Goal: Information Seeking & Learning: Learn about a topic

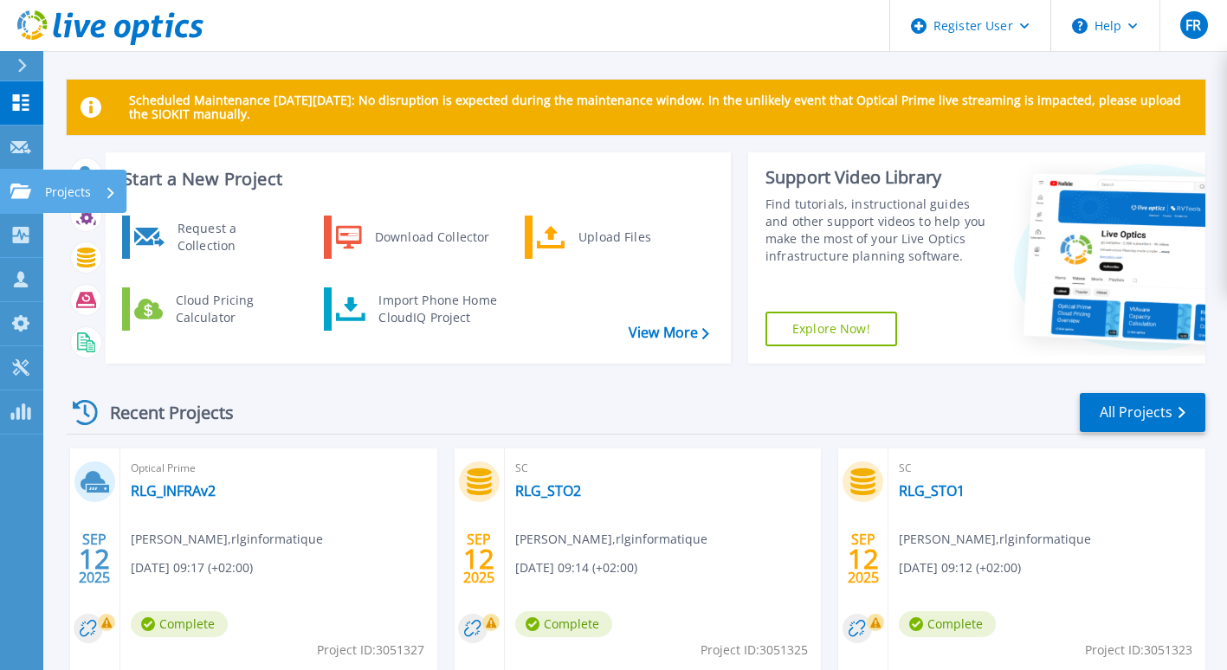
click at [69, 205] on p "Projects" at bounding box center [68, 192] width 46 height 45
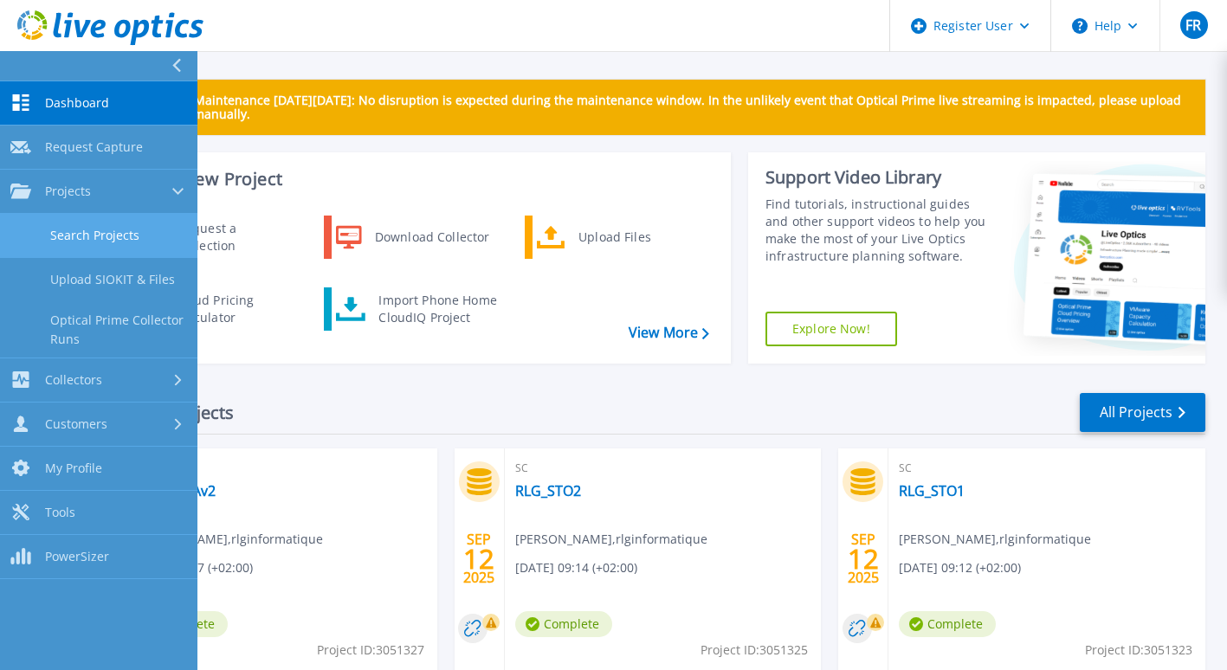
click at [120, 232] on link "Search Projects" at bounding box center [98, 236] width 197 height 44
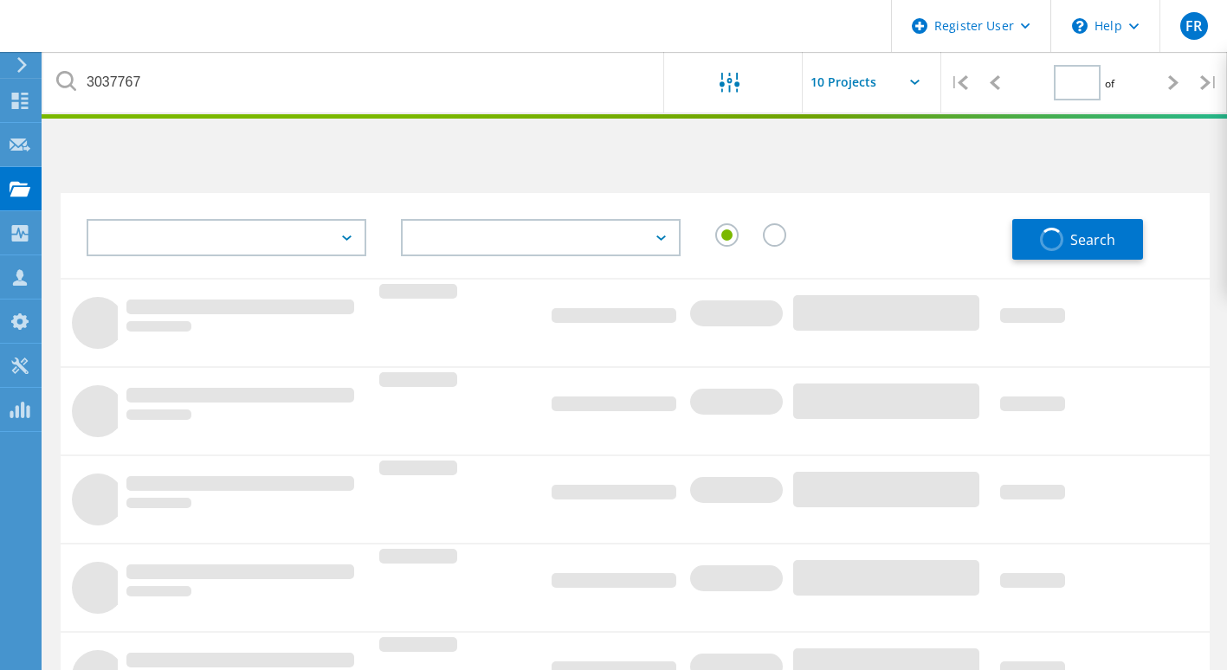
type input "1"
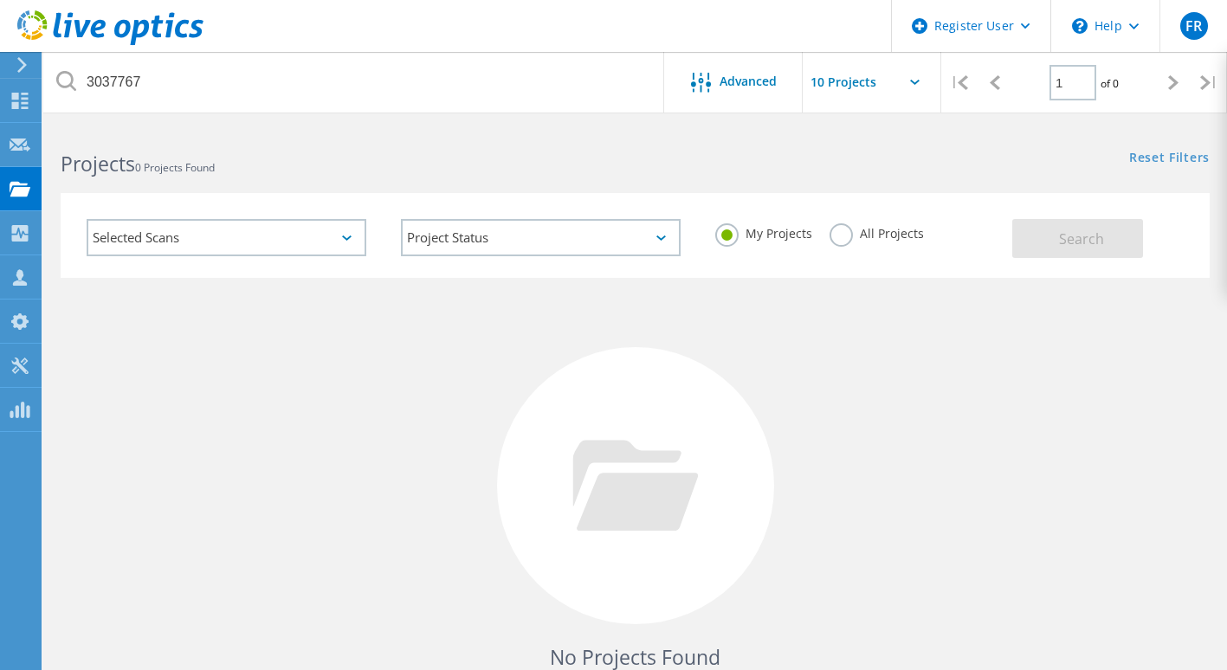
click at [844, 230] on label "All Projects" at bounding box center [877, 231] width 94 height 16
click at [0, 0] on input "All Projects" at bounding box center [0, 0] width 0 height 0
click at [1098, 236] on span "Search" at bounding box center [1081, 239] width 45 height 19
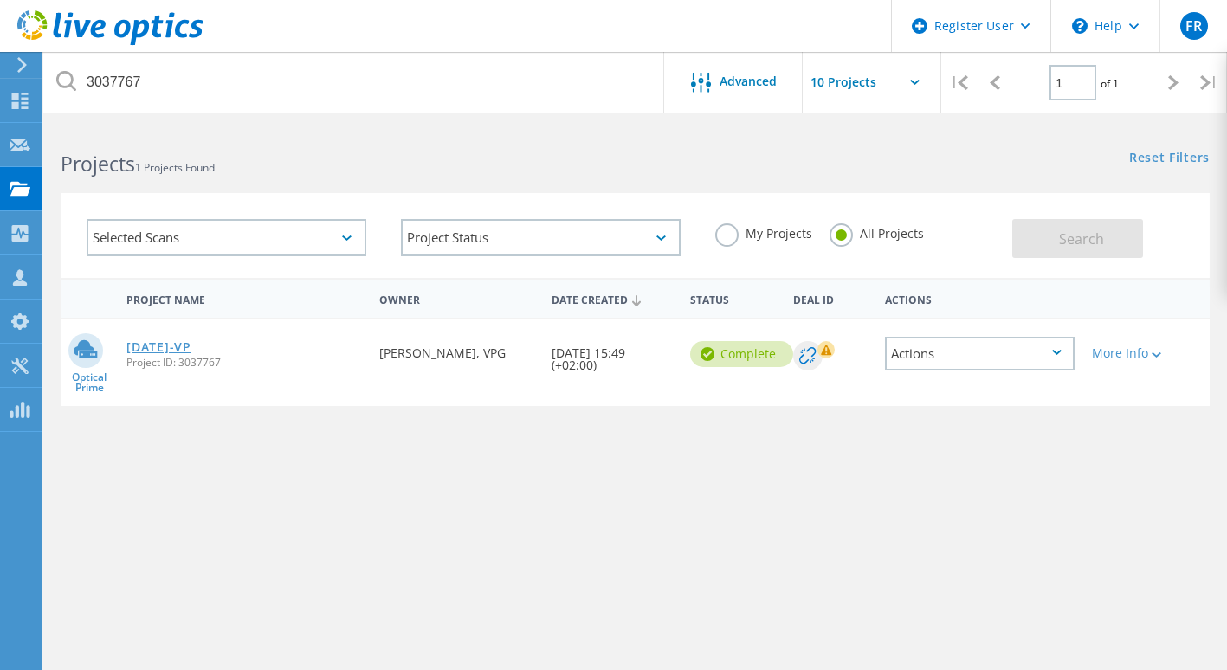
click at [191, 348] on link "[DATE]-VP" at bounding box center [158, 347] width 64 height 12
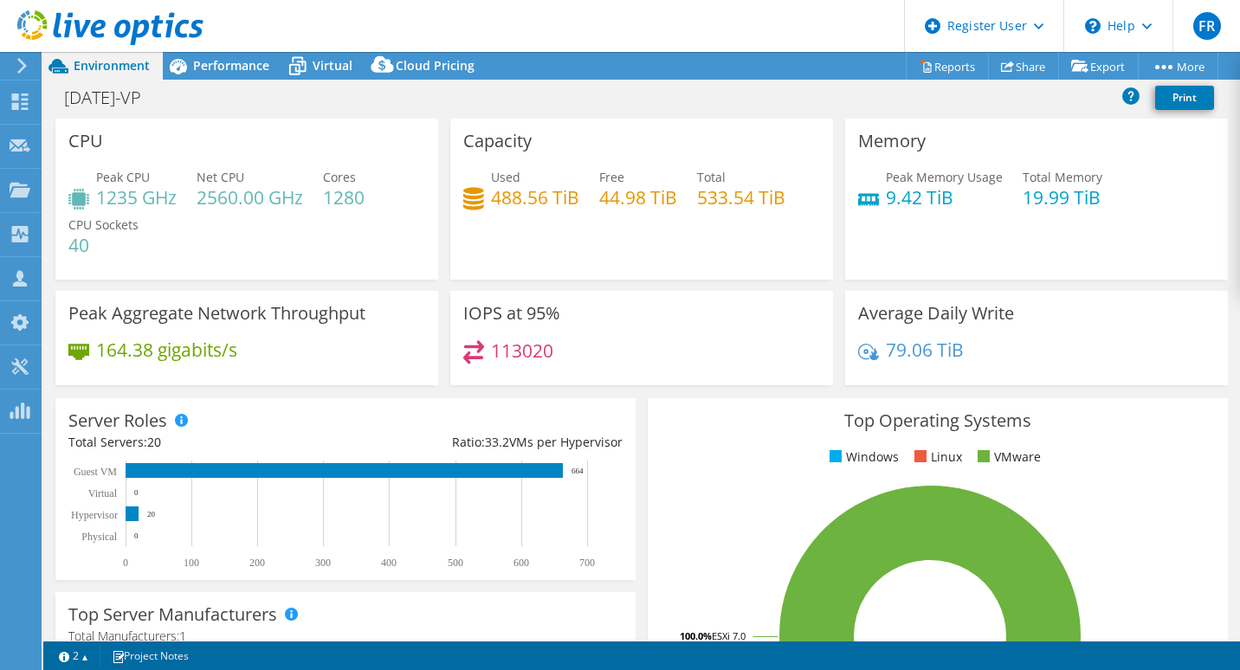
select select "USD"
click at [224, 68] on span "Performance" at bounding box center [231, 65] width 76 height 16
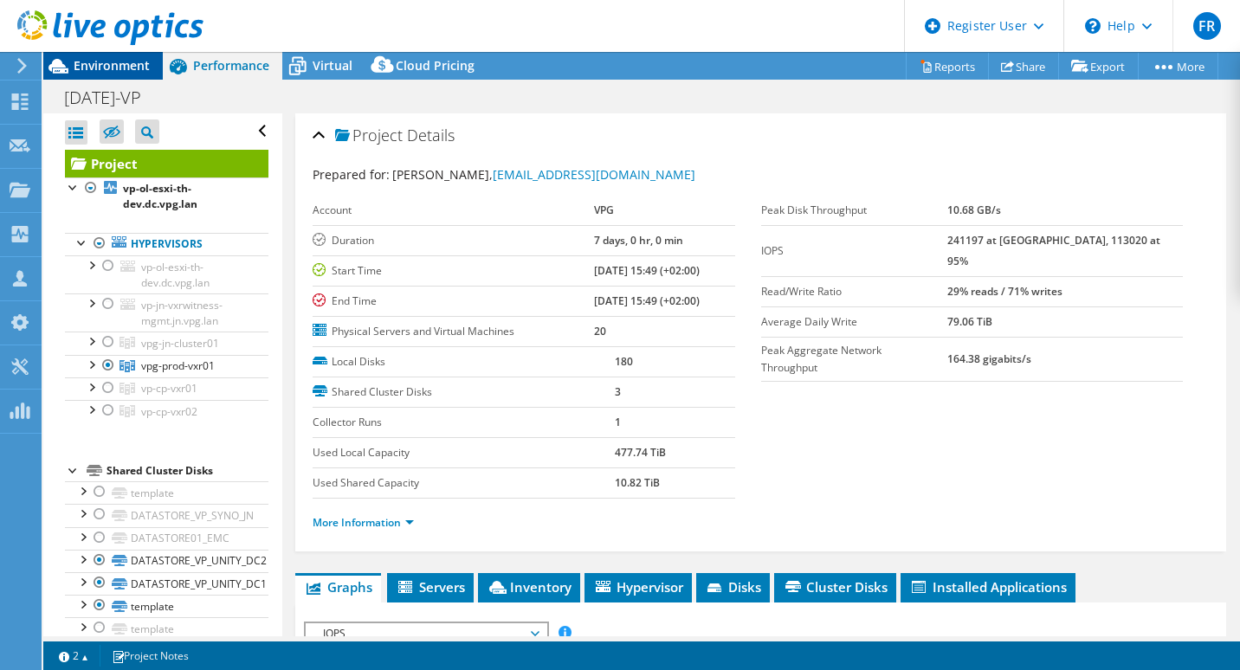
click at [114, 70] on span "Environment" at bounding box center [112, 65] width 76 height 16
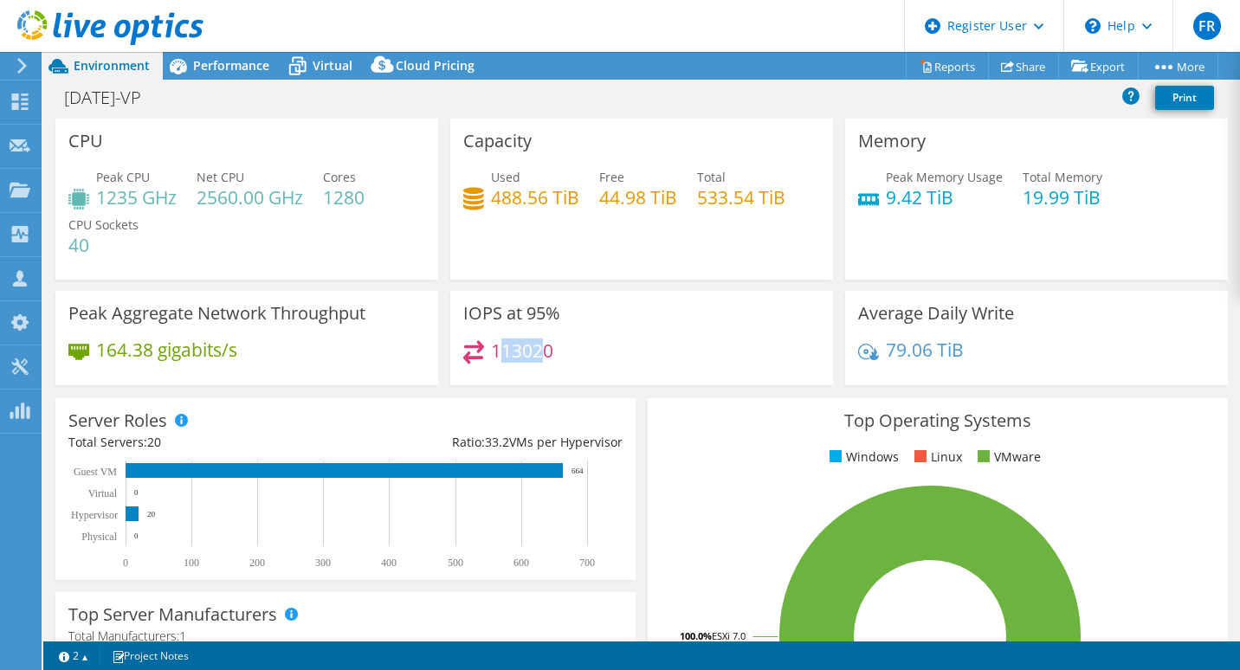
drag, startPoint x: 543, startPoint y: 352, endPoint x: 493, endPoint y: 346, distance: 50.5
click at [493, 346] on h4 "113020" at bounding box center [522, 350] width 62 height 19
drag, startPoint x: 493, startPoint y: 346, endPoint x: 571, endPoint y: 346, distance: 77.9
click at [571, 346] on div "113020" at bounding box center [641, 358] width 357 height 37
drag, startPoint x: 559, startPoint y: 346, endPoint x: 487, endPoint y: 352, distance: 72.2
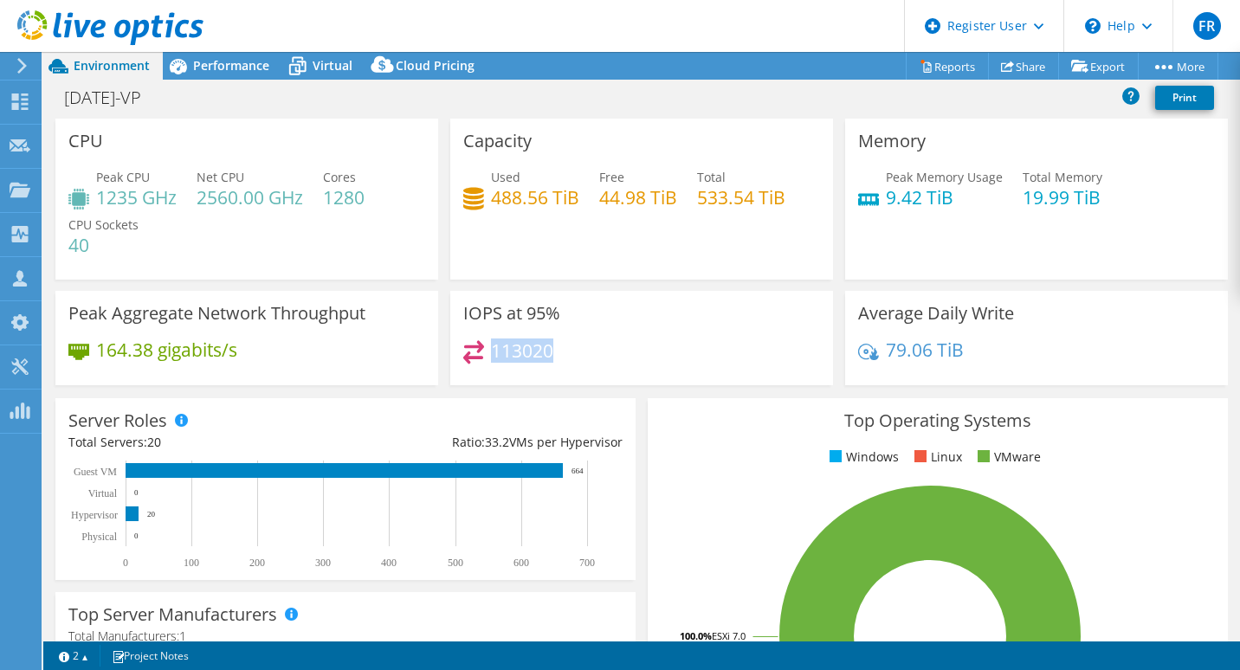
click at [487, 352] on div "113020" at bounding box center [641, 358] width 357 height 37
click at [242, 63] on span "Performance" at bounding box center [231, 65] width 76 height 16
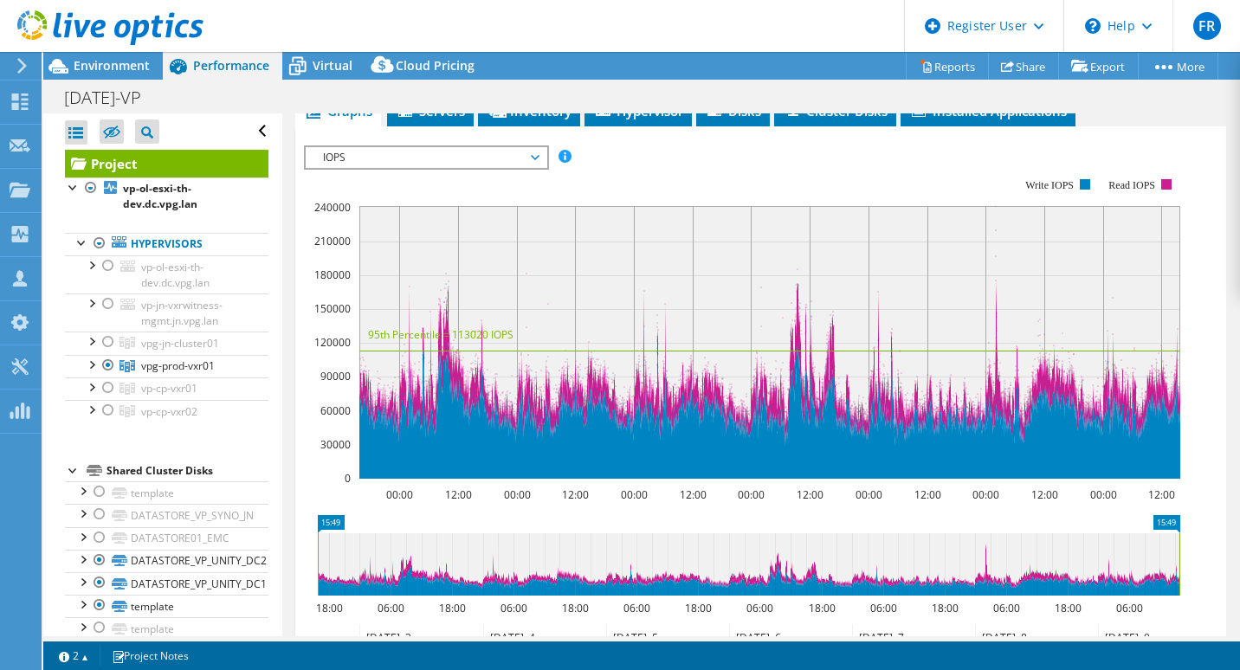
scroll to position [514, 0]
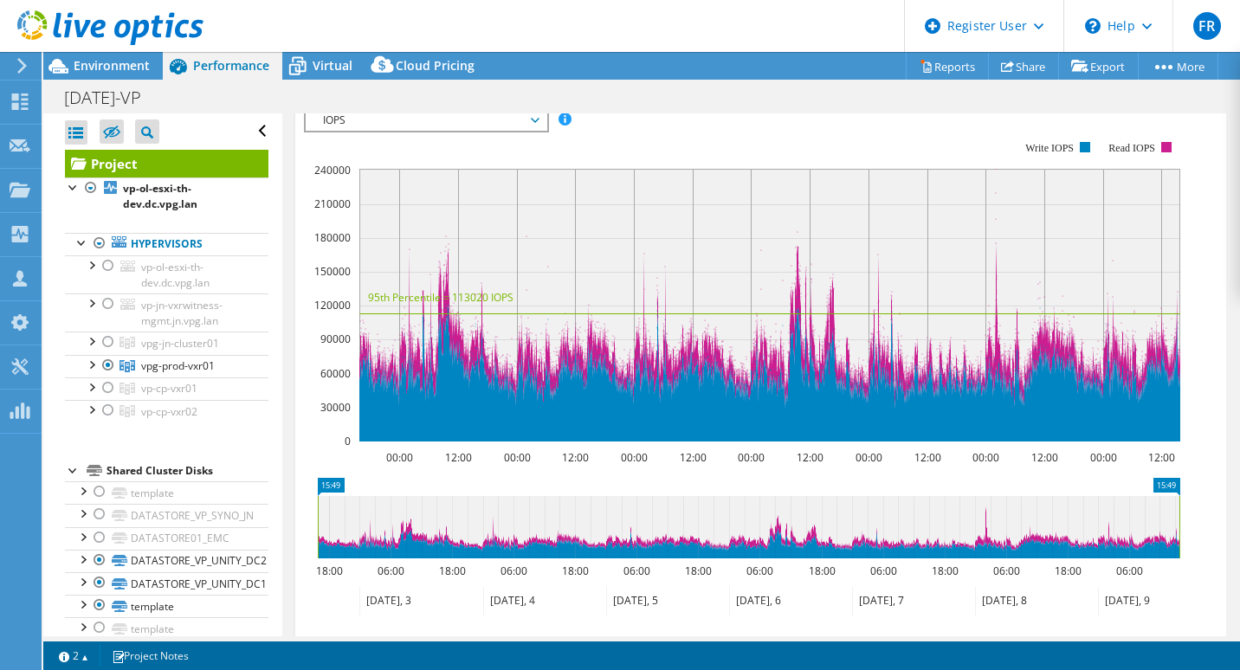
click at [532, 114] on span "IOPS" at bounding box center [425, 120] width 223 height 21
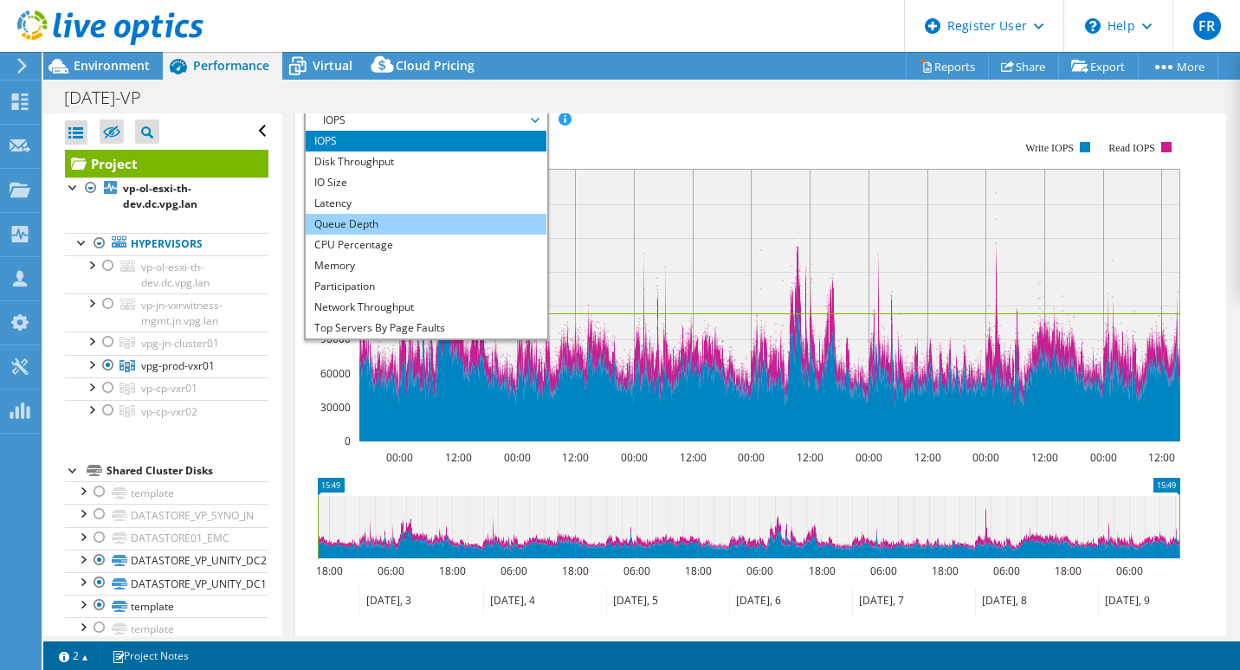
click at [369, 223] on li "Queue Depth" at bounding box center [426, 224] width 240 height 21
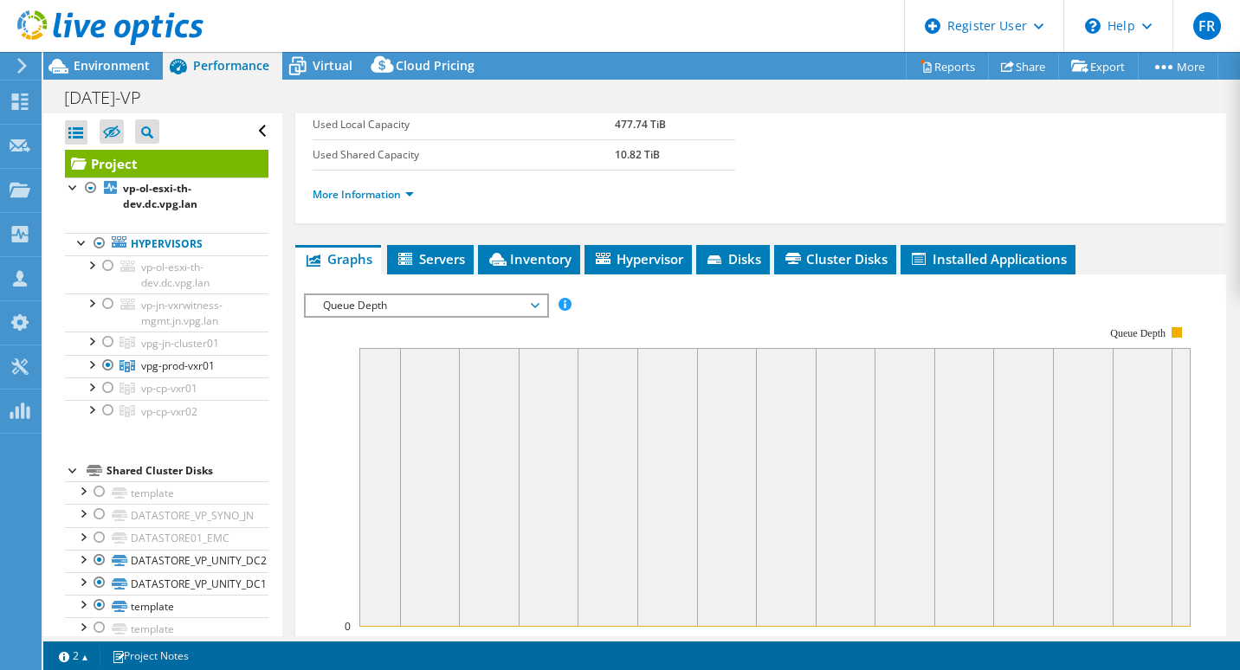
scroll to position [312, 0]
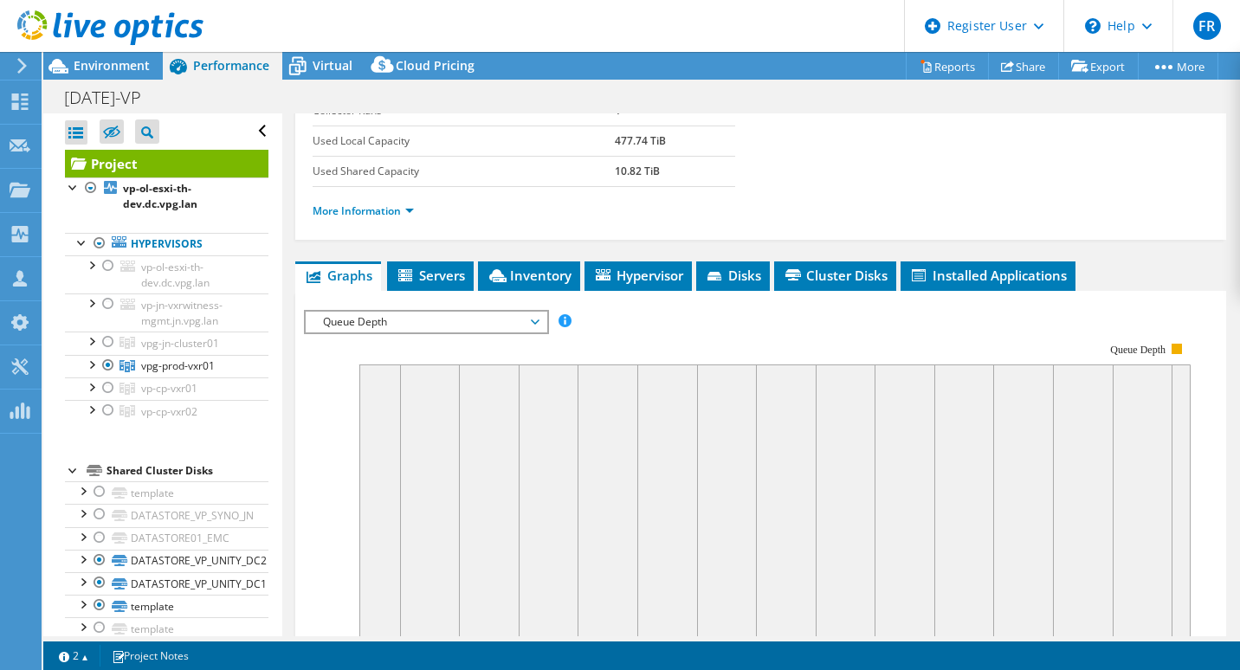
click at [535, 322] on span "Queue Depth" at bounding box center [425, 322] width 223 height 21
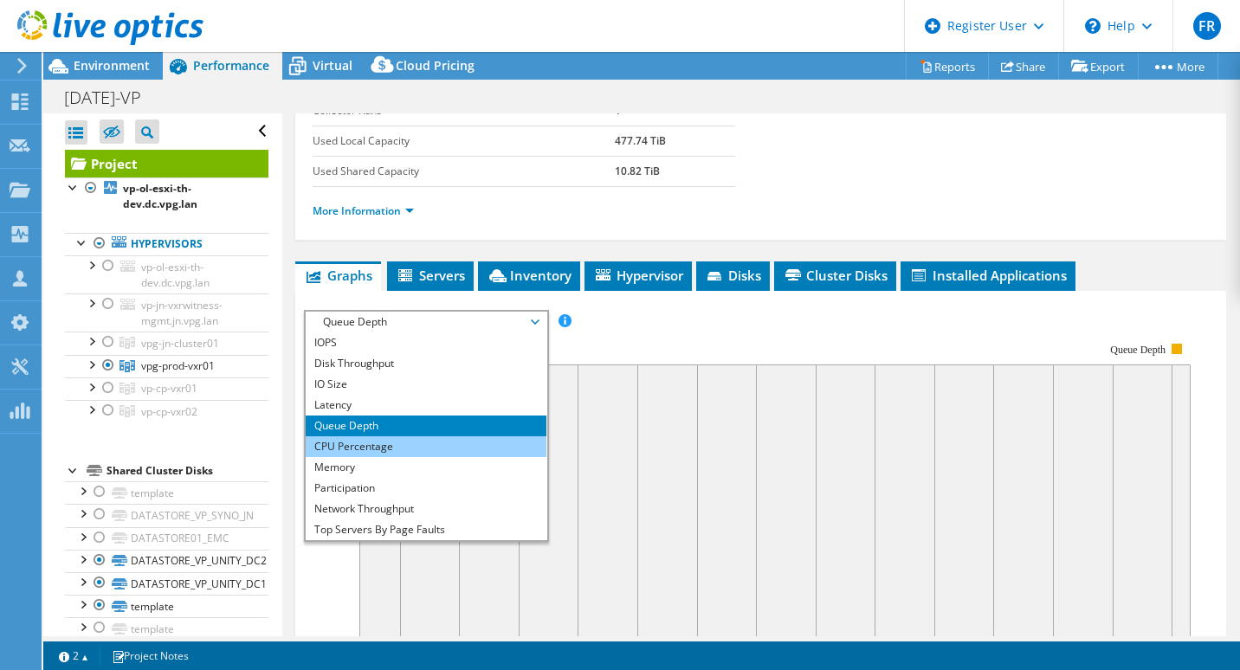
click at [349, 443] on li "CPU Percentage" at bounding box center [426, 446] width 240 height 21
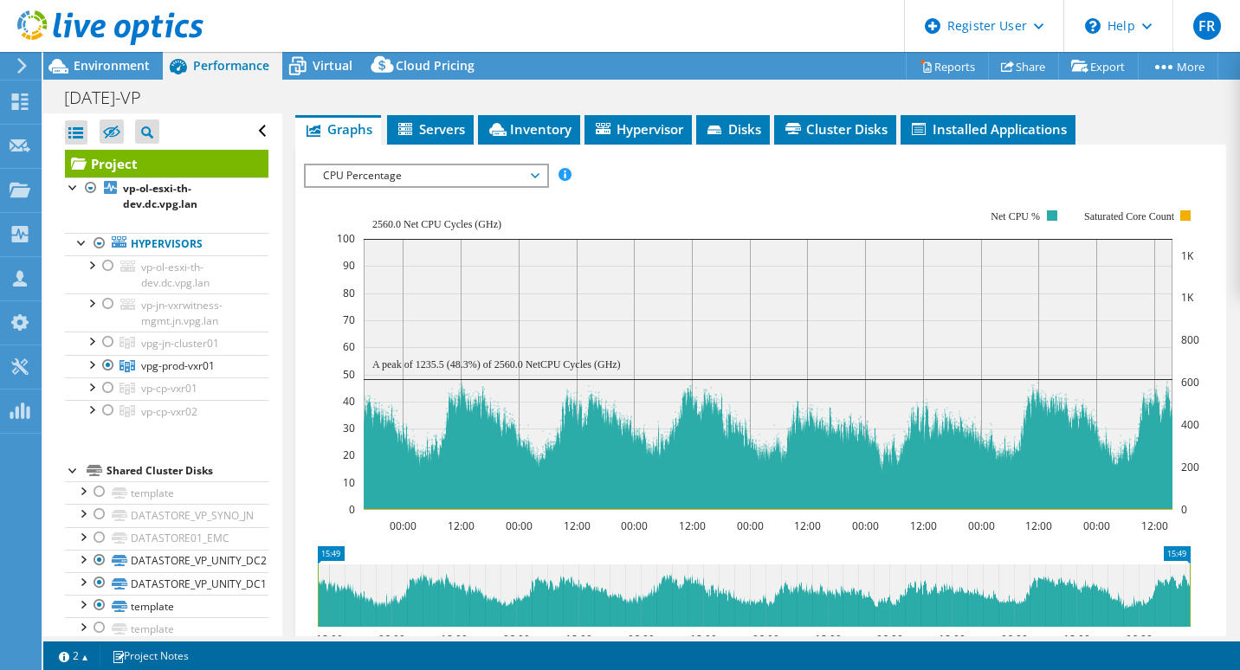
scroll to position [486, 0]
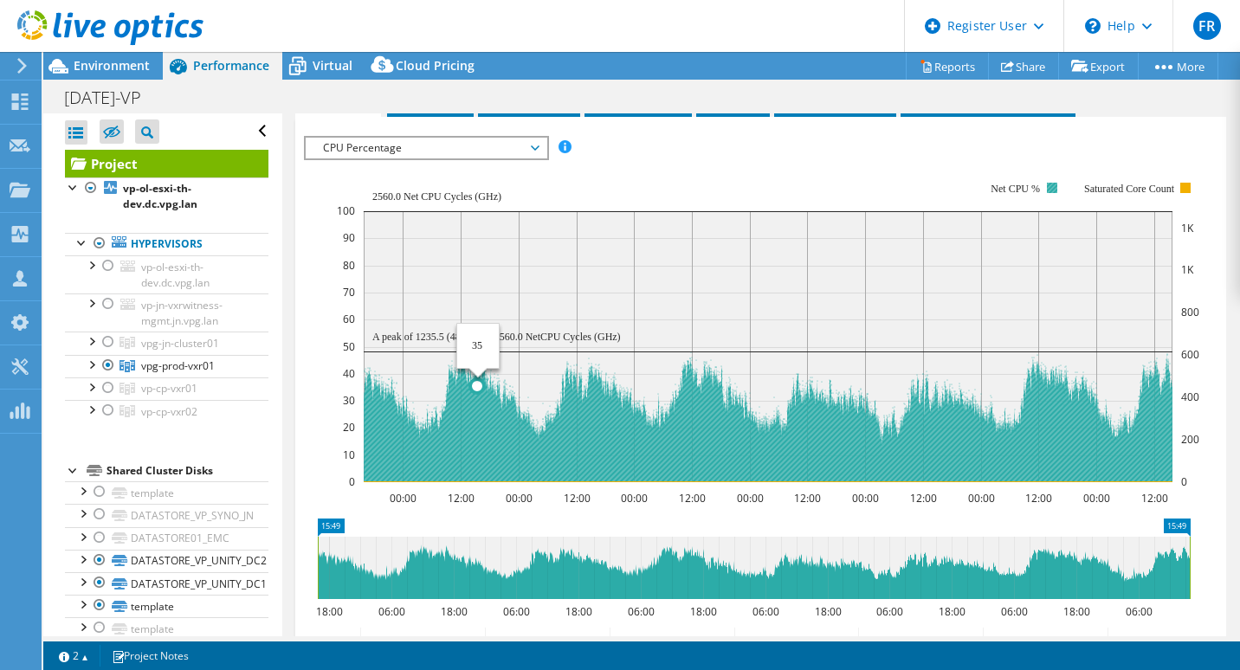
click at [478, 414] on icon at bounding box center [768, 417] width 809 height 131
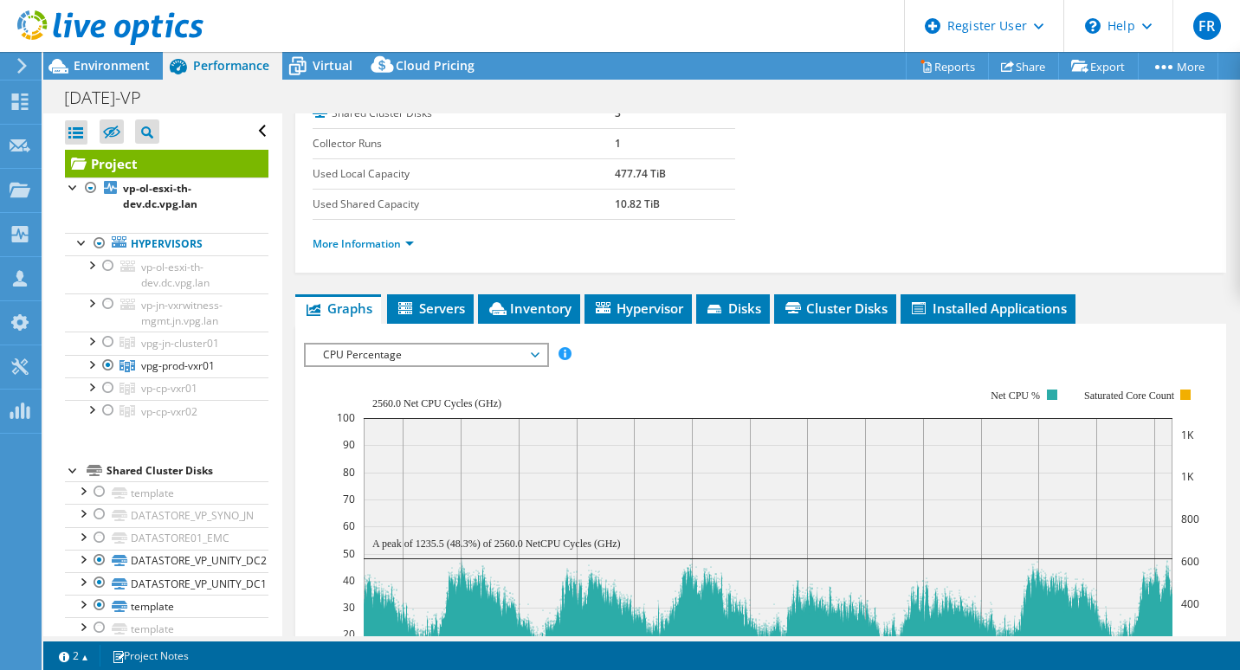
scroll to position [290, 0]
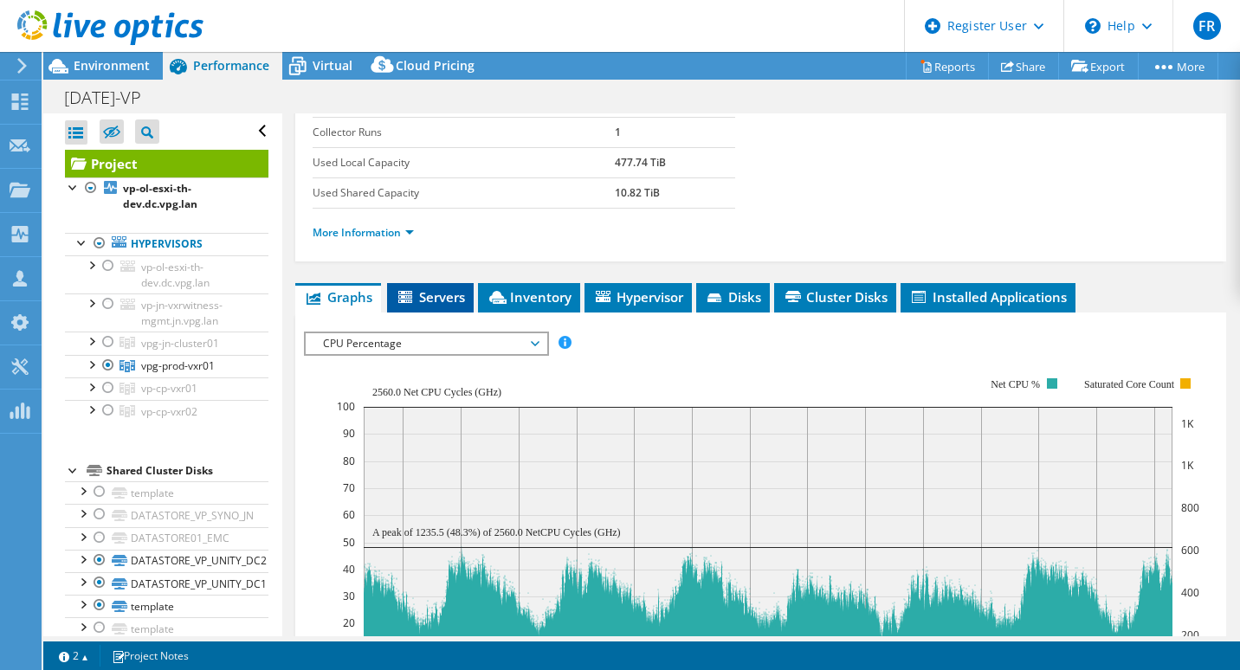
click at [411, 288] on span "Servers" at bounding box center [430, 296] width 69 height 17
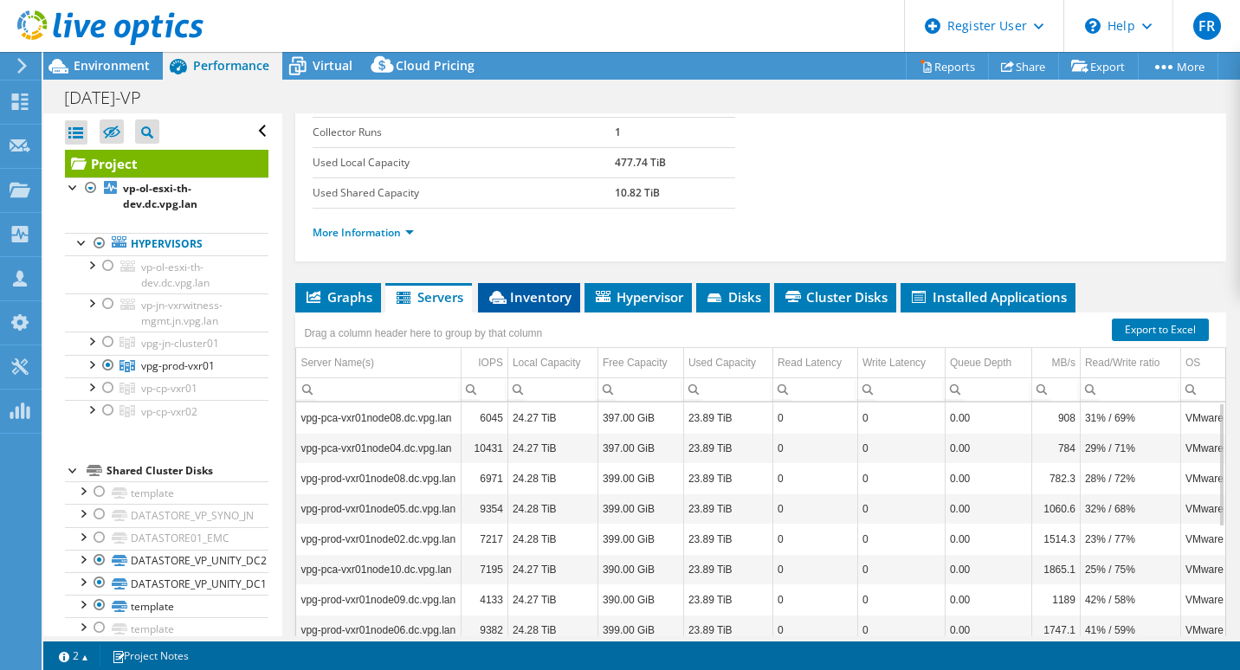
click at [535, 288] on span "Inventory" at bounding box center [529, 296] width 85 height 17
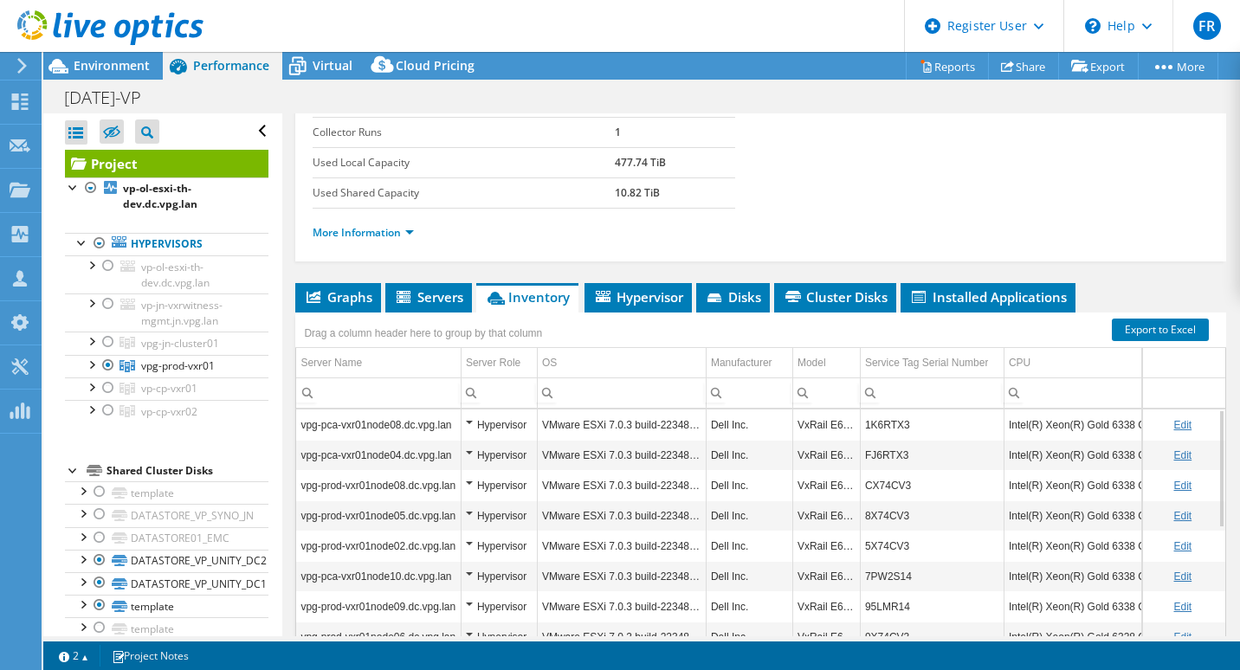
click at [1062, 418] on td "Intel(R) Xeon(R) Gold 6338 CPU @ 2.00GHz 200 GHz" at bounding box center [1128, 425] width 249 height 30
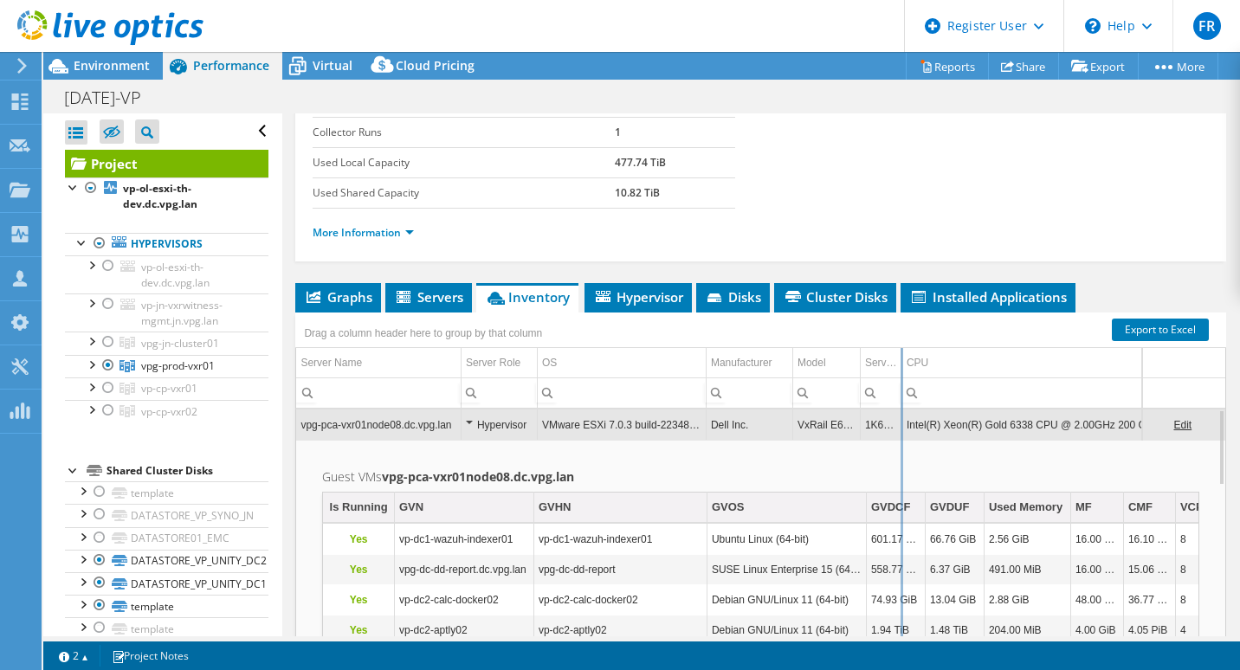
drag, startPoint x: 1004, startPoint y: 358, endPoint x: 901, endPoint y: 353, distance: 103.2
click at [901, 353] on div "Drag a column header here to group by that column Server Name Server Role OS Ma…" at bounding box center [760, 497] width 931 height 368
click at [1128, 359] on td "CPU" at bounding box center [1078, 363] width 353 height 30
click at [1029, 422] on td "Intel(R) Xeon(R) Gold 6338 CPU @ 2.00GHz 200 GHz" at bounding box center [1078, 425] width 353 height 30
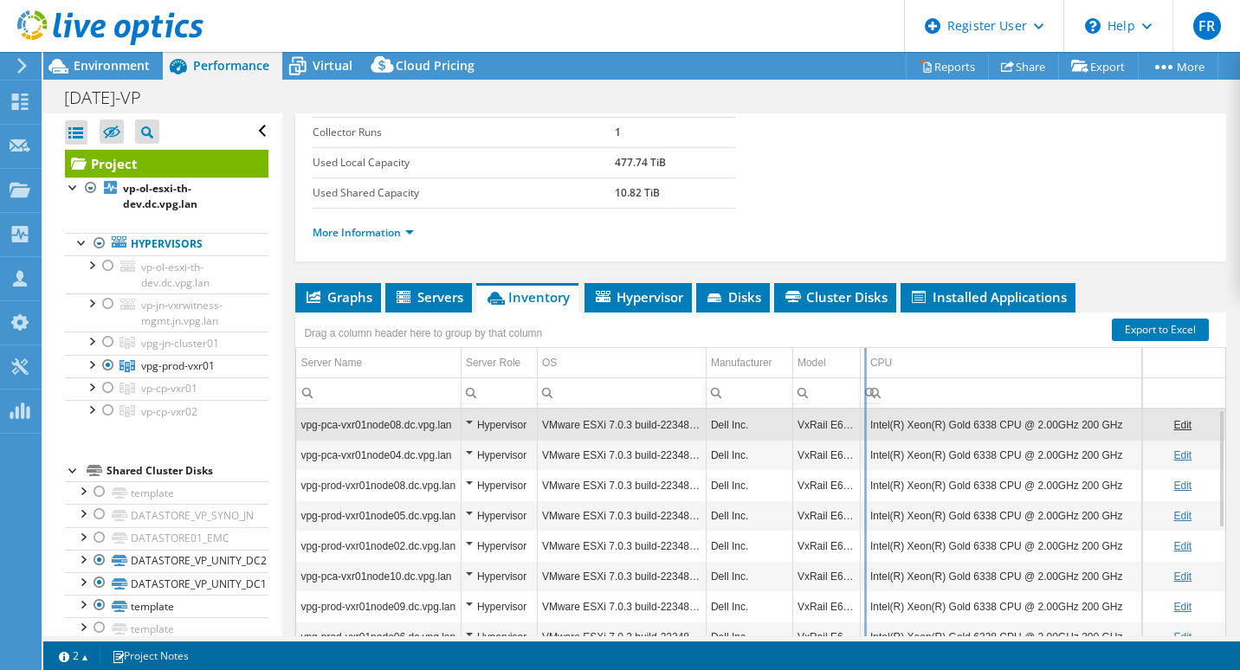
drag, startPoint x: 902, startPoint y: 358, endPoint x: 842, endPoint y: 357, distance: 60.6
click at [842, 357] on div "Drag a column header here to group by that column Server Name Server Role OS Ma…" at bounding box center [760, 497] width 931 height 368
drag, startPoint x: 861, startPoint y: 359, endPoint x: 814, endPoint y: 356, distance: 46.8
click at [814, 356] on div "Drag a column header here to group by that column Server Name Server Role OS Ma…" at bounding box center [760, 497] width 931 height 368
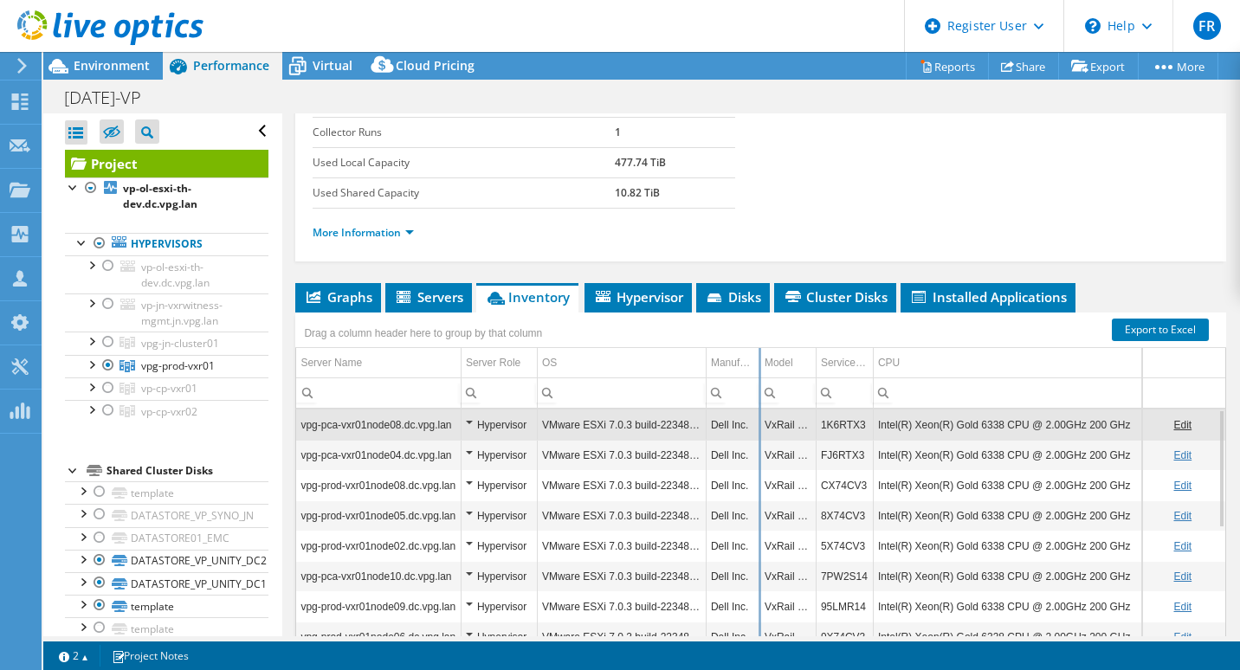
drag, startPoint x: 792, startPoint y: 358, endPoint x: 759, endPoint y: 358, distance: 33.8
click at [759, 358] on div "Drag a column header here to group by that column Server Name Server Role OS Ma…" at bounding box center [760, 497] width 931 height 368
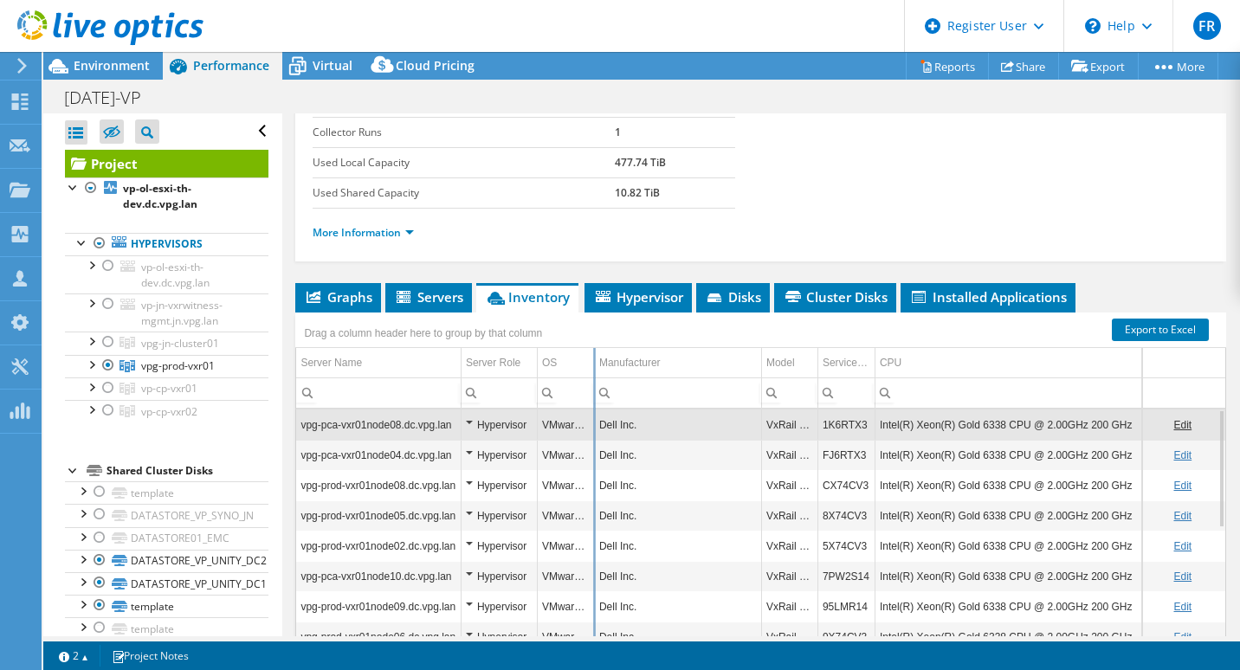
drag, startPoint x: 706, startPoint y: 356, endPoint x: 593, endPoint y: 348, distance: 112.9
click at [593, 348] on div "Drag a column header here to group by that column Server Name Server Role OS Ma…" at bounding box center [760, 497] width 931 height 368
click at [636, 285] on li "Hypervisor" at bounding box center [638, 297] width 107 height 29
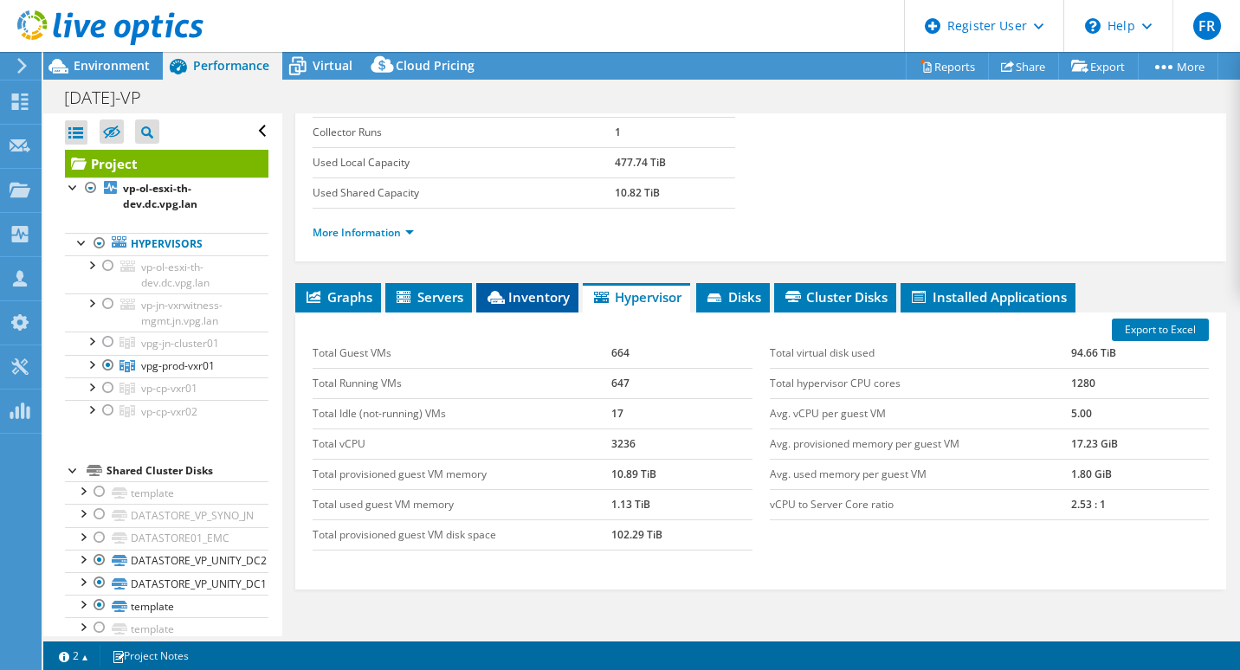
click at [545, 293] on span "Inventory" at bounding box center [527, 296] width 85 height 17
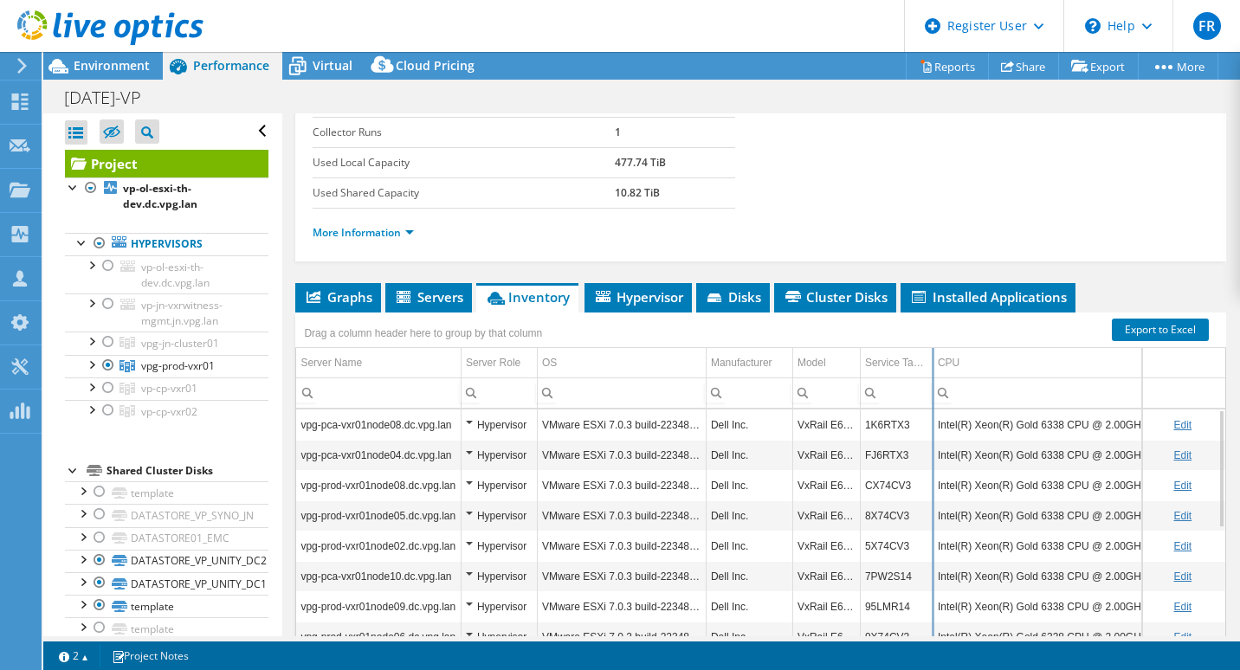
drag, startPoint x: 1003, startPoint y: 359, endPoint x: 931, endPoint y: 370, distance: 72.8
click at [931, 370] on div "Drag a column header here to group by that column Server Name Server Role OS Ma…" at bounding box center [760, 497] width 931 height 368
click at [1128, 364] on td "CPU" at bounding box center [1094, 363] width 322 height 30
click at [442, 294] on span "Servers" at bounding box center [428, 296] width 69 height 17
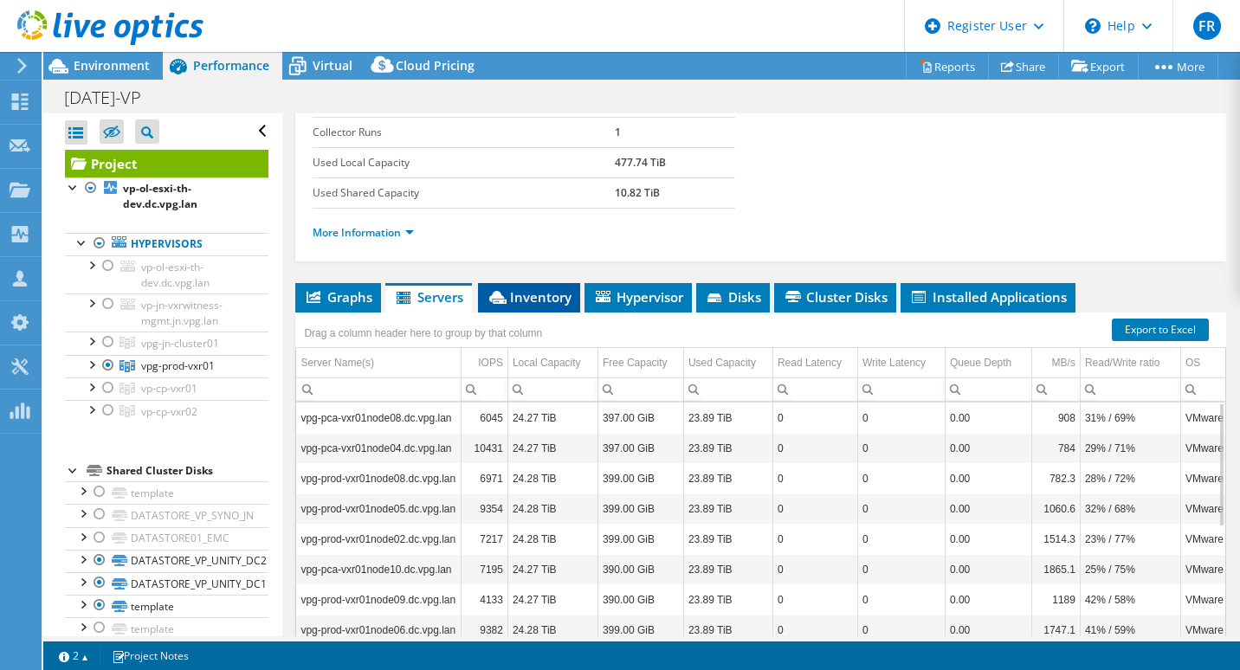
click at [524, 290] on span "Inventory" at bounding box center [529, 296] width 85 height 17
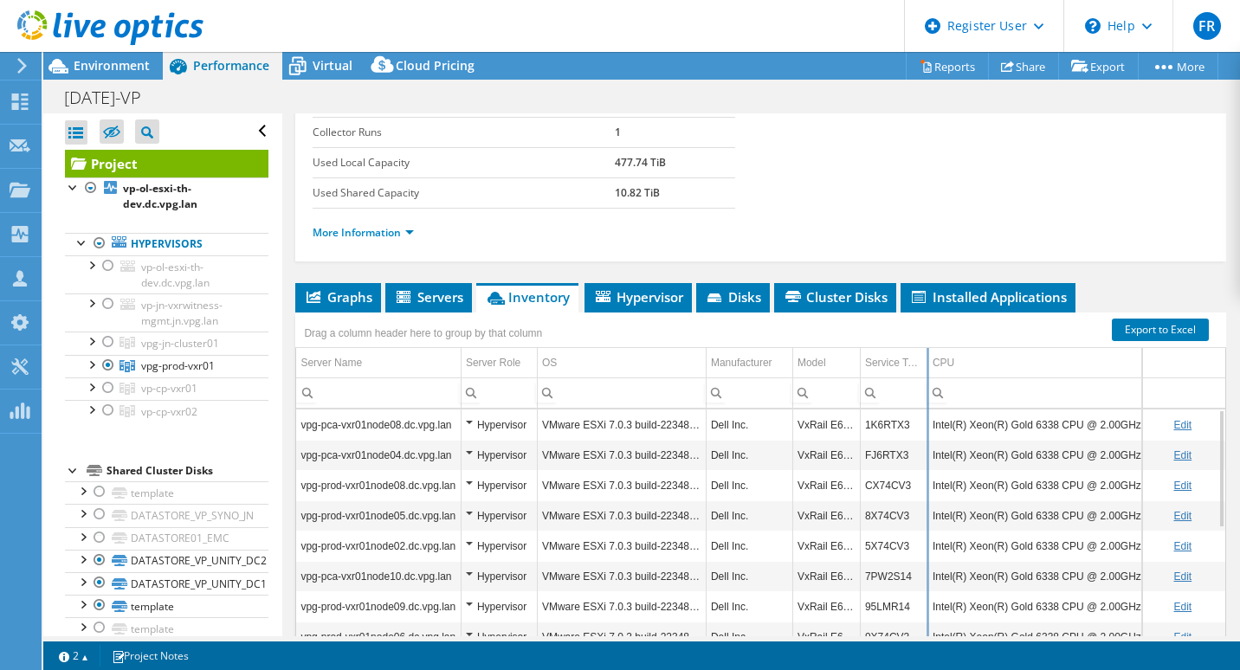
drag, startPoint x: 1005, startPoint y: 357, endPoint x: 928, endPoint y: 358, distance: 77.1
click at [928, 358] on div "Drag a column header here to group by that column Server Name Server Role OS Ma…" at bounding box center [760, 497] width 931 height 368
click at [1178, 419] on link "Edit" at bounding box center [1183, 425] width 18 height 12
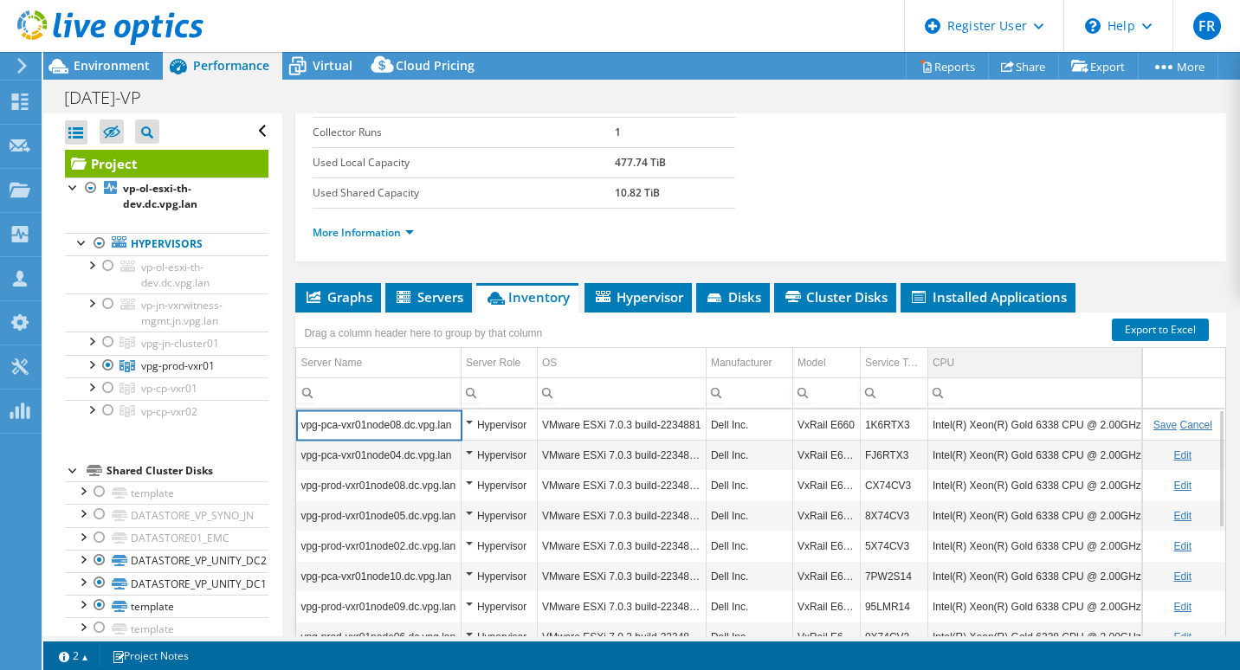
click at [1088, 362] on td "CPU" at bounding box center [1091, 363] width 327 height 30
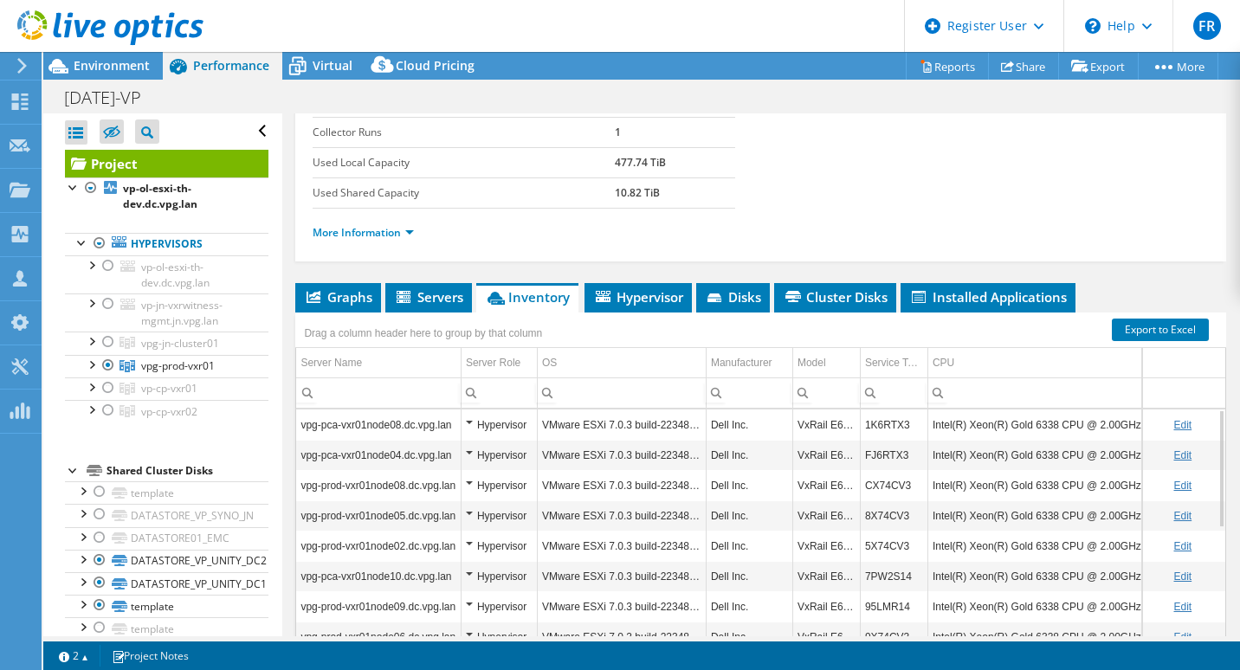
click at [1118, 422] on td "Intel(R) Xeon(R) Gold 6338 CPU @ 2.00GHz 200 GHz" at bounding box center [1091, 425] width 327 height 30
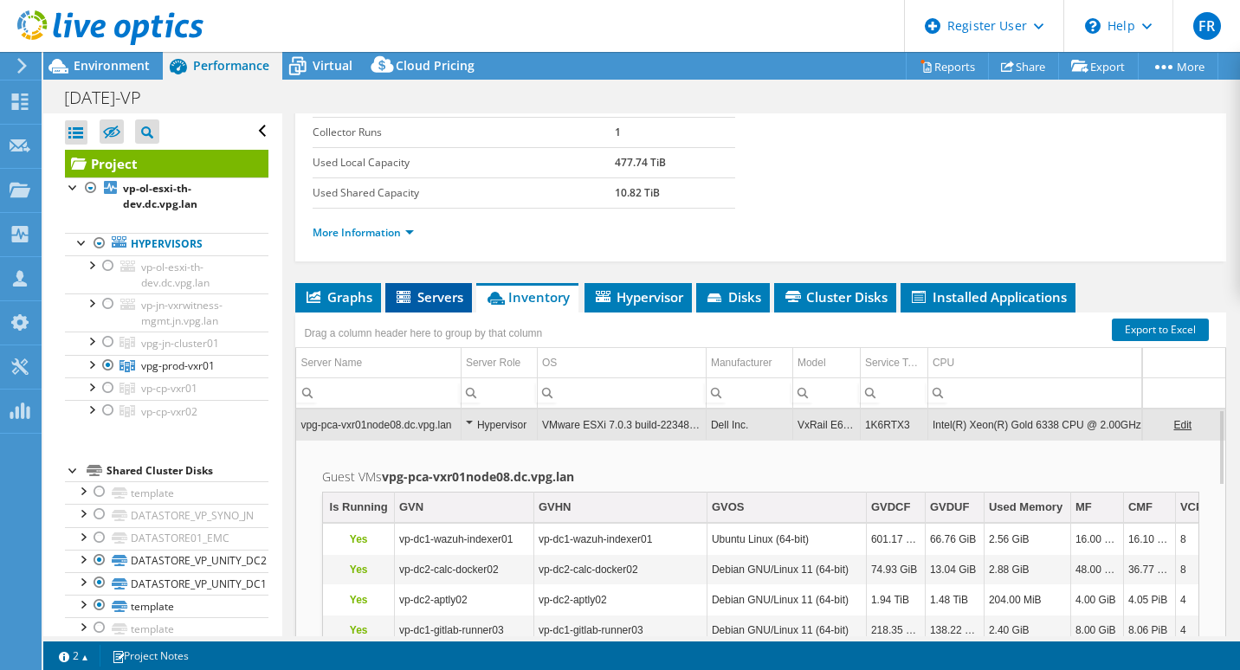
click at [460, 288] on span "Servers" at bounding box center [428, 296] width 69 height 17
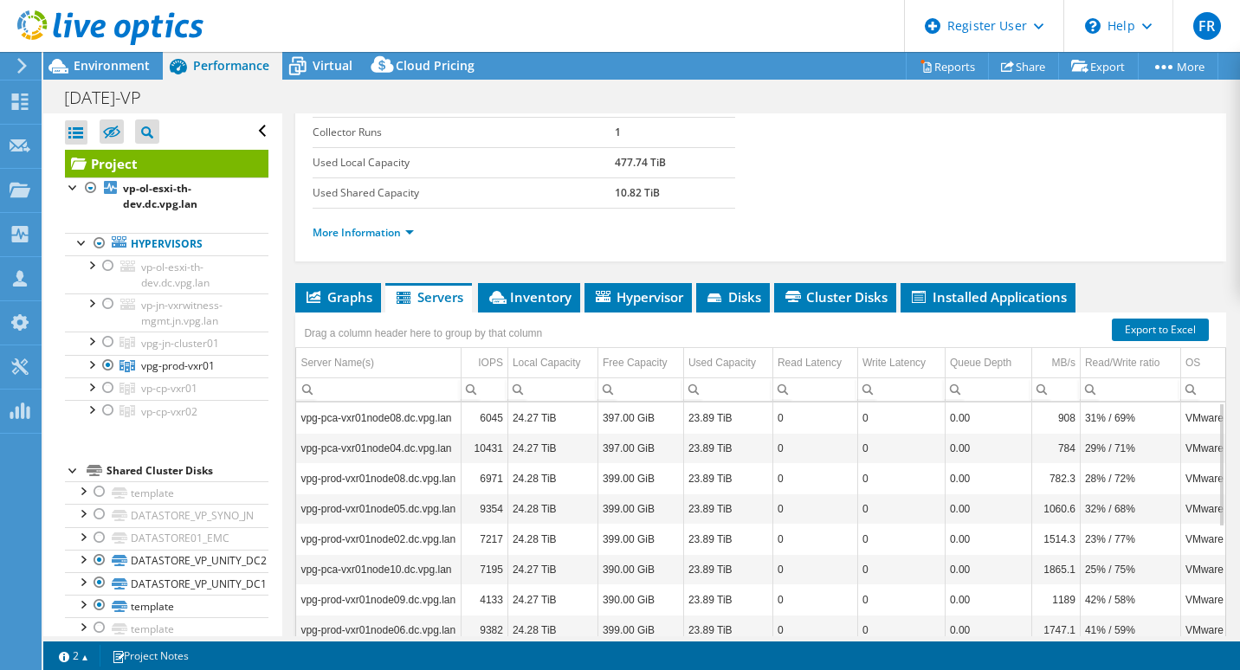
scroll to position [399, 0]
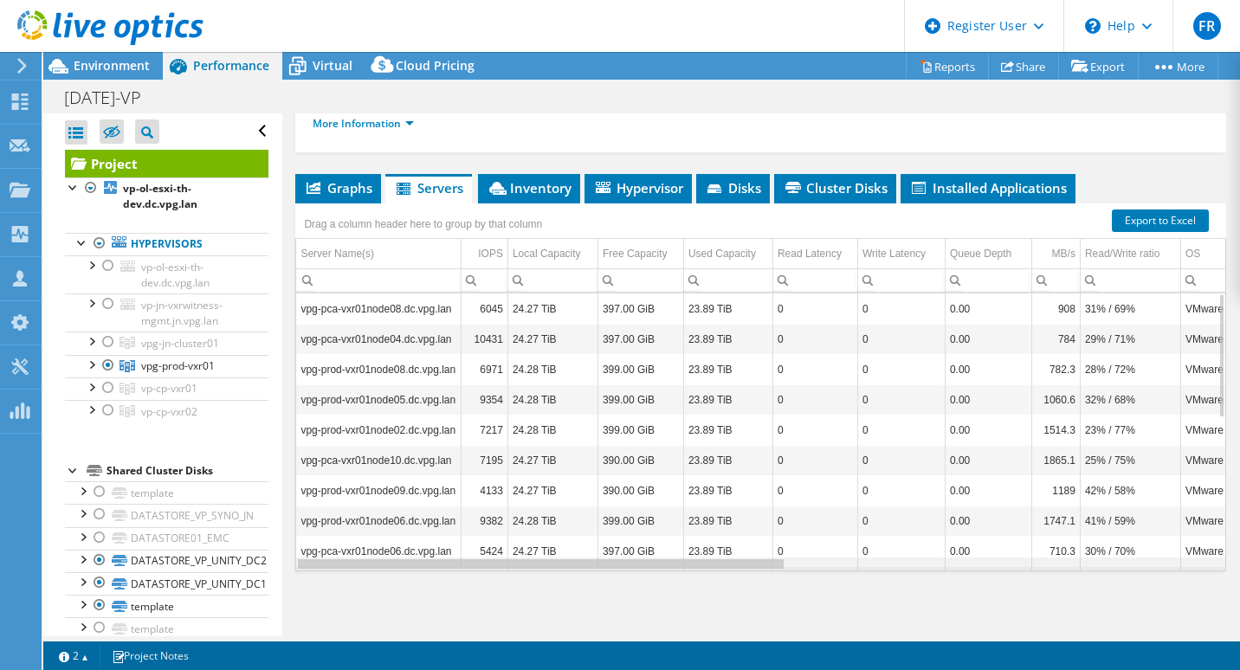
click at [1194, 566] on div "Data grid" at bounding box center [760, 564] width 929 height 13
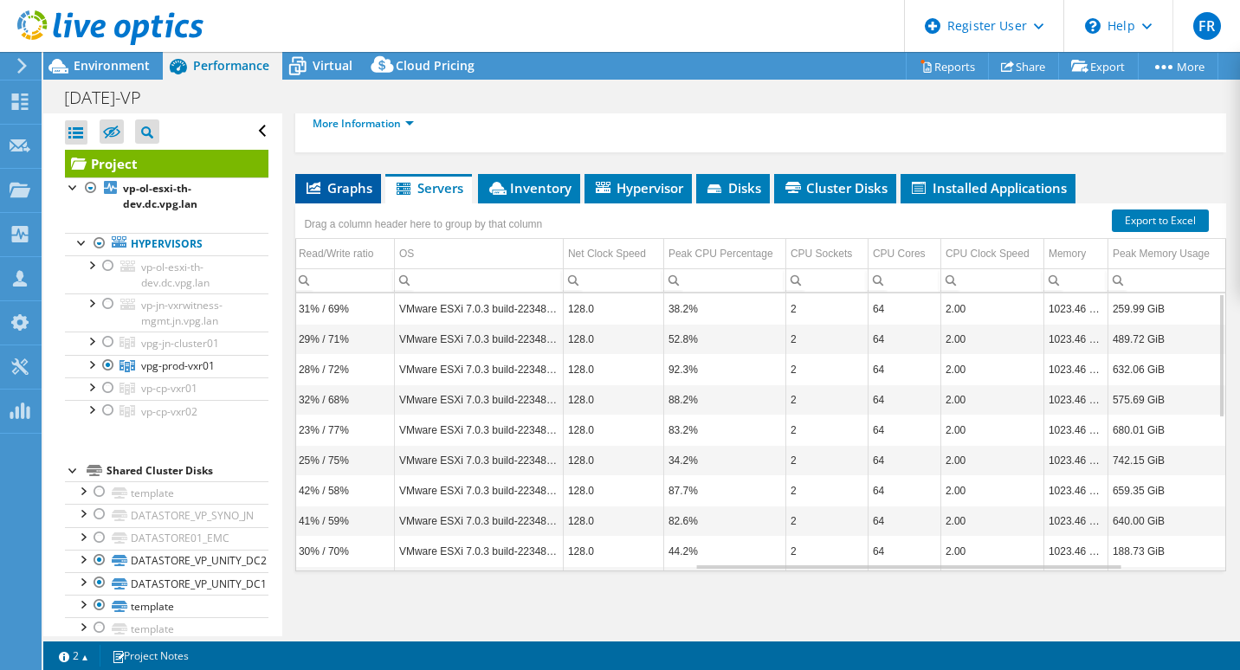
click at [363, 179] on span "Graphs" at bounding box center [338, 187] width 68 height 17
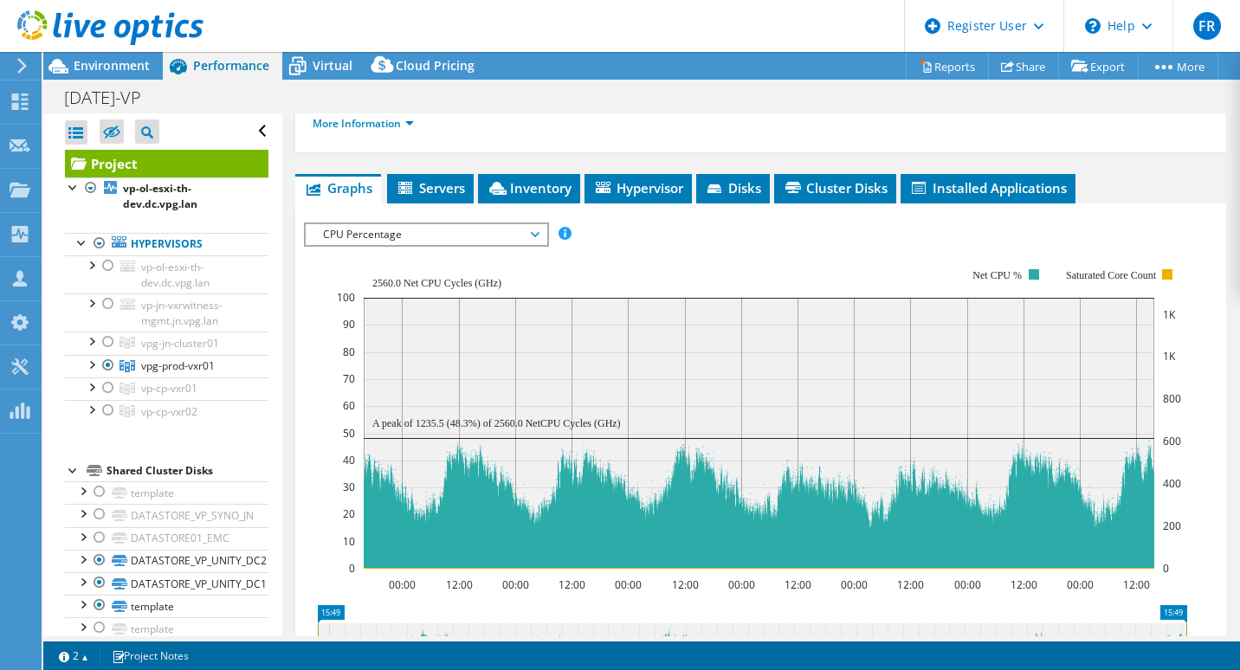
click at [491, 234] on span "CPU Percentage" at bounding box center [425, 234] width 223 height 21
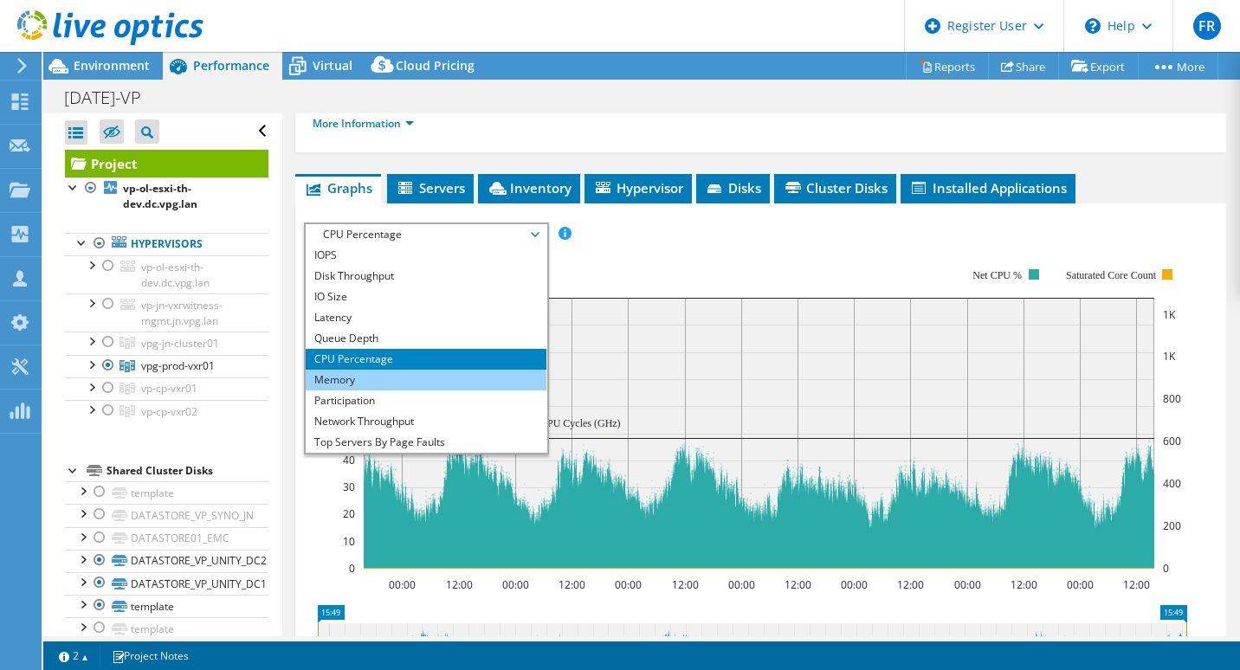
click at [356, 375] on li "Memory" at bounding box center [426, 380] width 240 height 21
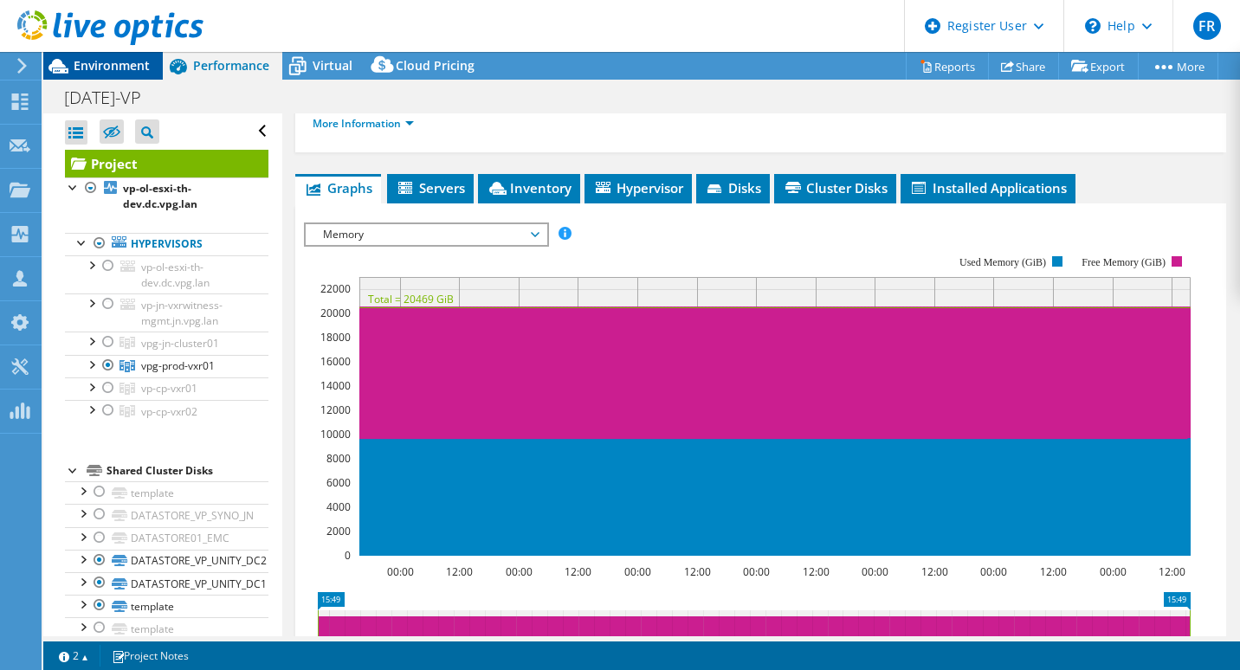
click at [122, 74] on div "Environment" at bounding box center [103, 66] width 120 height 28
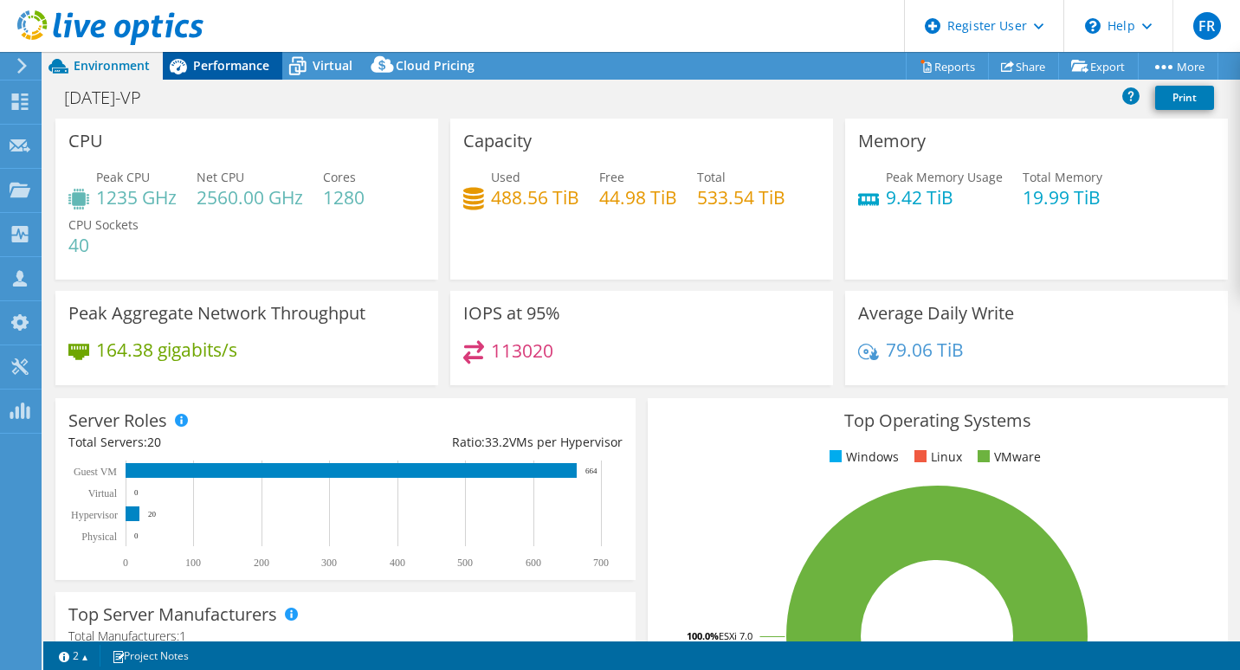
click at [247, 71] on span "Performance" at bounding box center [231, 65] width 76 height 16
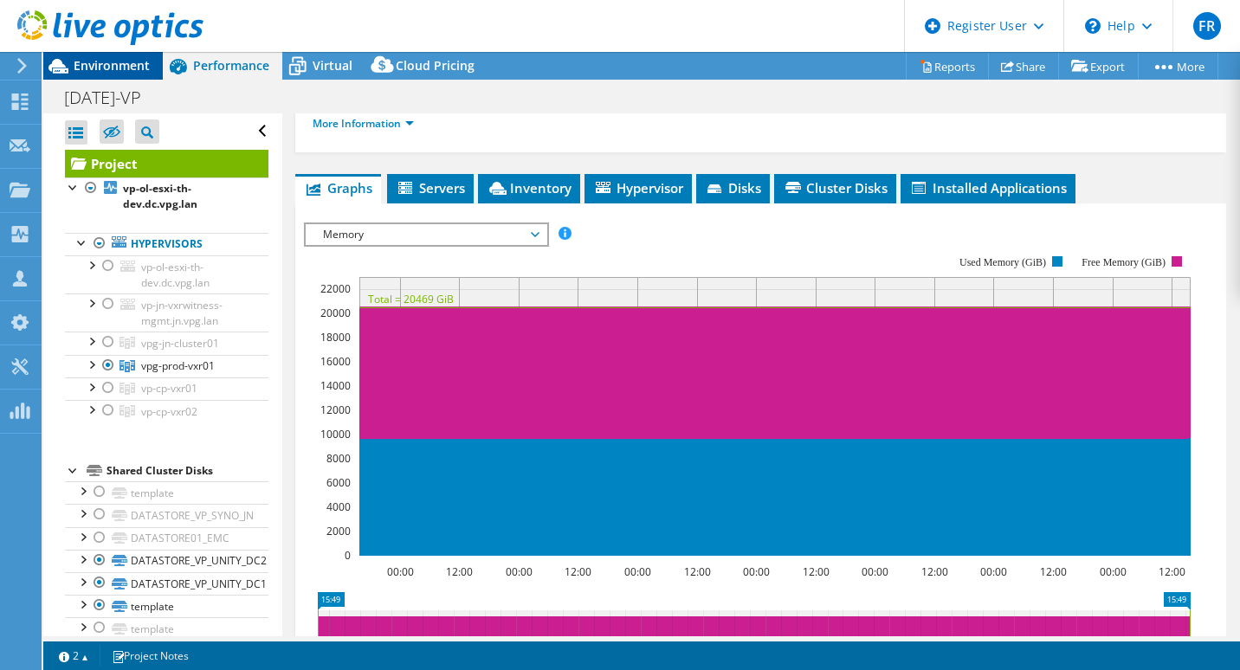
click at [122, 68] on span "Environment" at bounding box center [112, 65] width 76 height 16
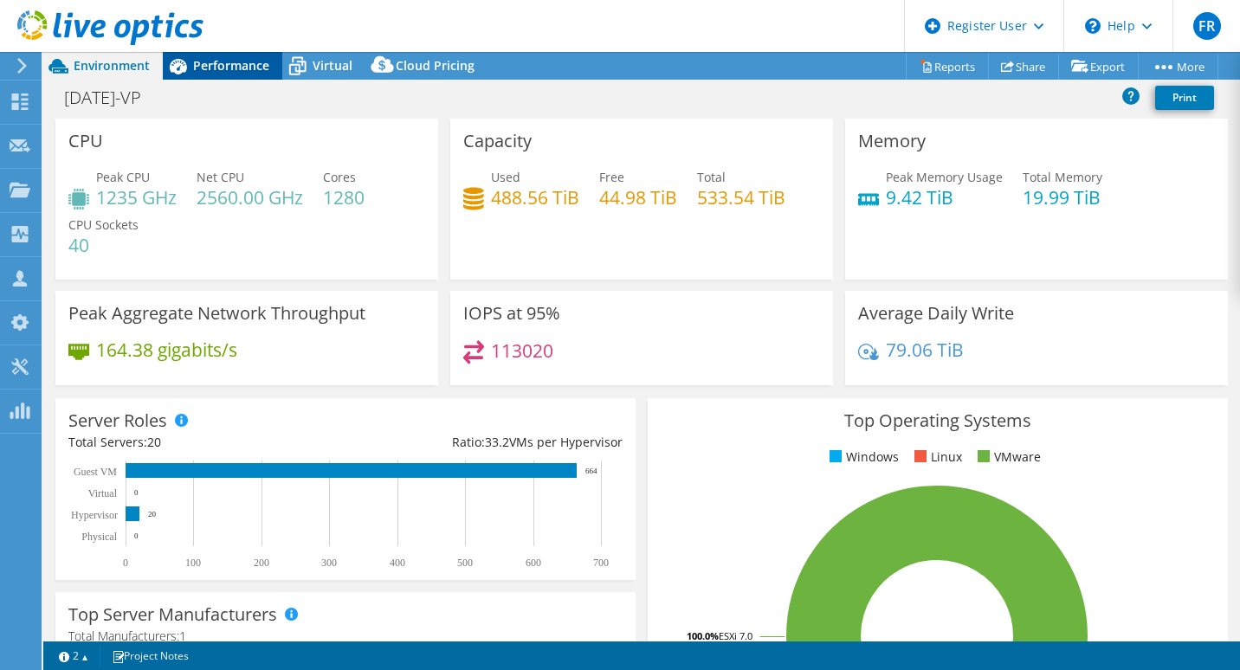
click at [234, 67] on span "Performance" at bounding box center [231, 65] width 76 height 16
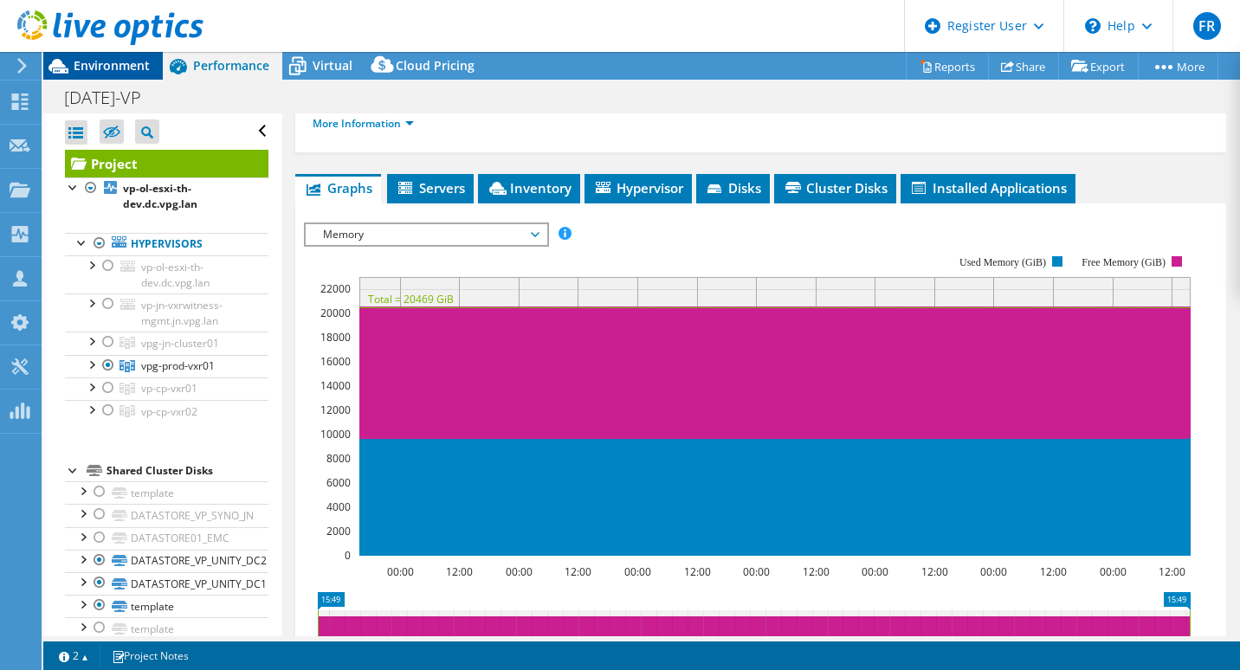
click at [131, 59] on span "Environment" at bounding box center [112, 65] width 76 height 16
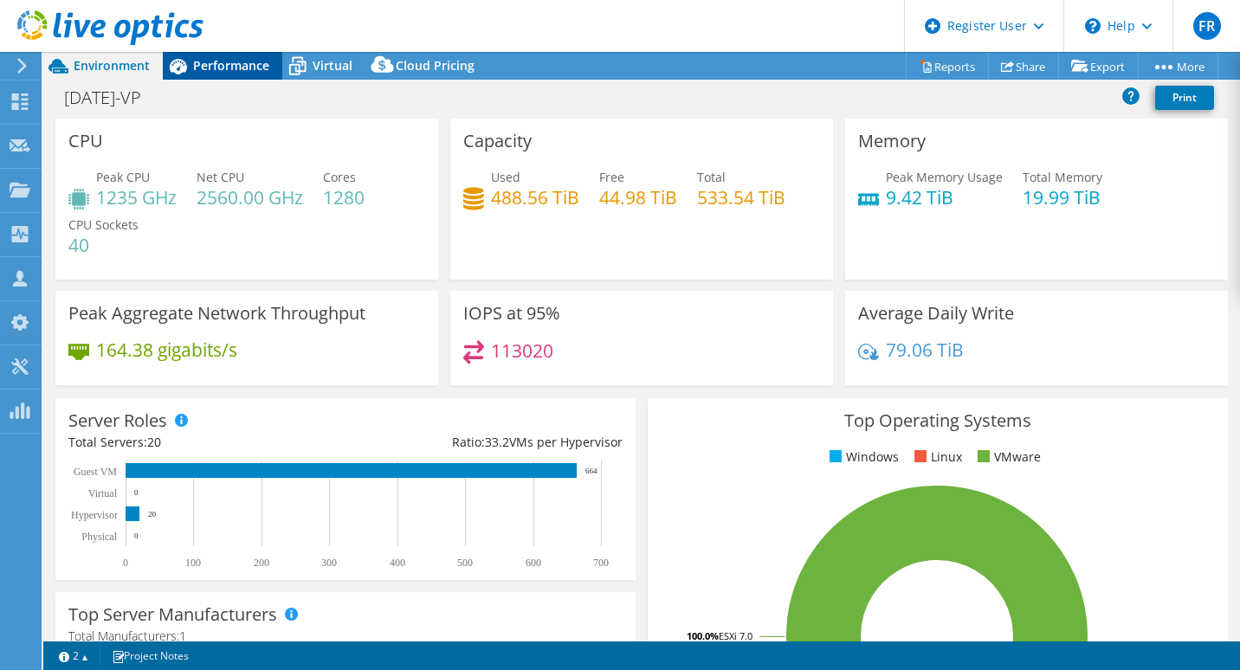
click at [233, 55] on div "Performance" at bounding box center [223, 66] width 120 height 28
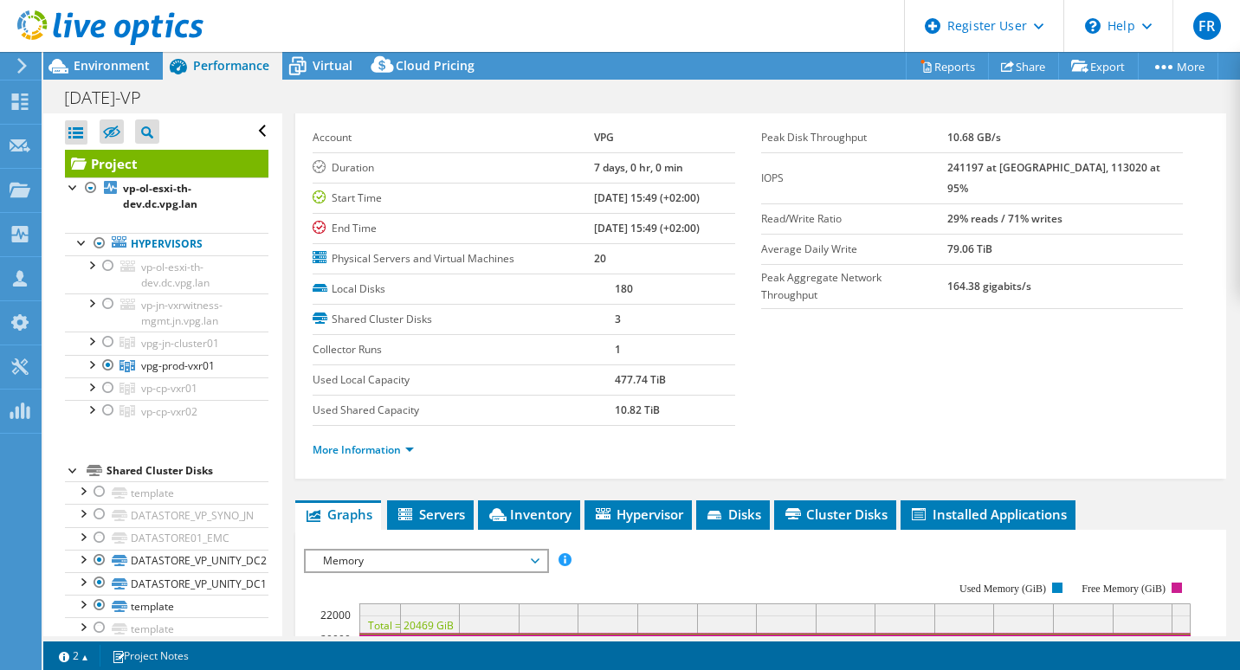
scroll to position [0, 0]
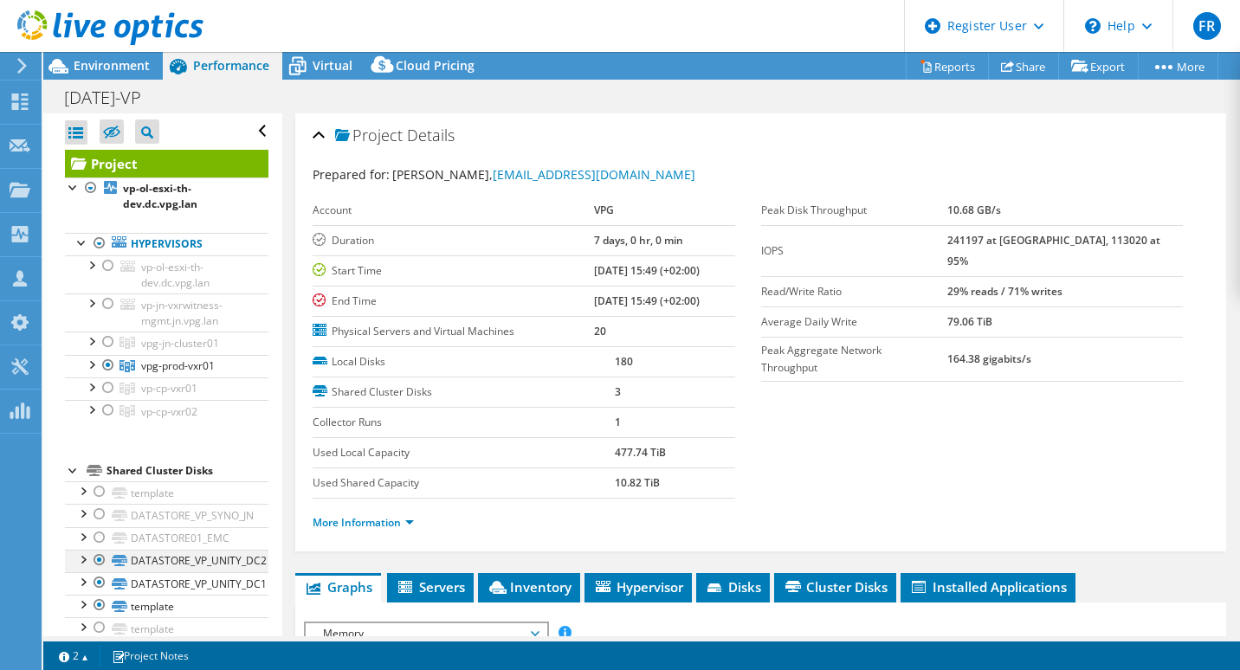
click at [94, 558] on div at bounding box center [99, 560] width 17 height 21
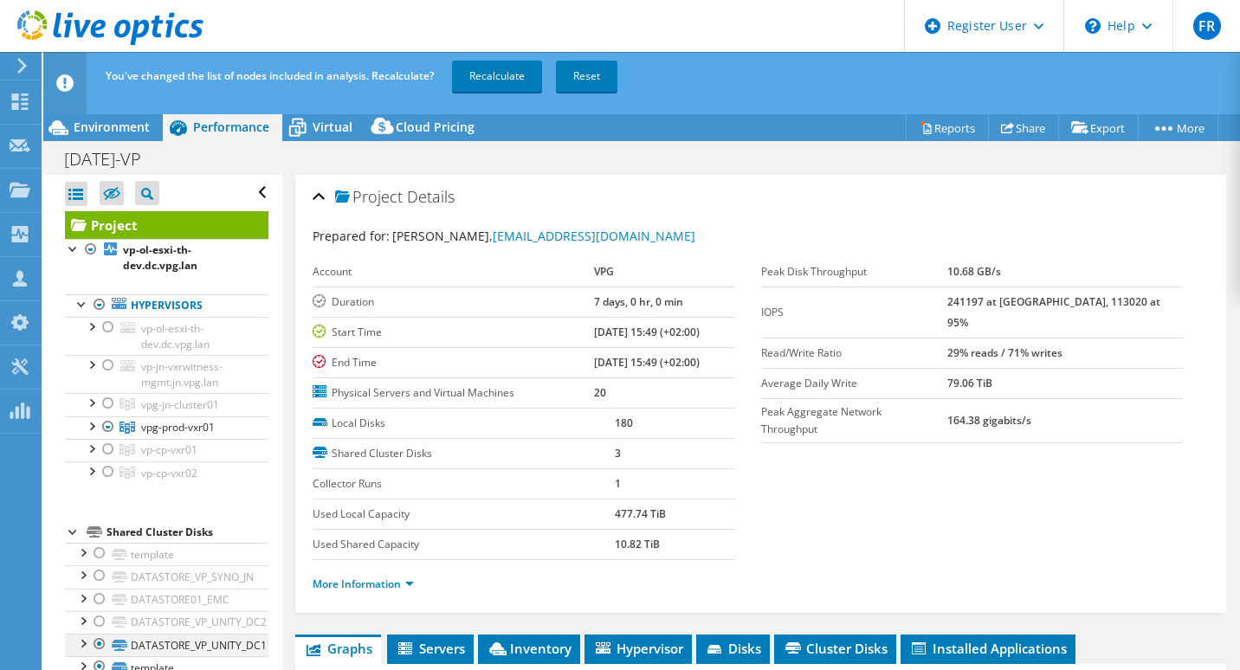
click at [100, 637] on div at bounding box center [99, 644] width 17 height 21
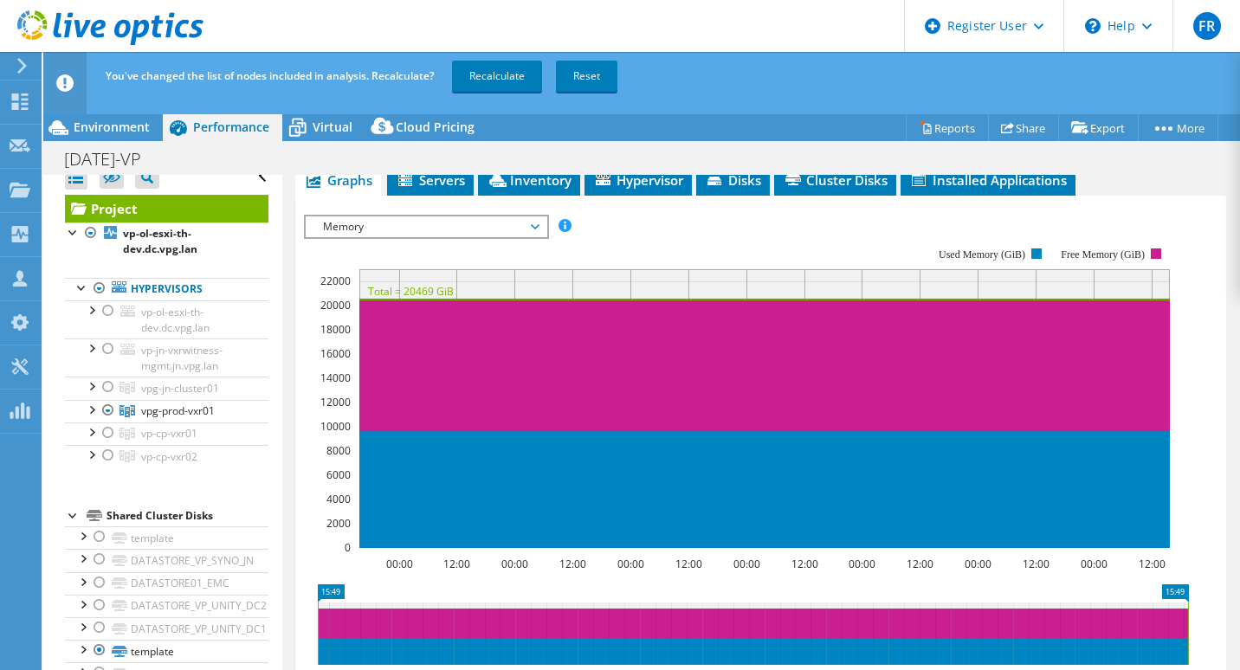
scroll to position [48, 0]
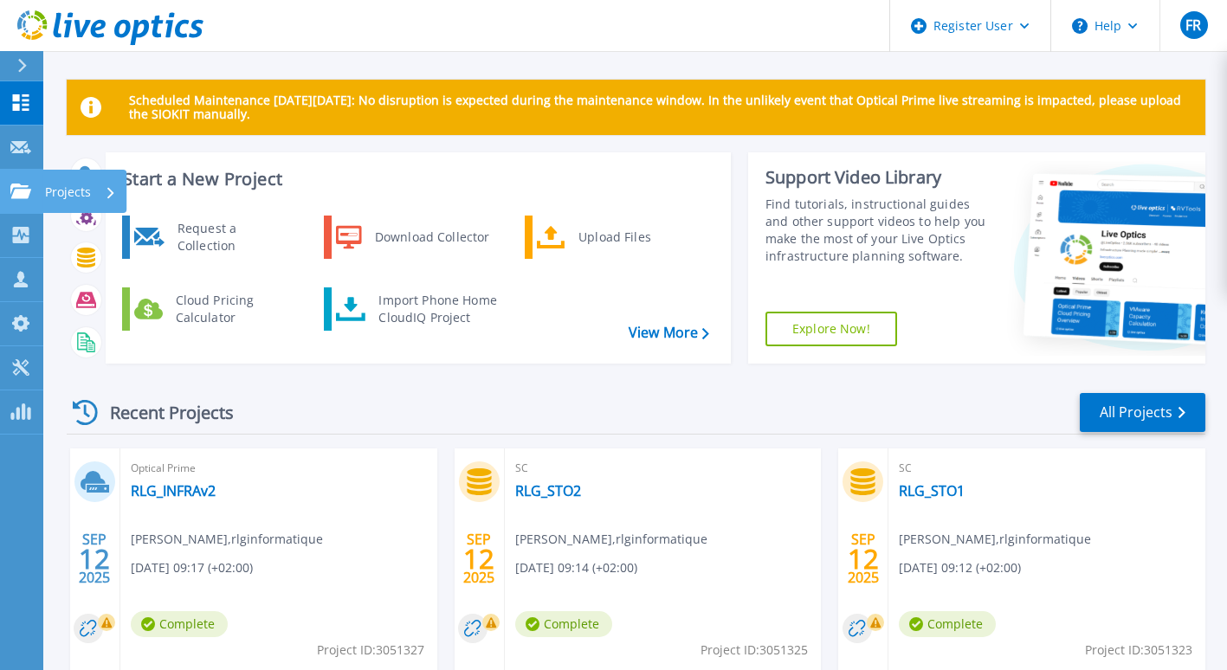
click at [20, 192] on icon at bounding box center [20, 191] width 21 height 15
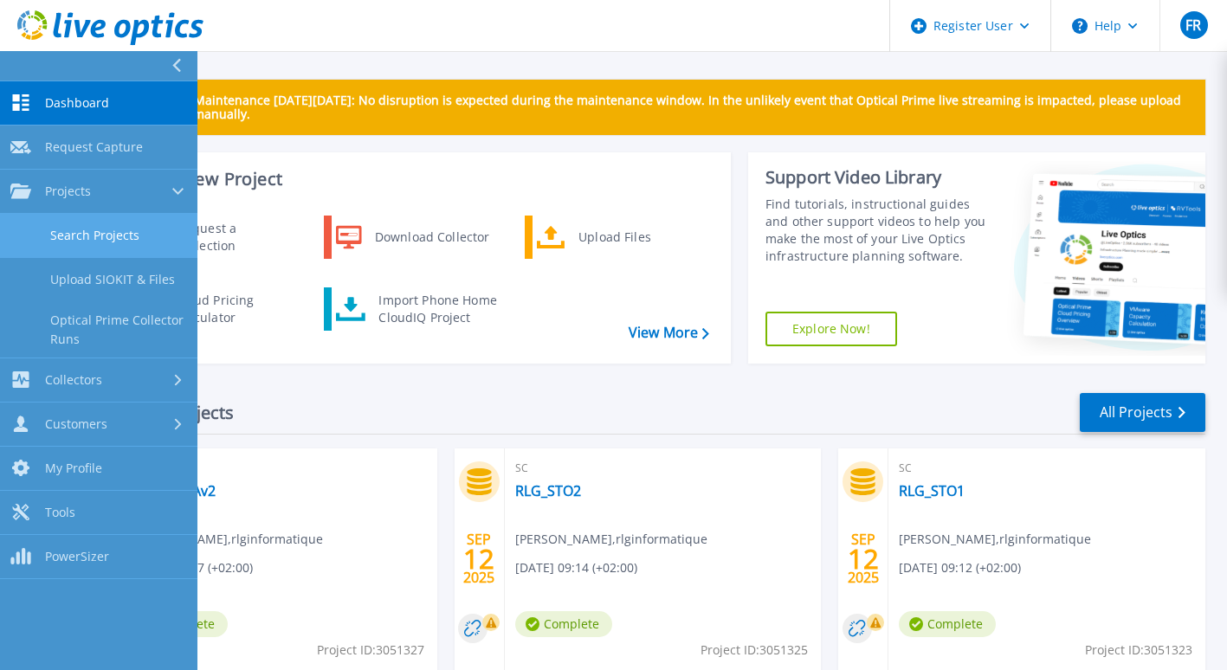
click at [85, 220] on link "Search Projects" at bounding box center [98, 236] width 197 height 44
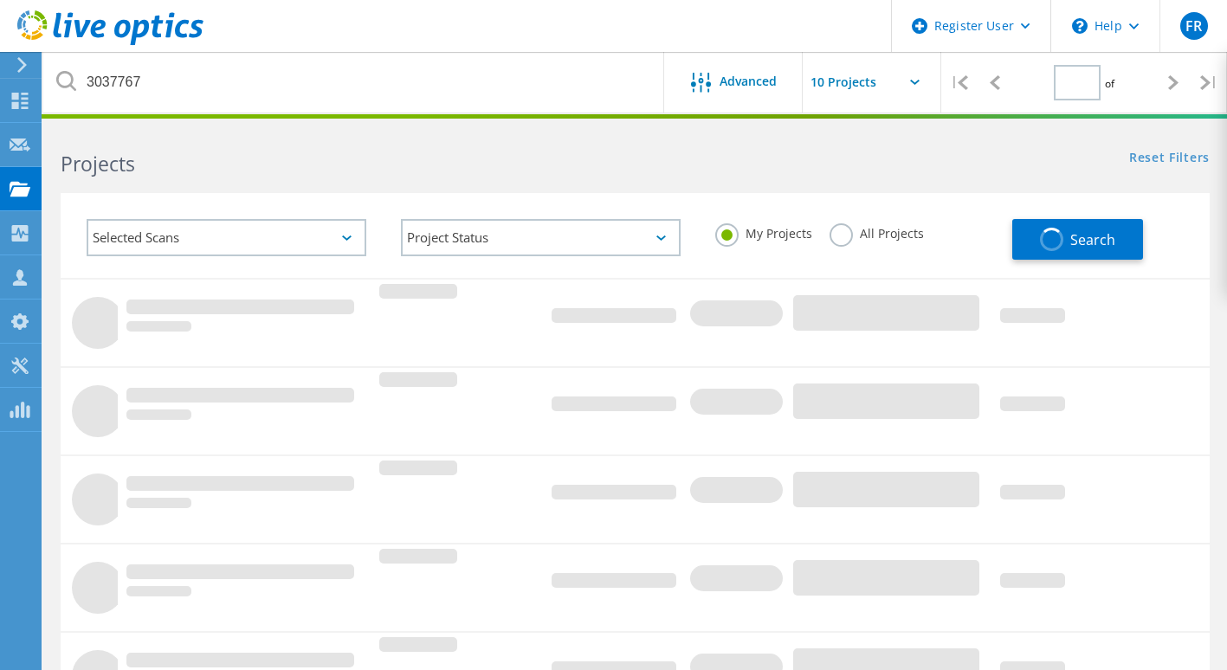
type input "1"
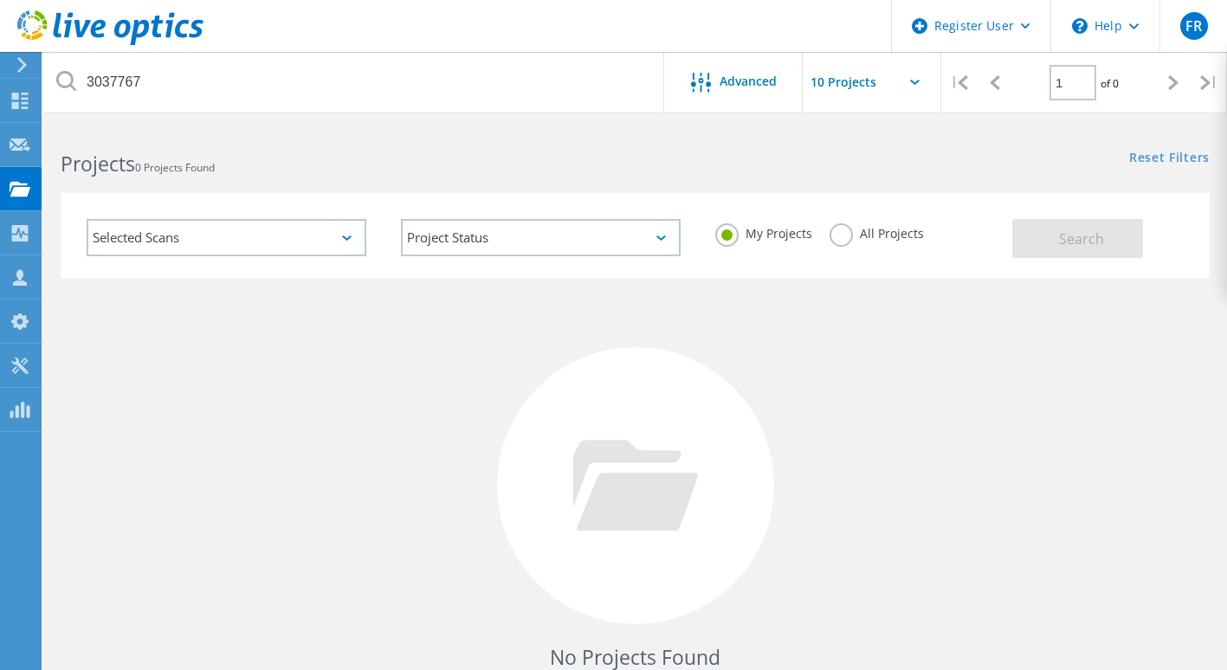
click at [837, 234] on label "All Projects" at bounding box center [877, 231] width 94 height 16
click at [0, 0] on input "All Projects" at bounding box center [0, 0] width 0 height 0
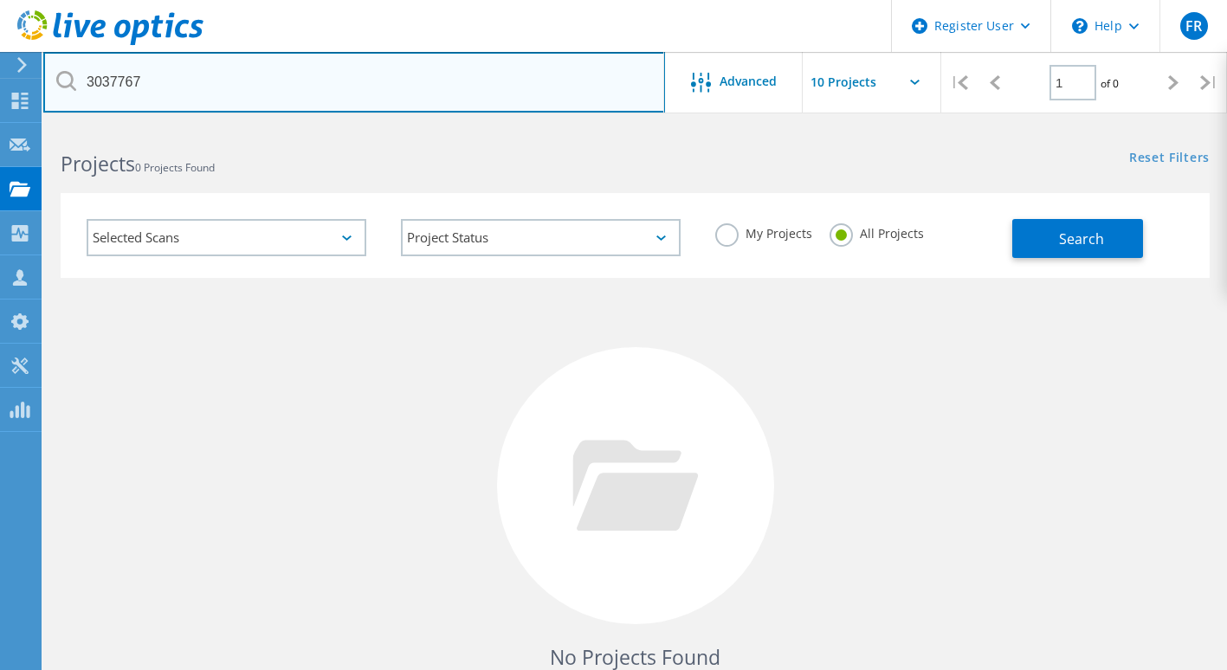
drag, startPoint x: 208, startPoint y: 85, endPoint x: 49, endPoint y: 69, distance: 159.3
click at [49, 69] on input "3037767" at bounding box center [354, 82] width 622 height 61
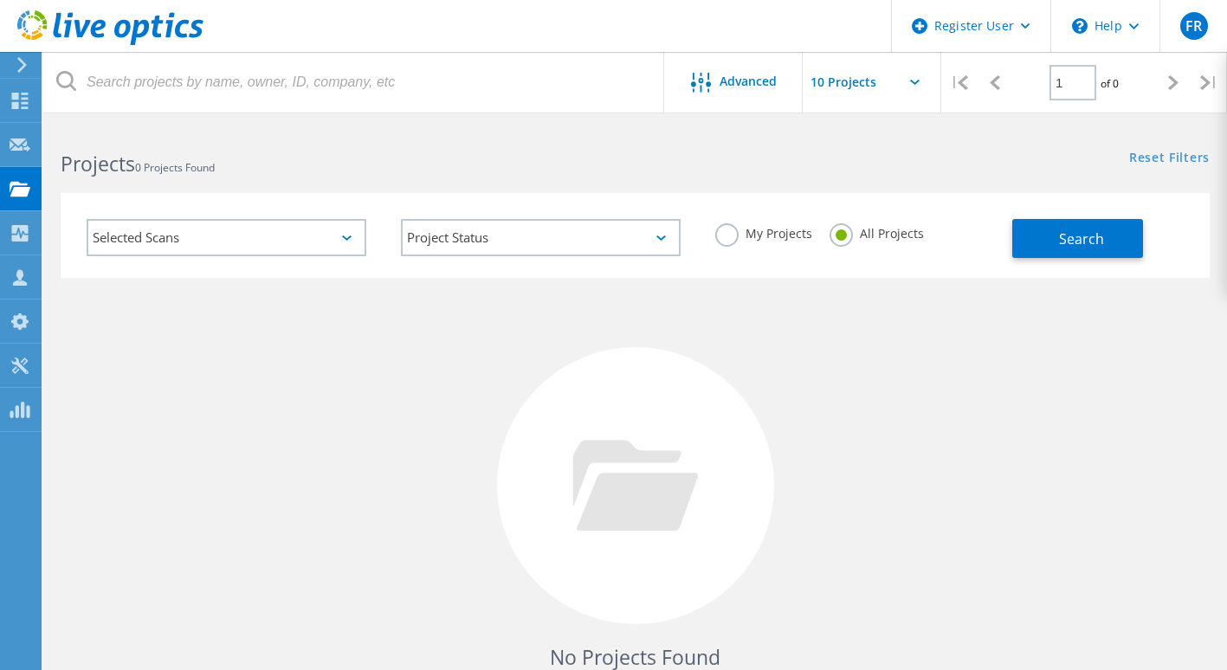
click at [965, 308] on div "No Projects Found Try refining your search." at bounding box center [635, 502] width 1149 height 448
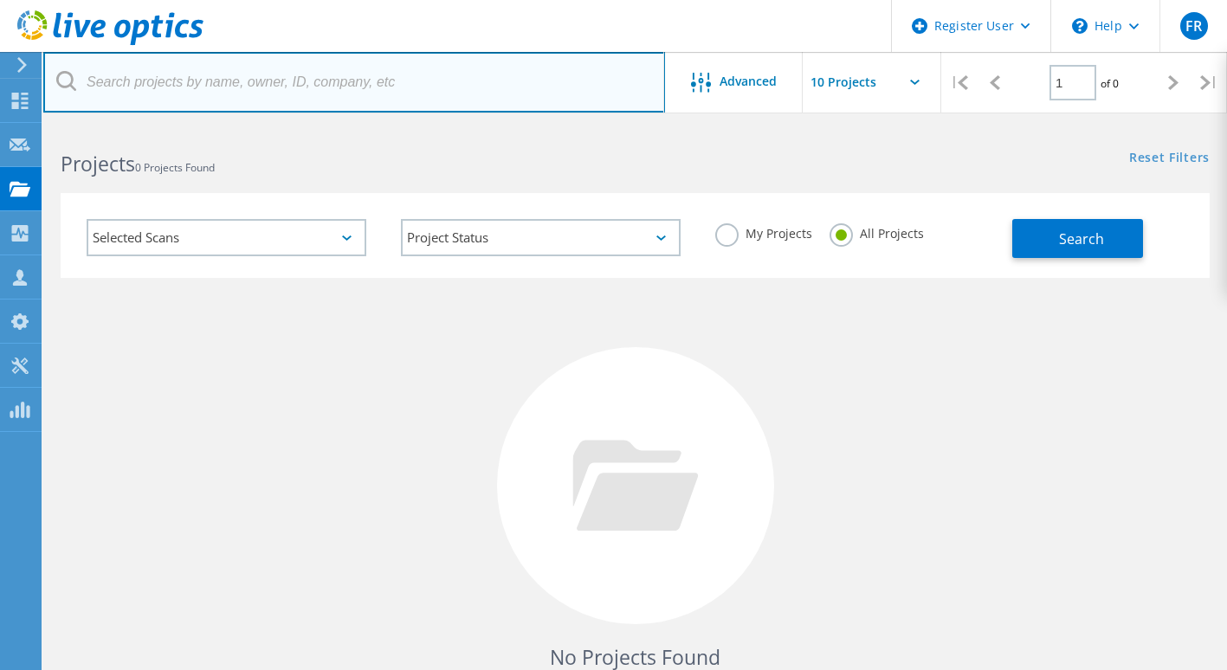
click at [176, 71] on input "text" at bounding box center [354, 82] width 622 height 61
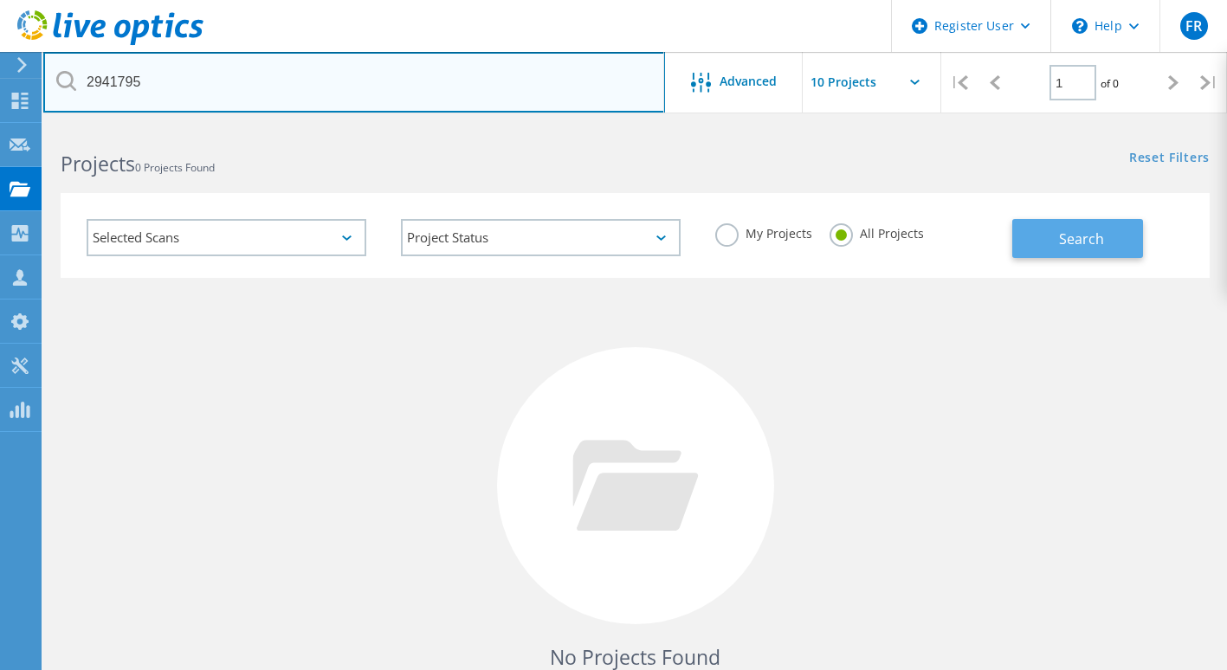
type input "2941795"
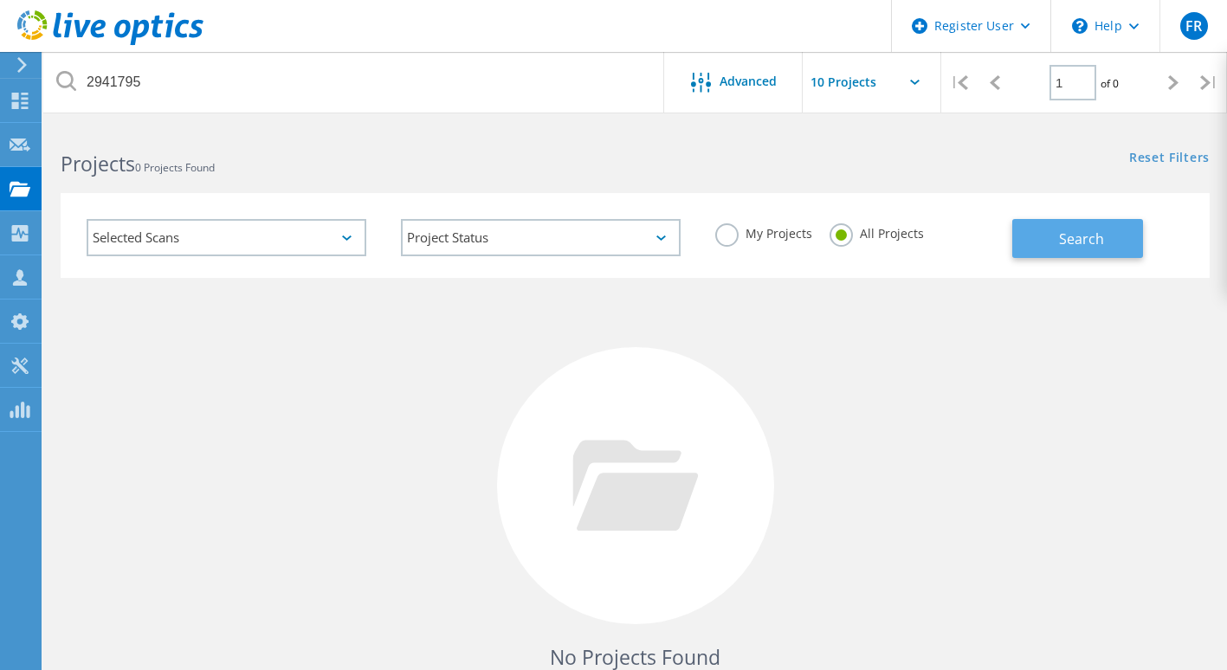
click at [1086, 248] on span "Search" at bounding box center [1081, 239] width 45 height 19
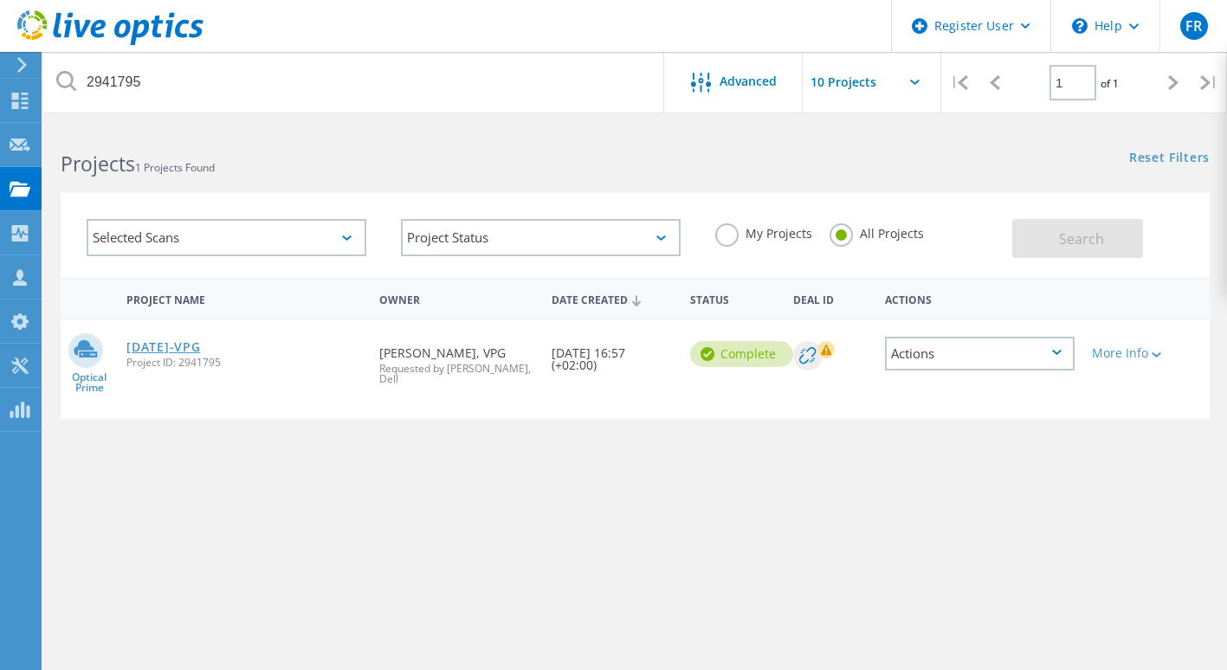
click at [200, 343] on link "[DATE]-VPG" at bounding box center [163, 347] width 74 height 12
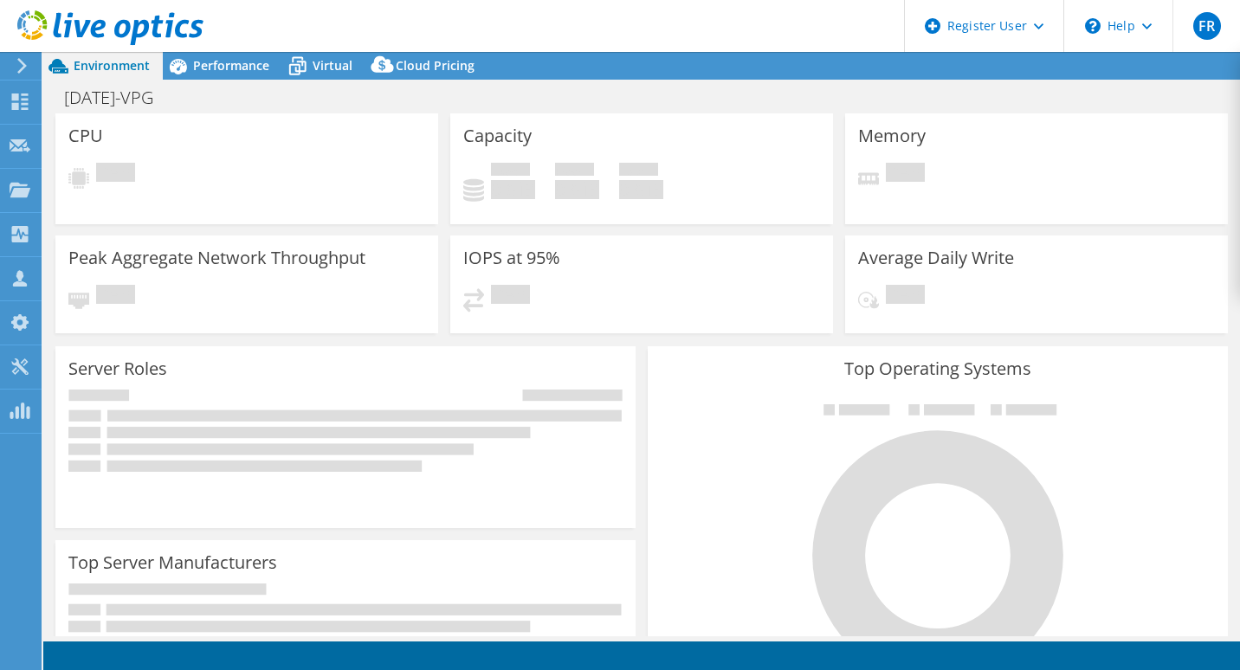
select select "USD"
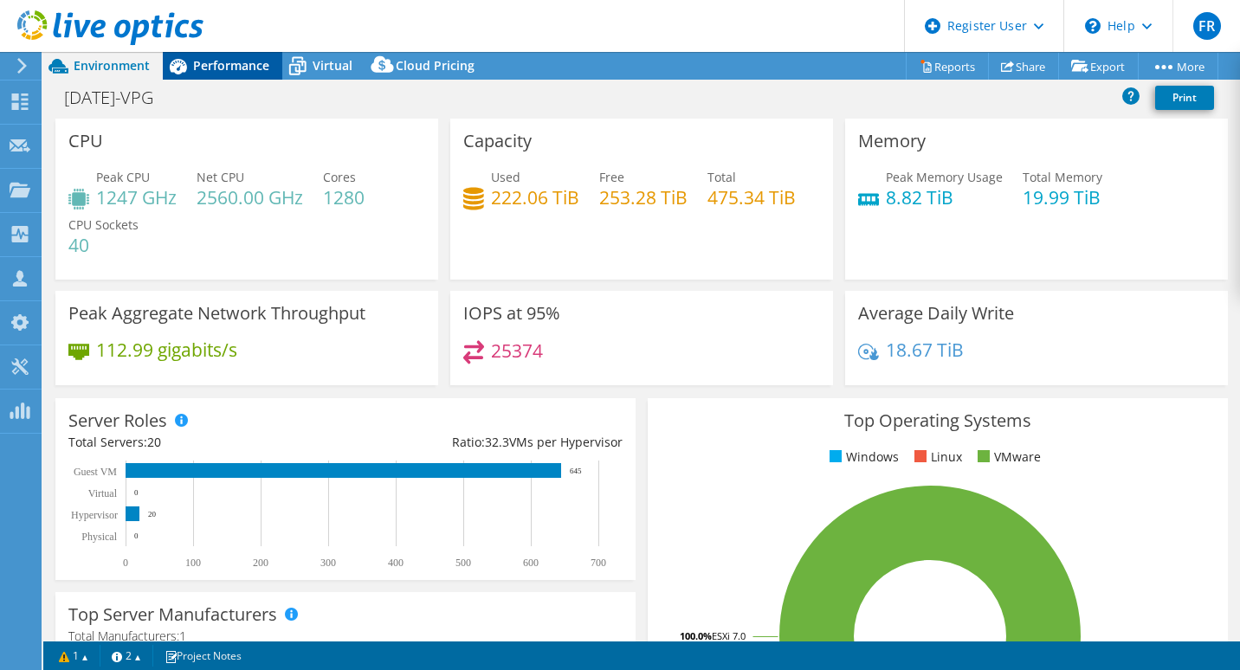
click at [236, 63] on span "Performance" at bounding box center [231, 65] width 76 height 16
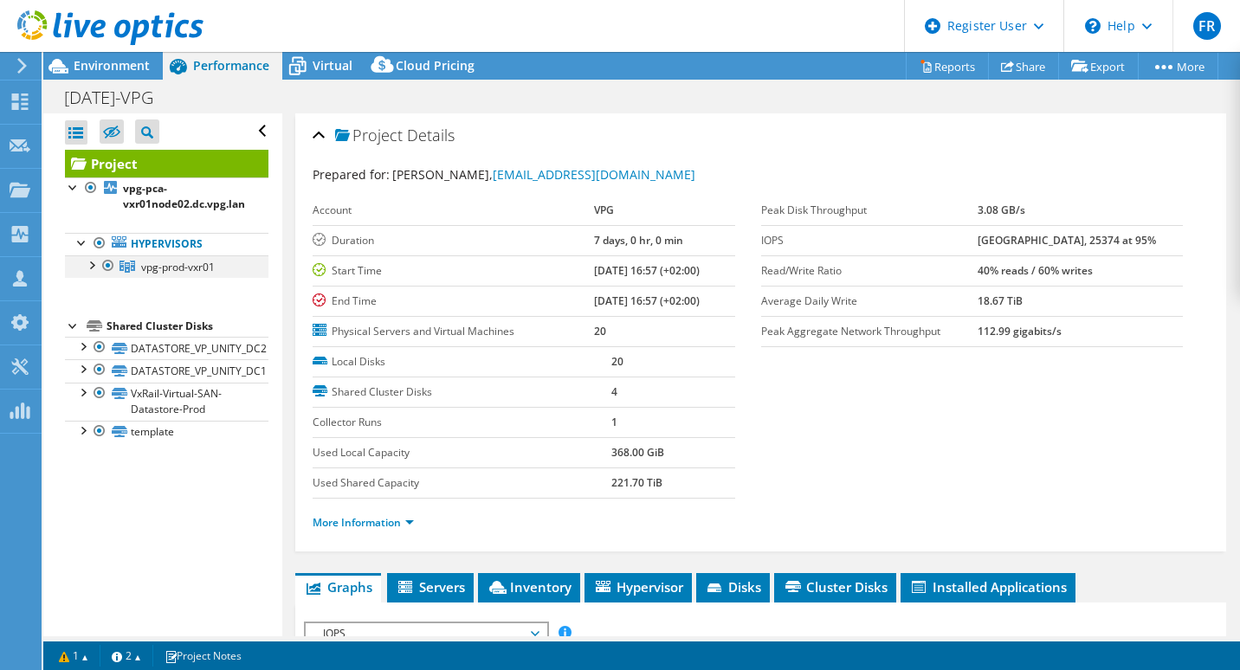
click at [96, 265] on div at bounding box center [90, 263] width 17 height 17
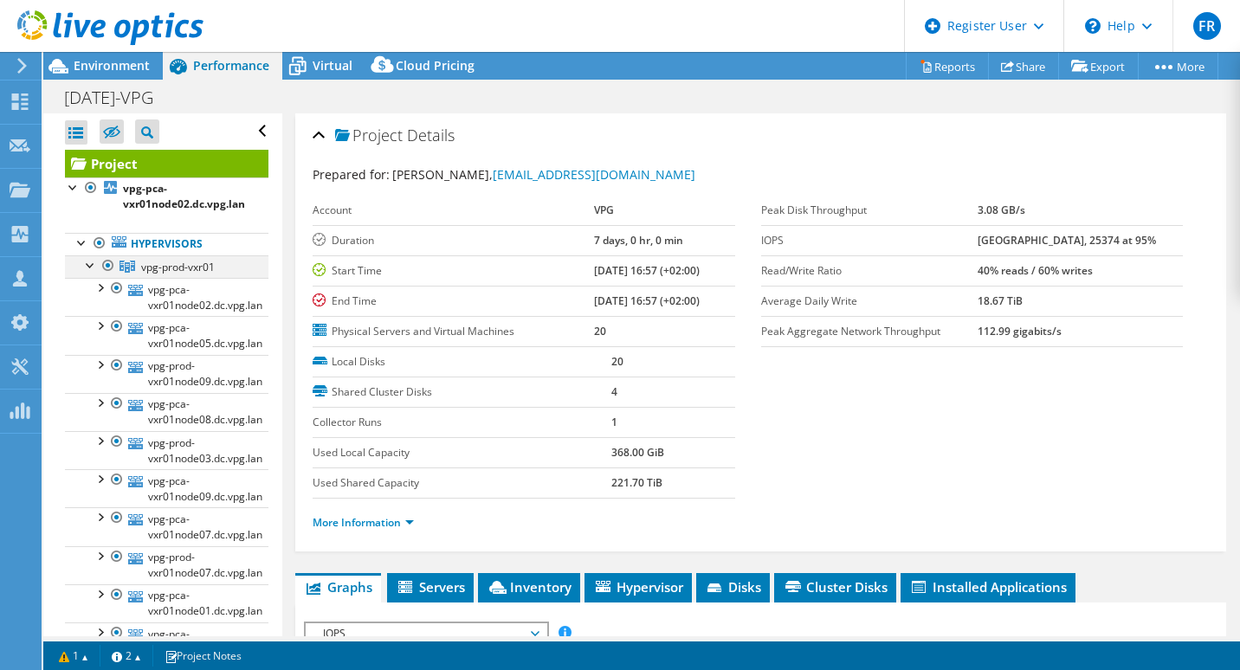
click at [91, 265] on div at bounding box center [90, 263] width 17 height 17
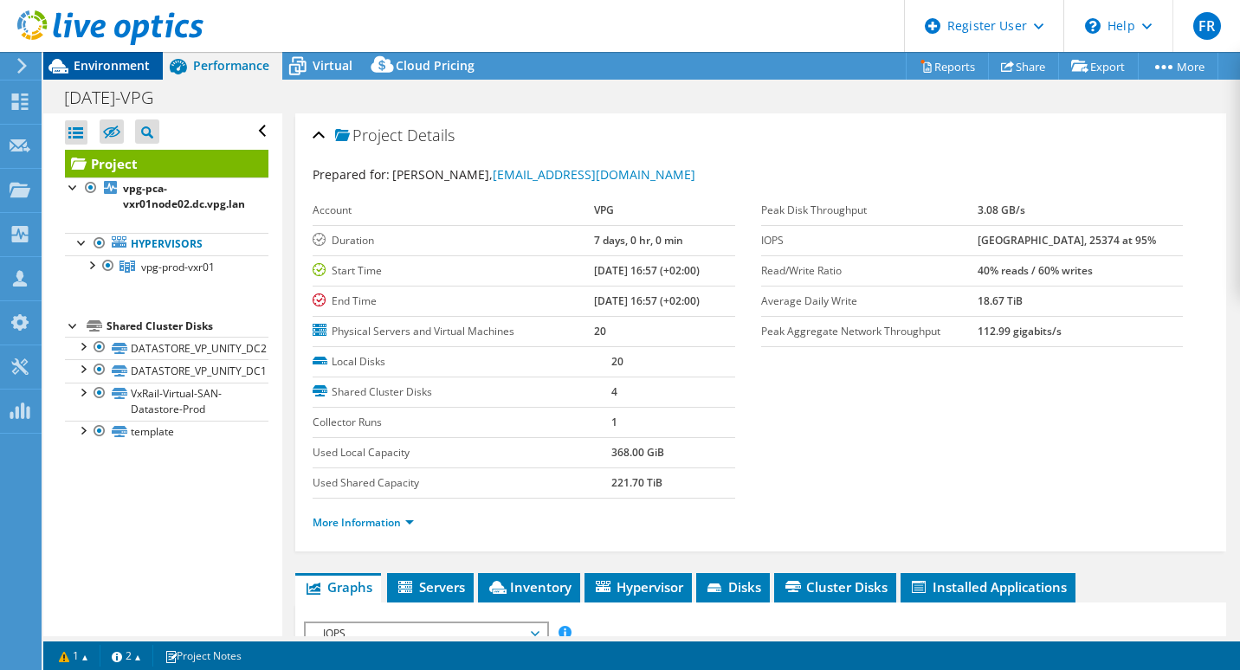
click at [129, 74] on div "Environment" at bounding box center [103, 66] width 120 height 28
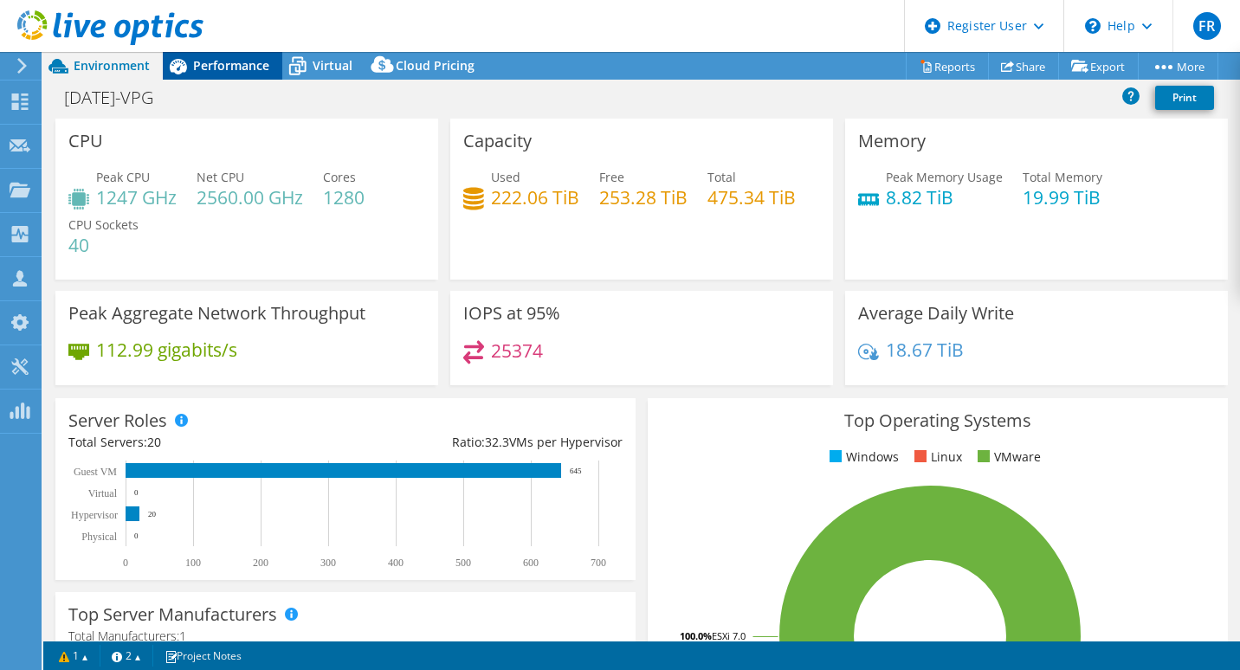
click at [222, 68] on span "Performance" at bounding box center [231, 65] width 76 height 16
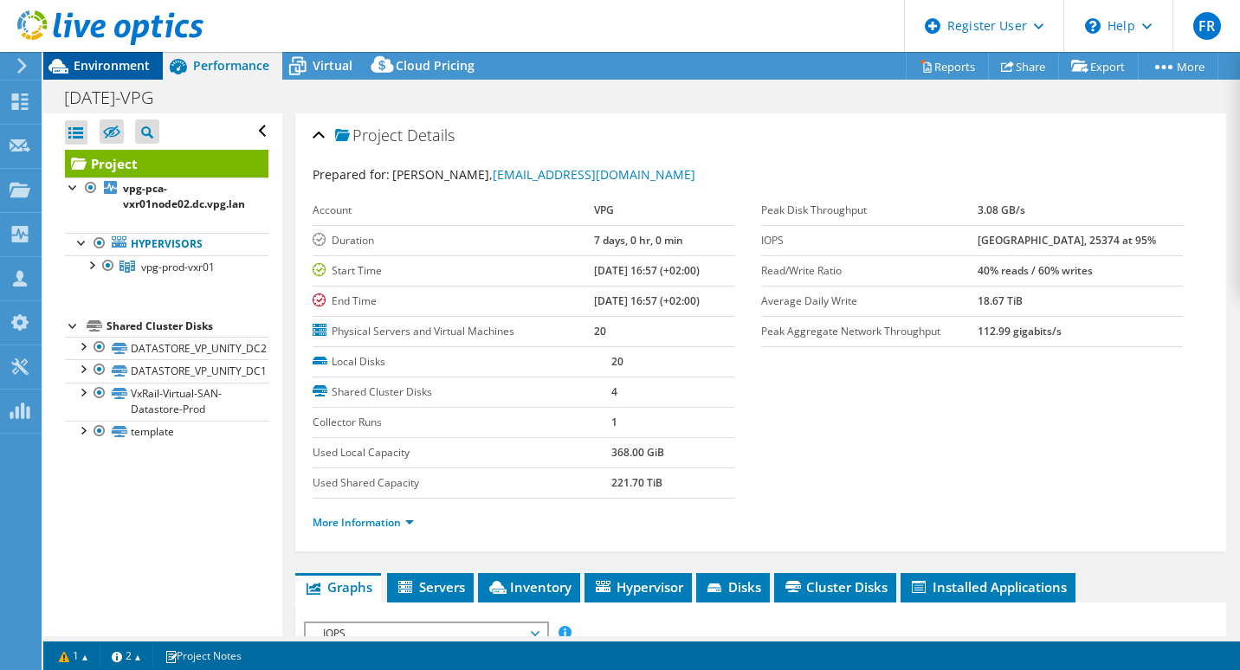
click at [104, 66] on span "Environment" at bounding box center [112, 65] width 76 height 16
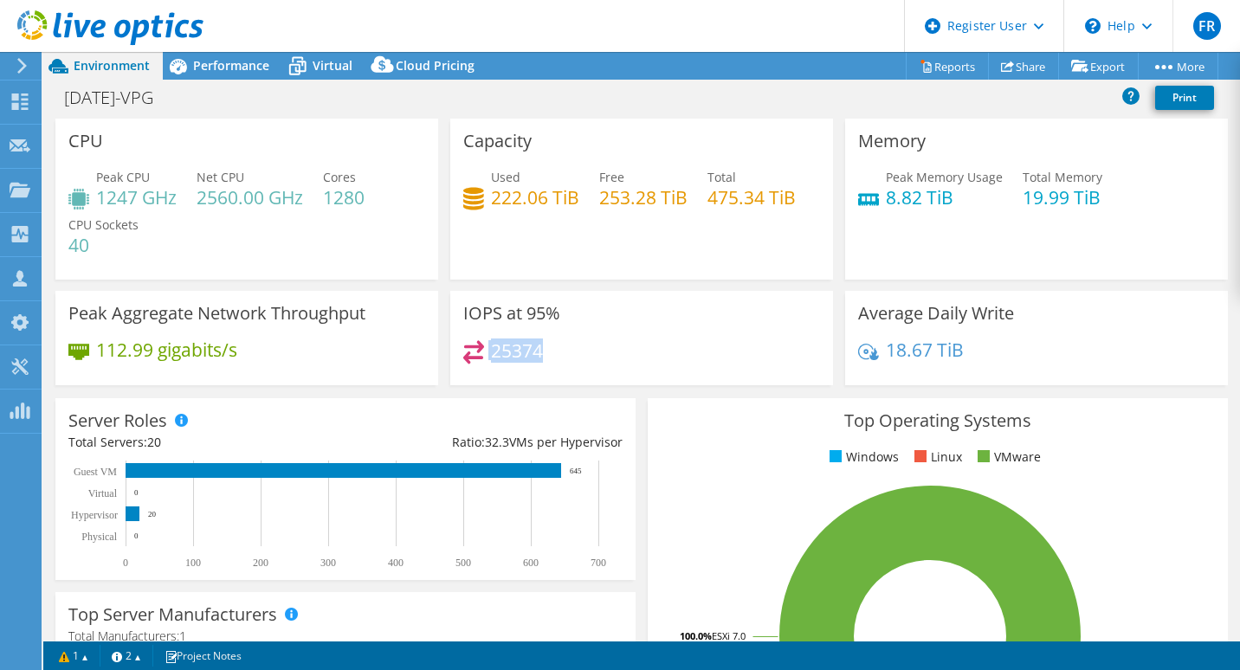
drag, startPoint x: 536, startPoint y: 348, endPoint x: 467, endPoint y: 351, distance: 69.3
click at [467, 351] on div "25374" at bounding box center [503, 350] width 80 height 20
click at [320, 333] on div "Peak Aggregate Network Throughput 112.99 gigabits/s" at bounding box center [246, 338] width 383 height 94
click at [235, 70] on span "Performance" at bounding box center [231, 65] width 76 height 16
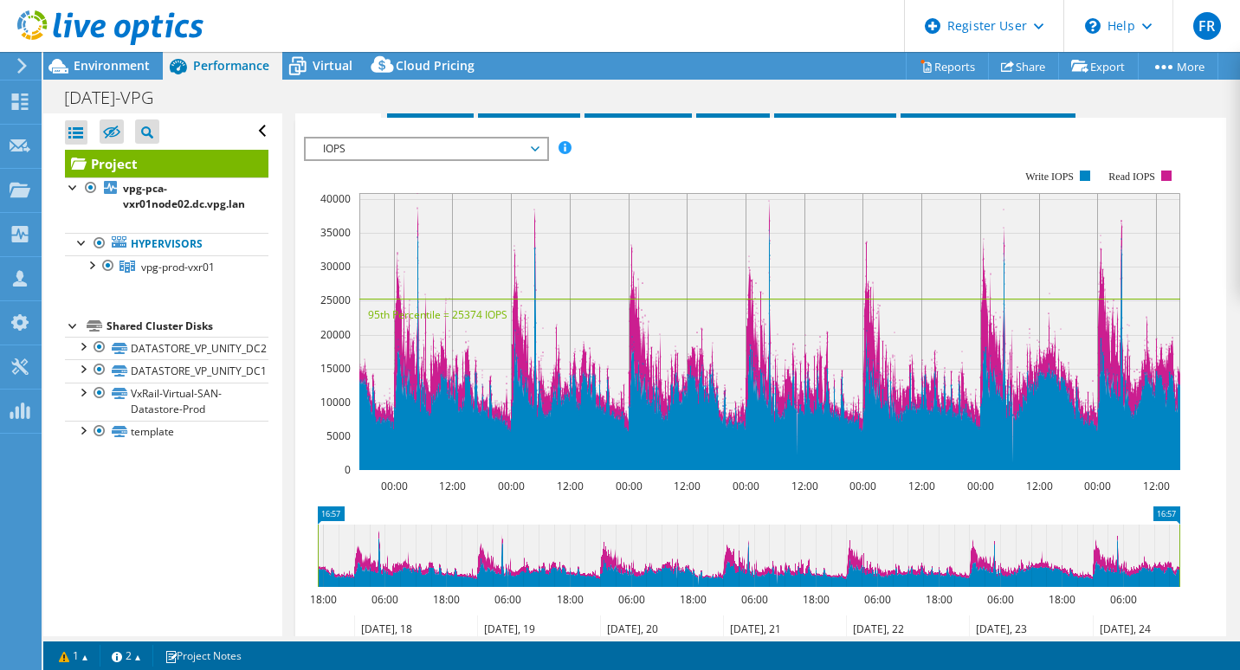
scroll to position [484, 0]
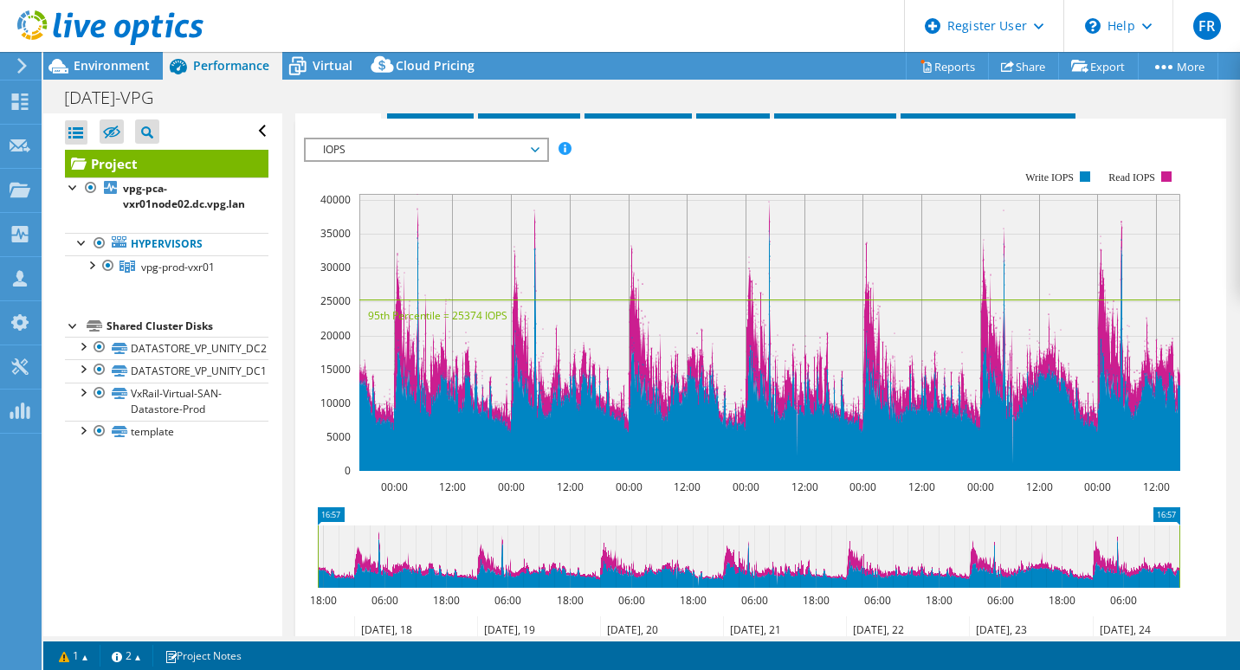
click at [539, 147] on icon at bounding box center [535, 149] width 9 height 5
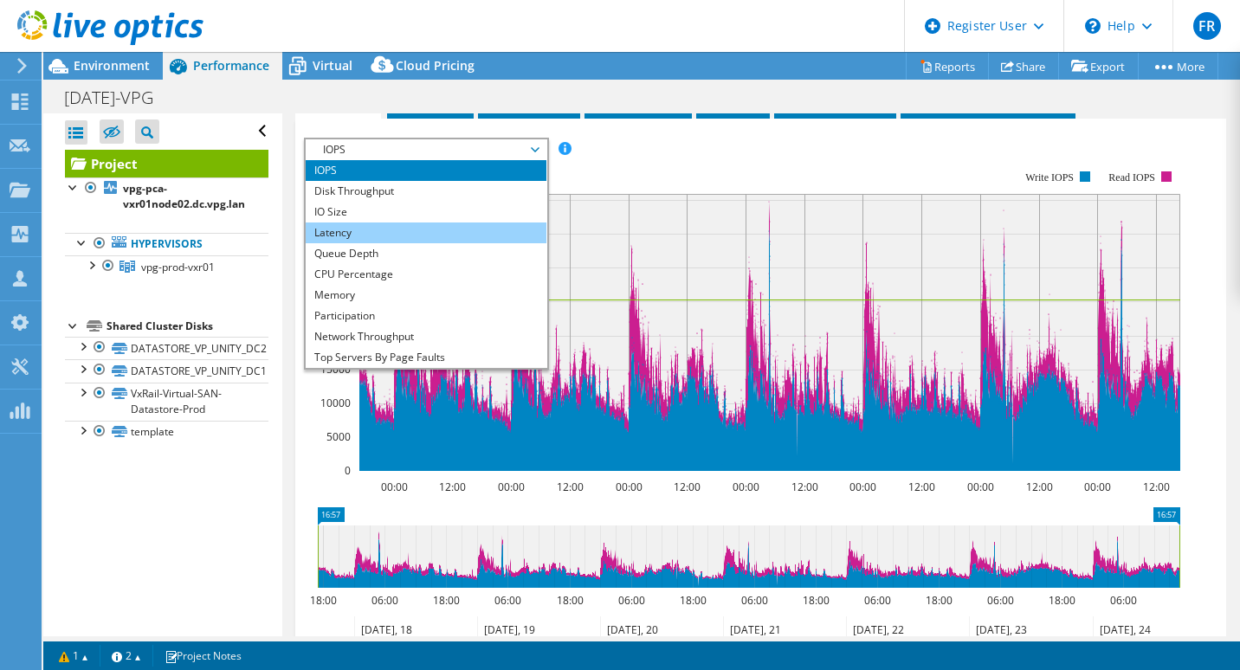
click at [361, 227] on li "Latency" at bounding box center [426, 233] width 240 height 21
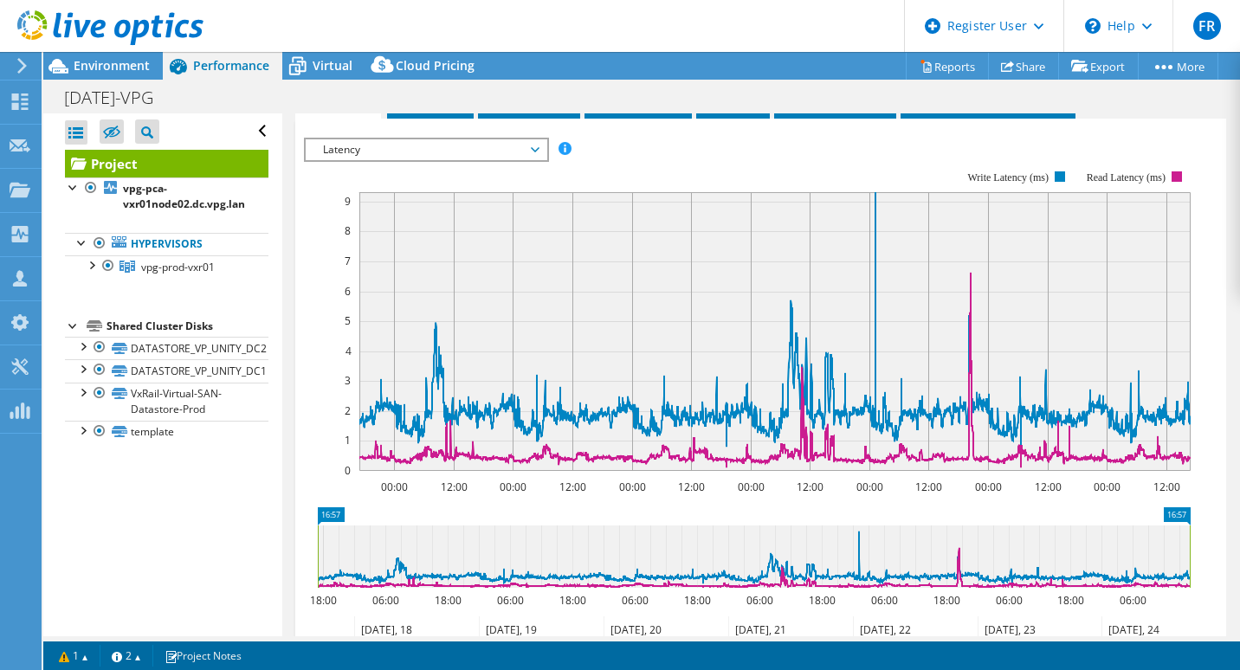
click at [533, 143] on span "Latency" at bounding box center [425, 149] width 223 height 21
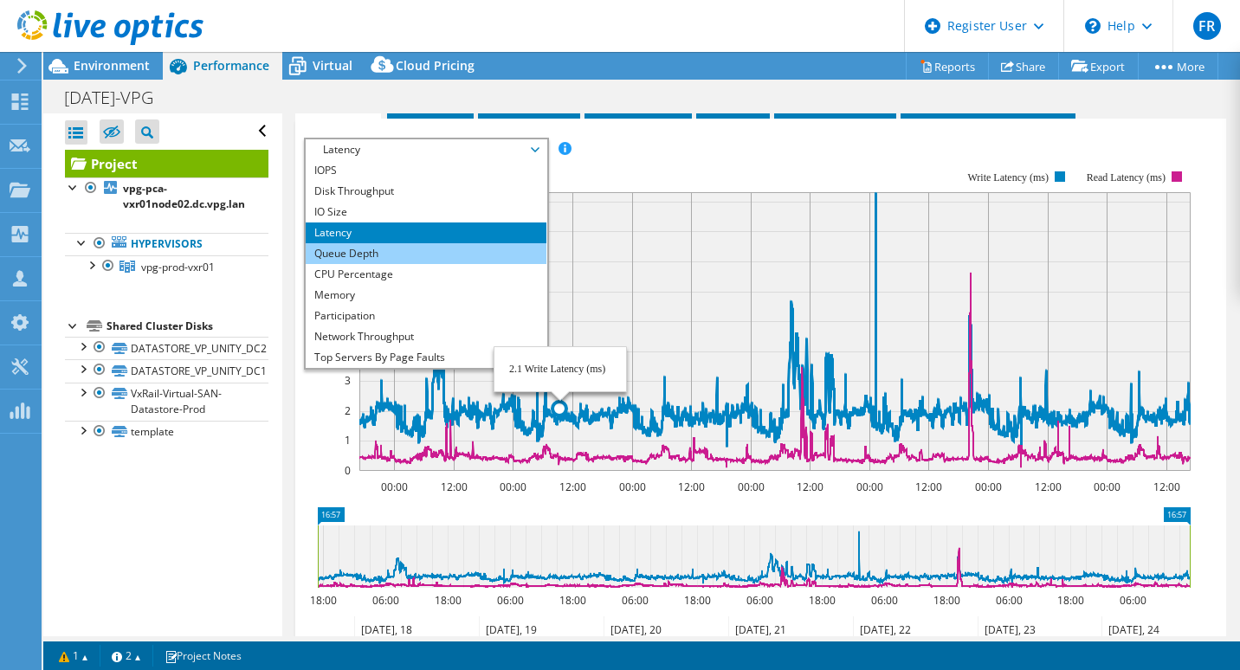
click at [396, 252] on li "Queue Depth" at bounding box center [426, 253] width 240 height 21
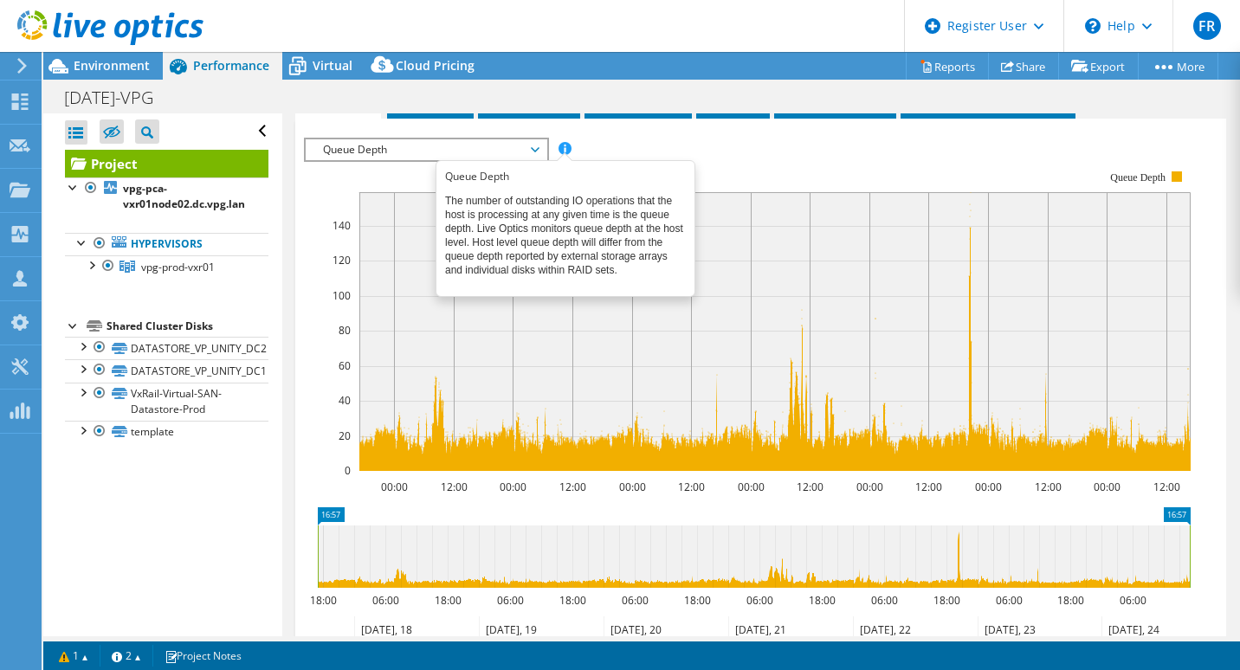
click at [567, 149] on span at bounding box center [565, 148] width 12 height 12
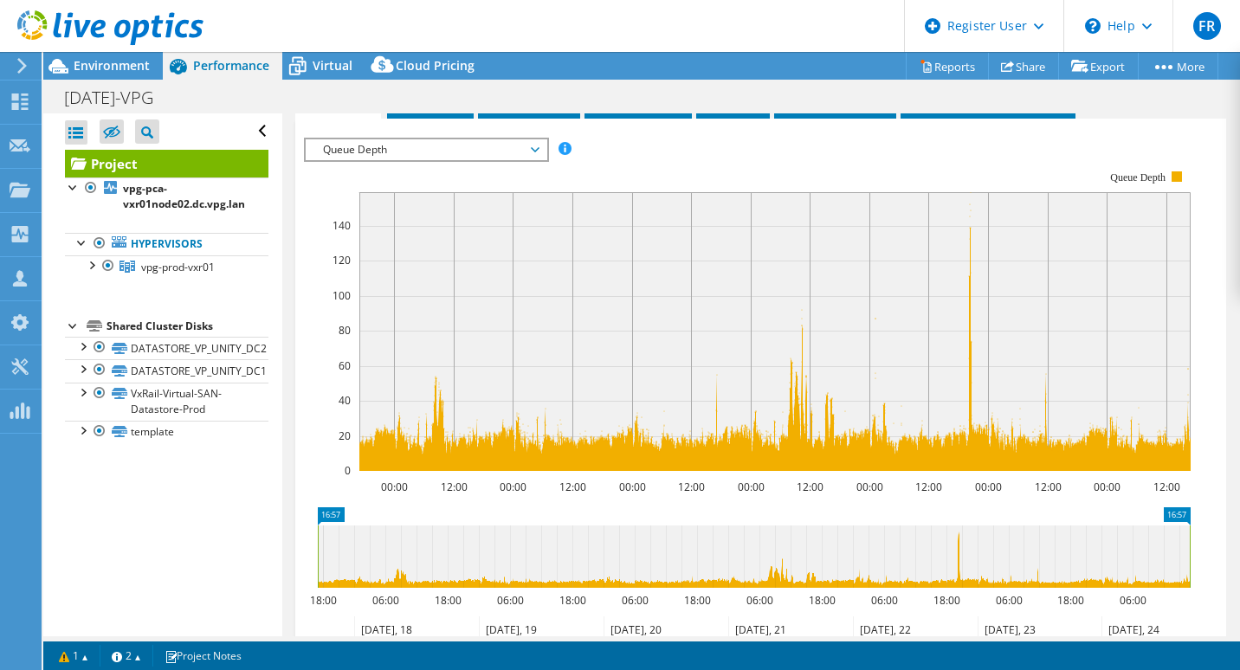
click at [536, 142] on span "Queue Depth" at bounding box center [425, 149] width 223 height 21
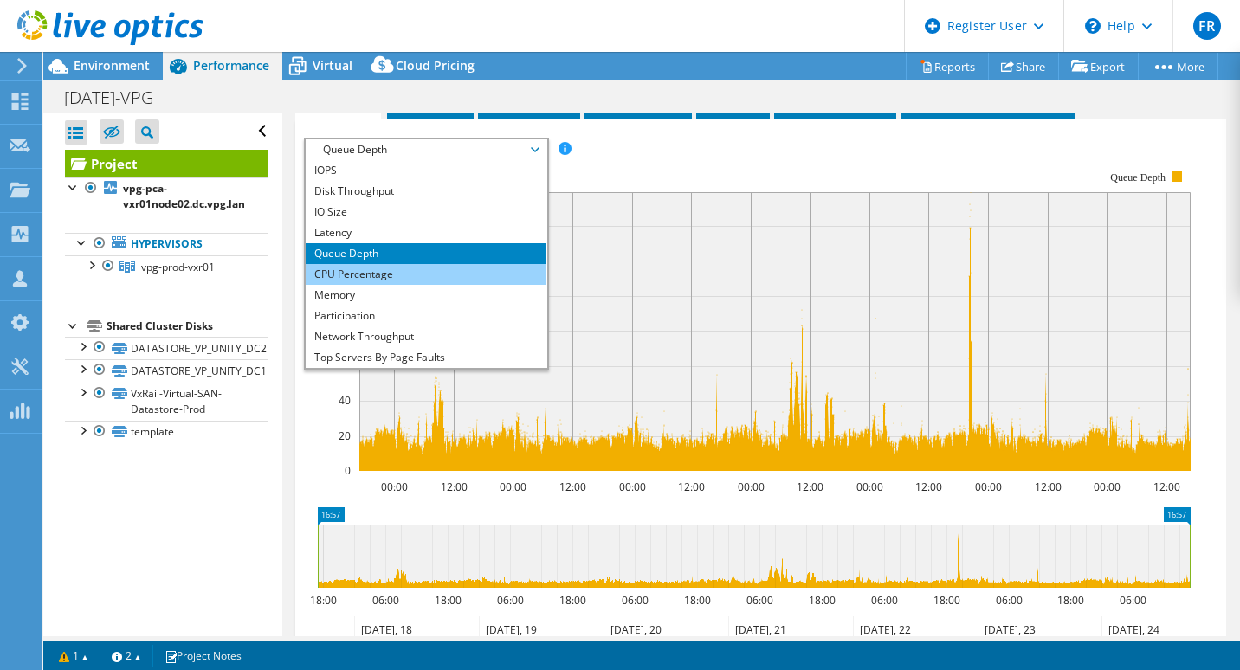
click at [373, 271] on li "CPU Percentage" at bounding box center [426, 274] width 240 height 21
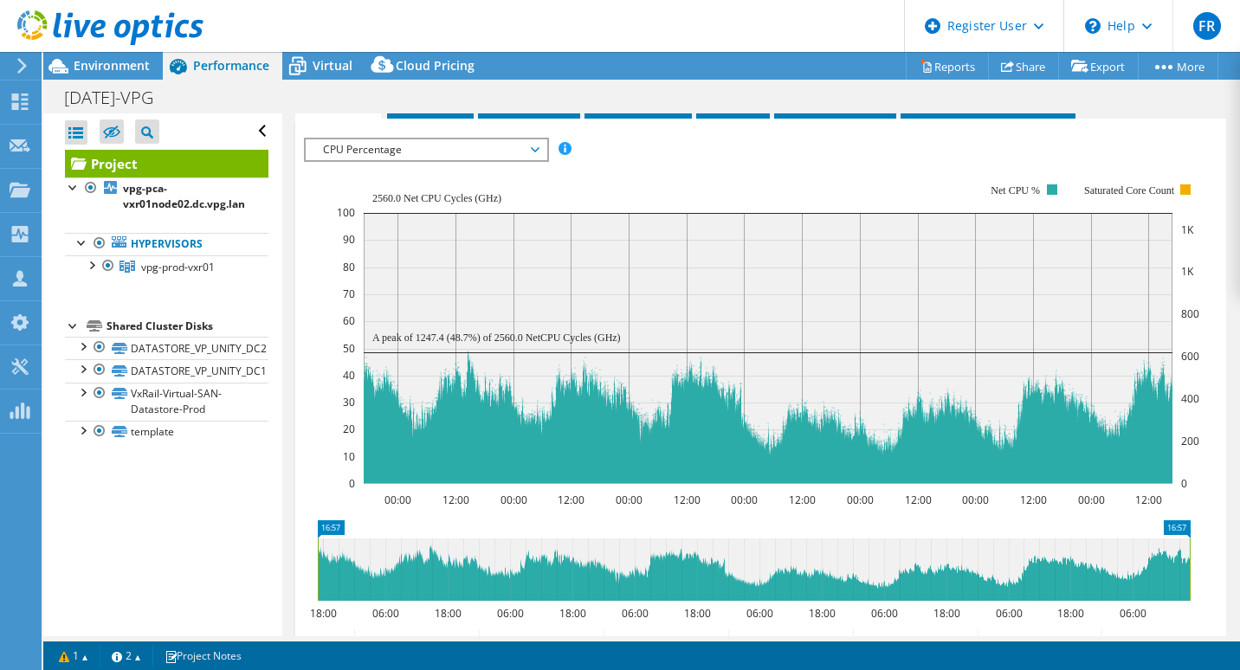
click at [539, 147] on icon at bounding box center [535, 149] width 9 height 5
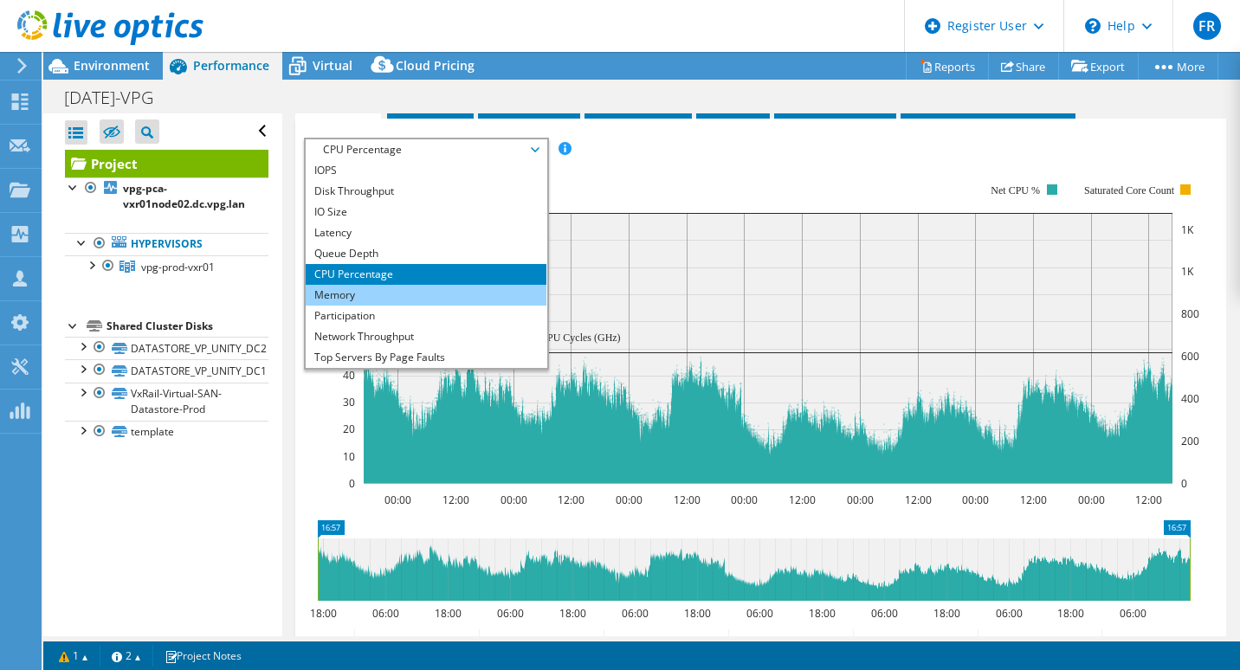
click at [356, 287] on li "Memory" at bounding box center [426, 295] width 240 height 21
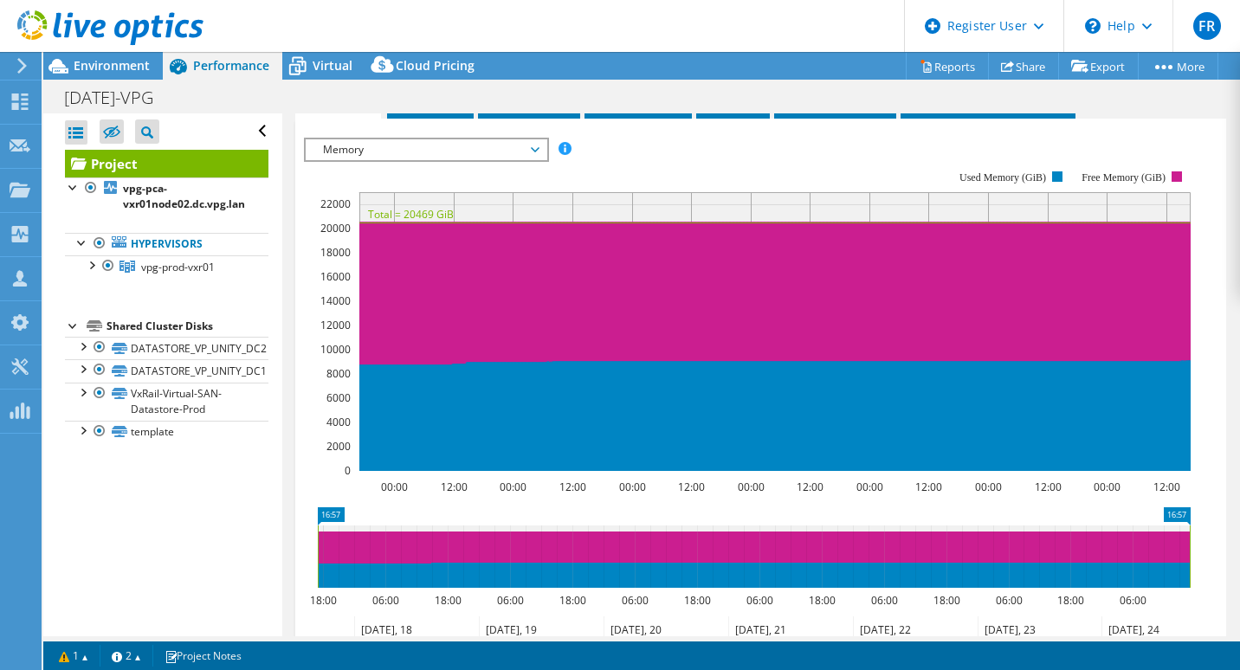
click at [532, 143] on span "Memory" at bounding box center [425, 149] width 223 height 21
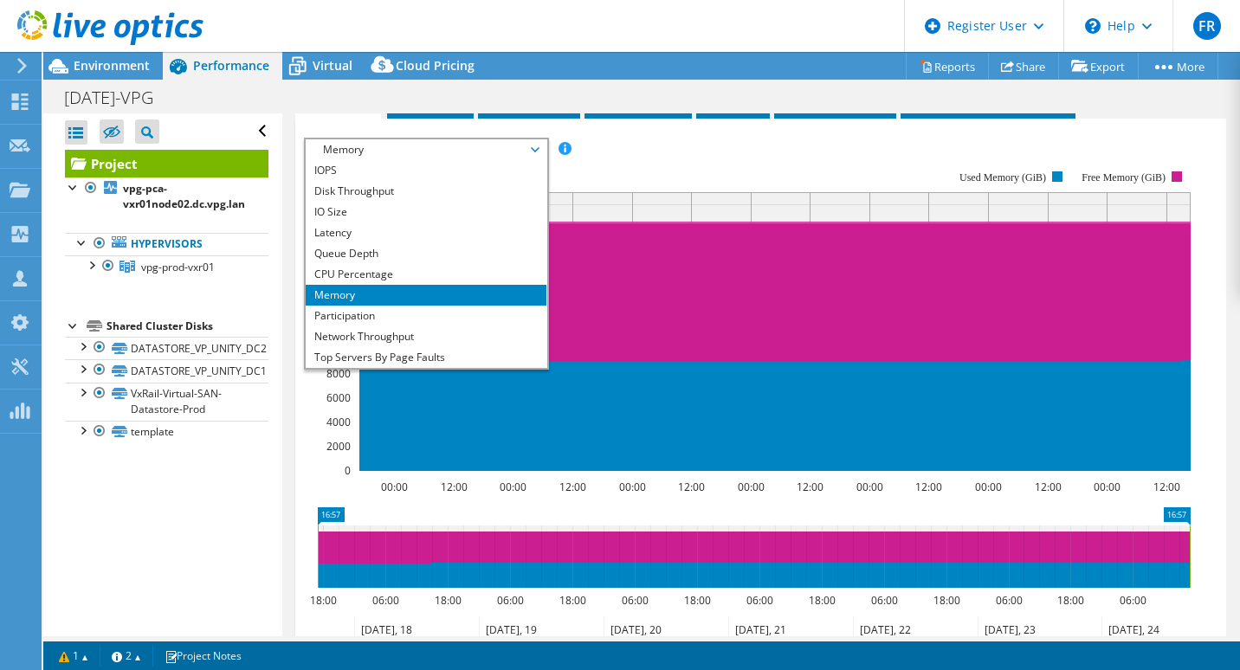
click at [532, 143] on span "Memory" at bounding box center [425, 149] width 223 height 21
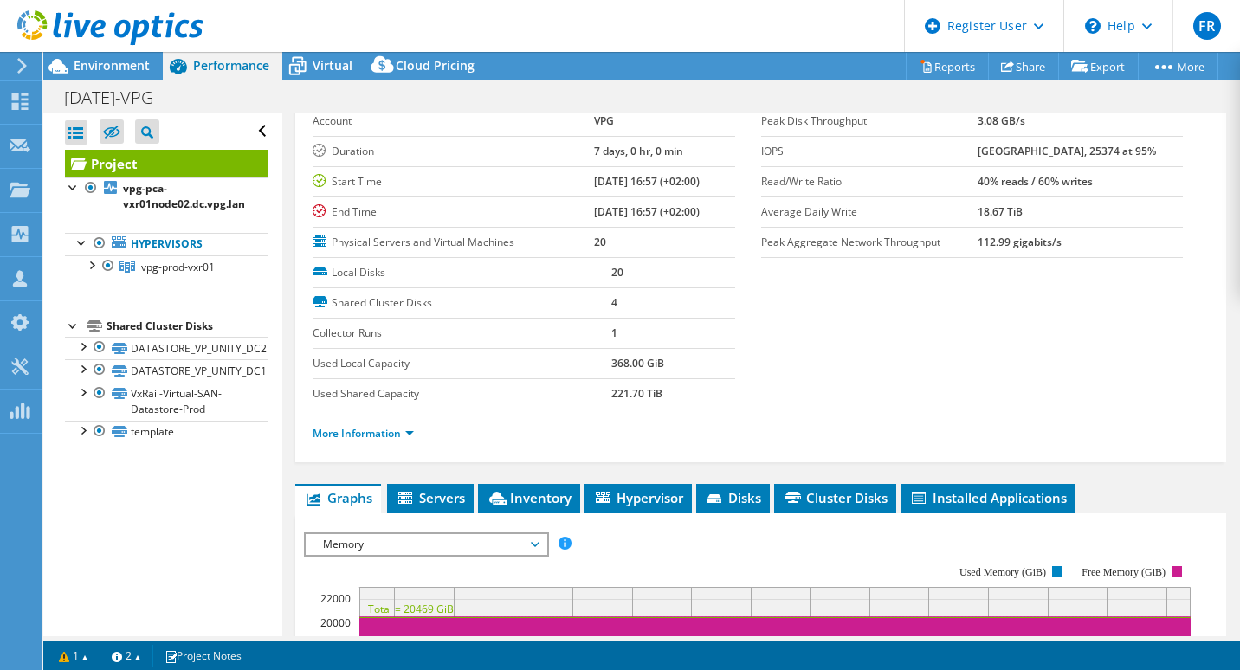
scroll to position [90, 0]
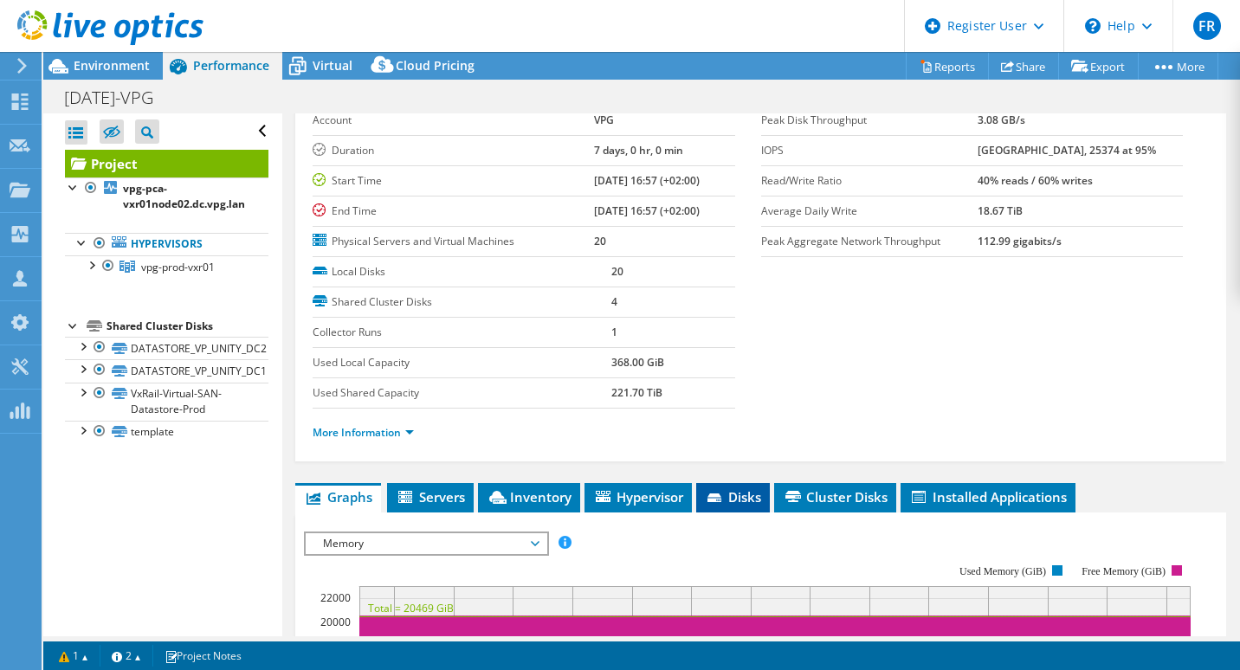
click at [752, 499] on span "Disks" at bounding box center [733, 496] width 56 height 17
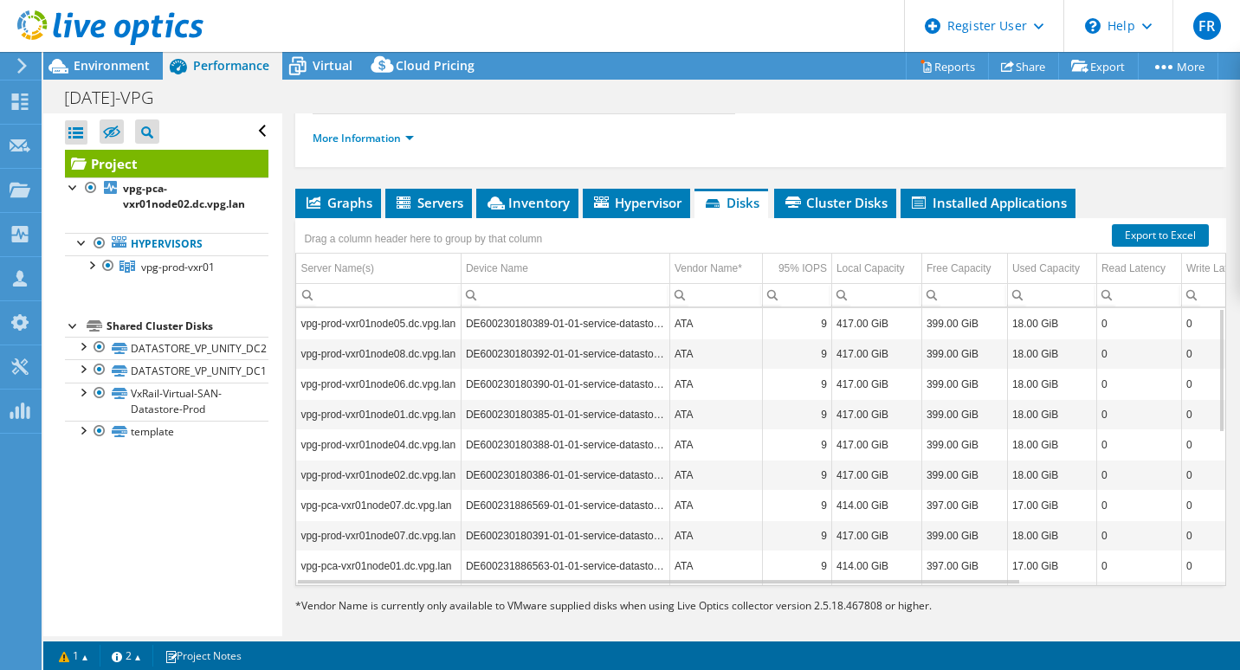
scroll to position [385, 0]
click at [1149, 236] on link "Export to Excel" at bounding box center [1160, 235] width 97 height 23
click at [99, 344] on div at bounding box center [99, 347] width 17 height 21
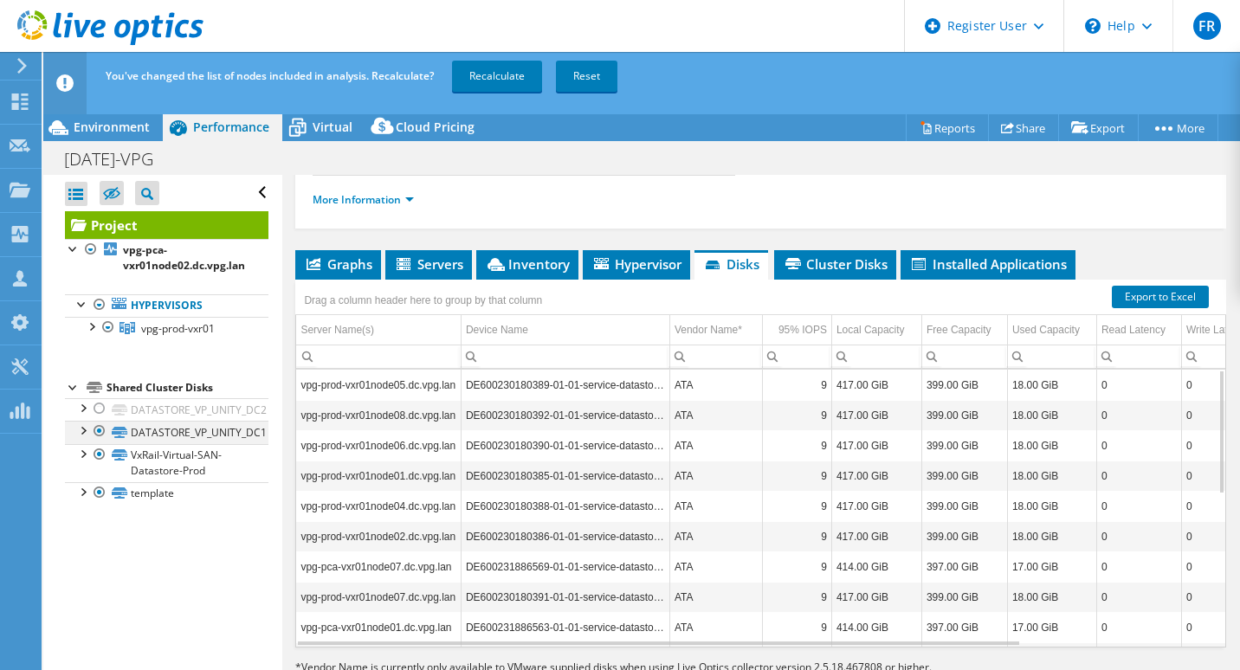
click at [100, 431] on div at bounding box center [99, 431] width 17 height 21
click at [488, 81] on link "Recalculate" at bounding box center [497, 76] width 90 height 31
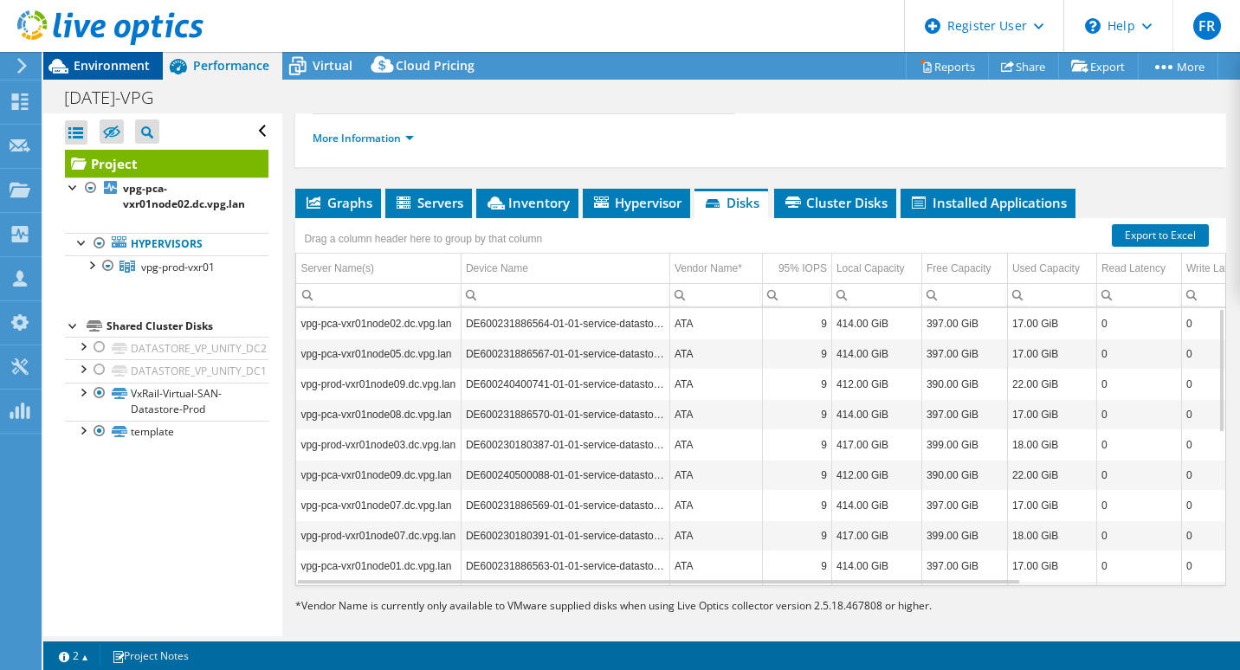
click at [127, 63] on span "Environment" at bounding box center [112, 65] width 76 height 16
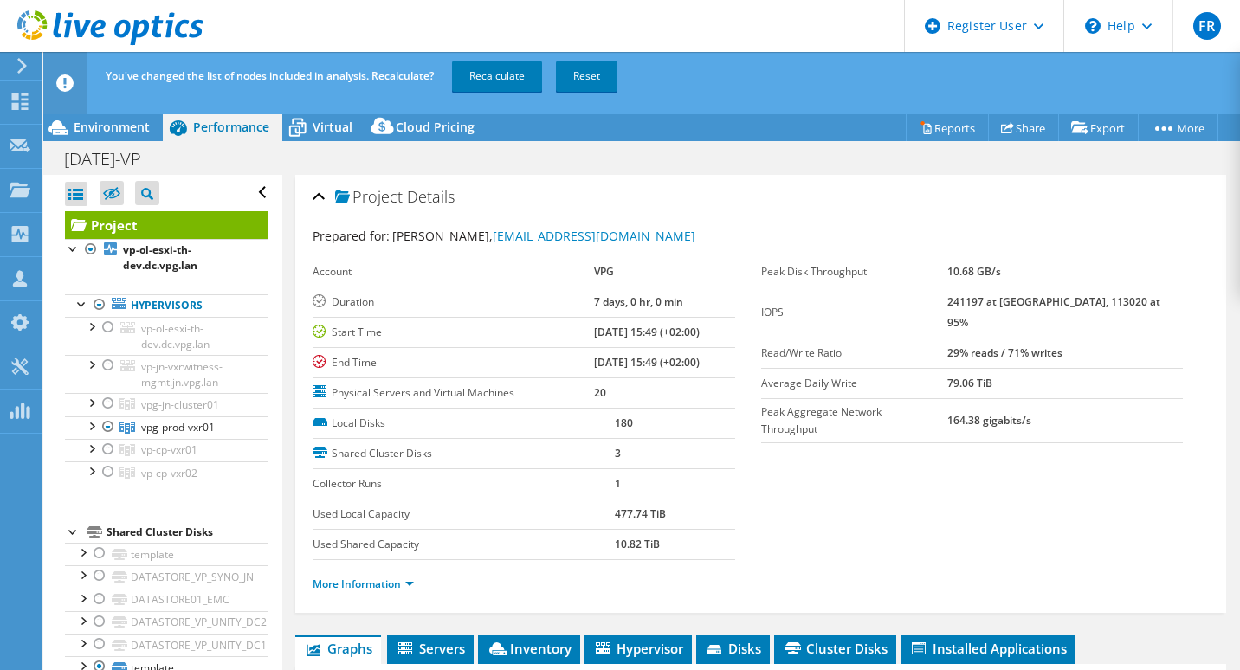
select select "USD"
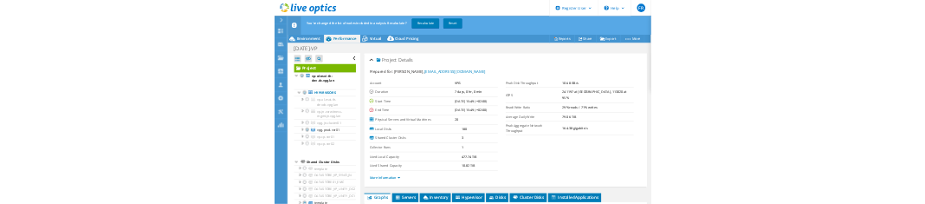
scroll to position [469, 0]
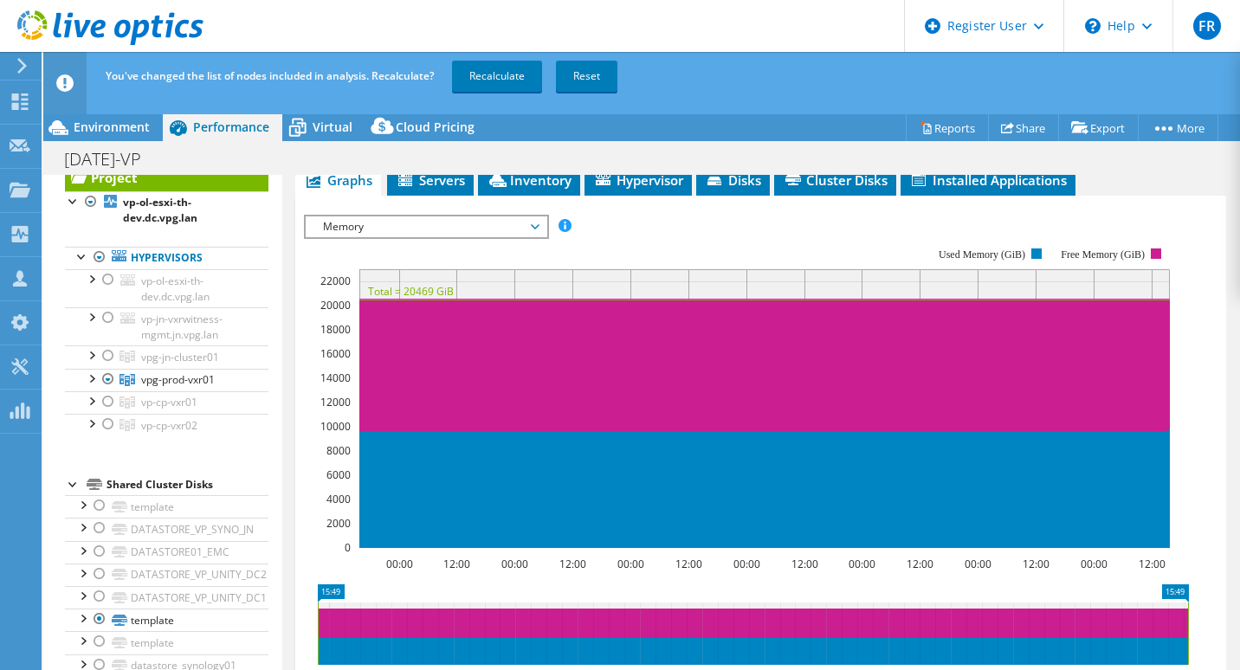
click at [285, 655] on div "Project Details Prepared for: [PERSON_NAME], [EMAIL_ADDRESS][DOMAIN_NAME] Accou…" at bounding box center [760, 315] width 957 height 1219
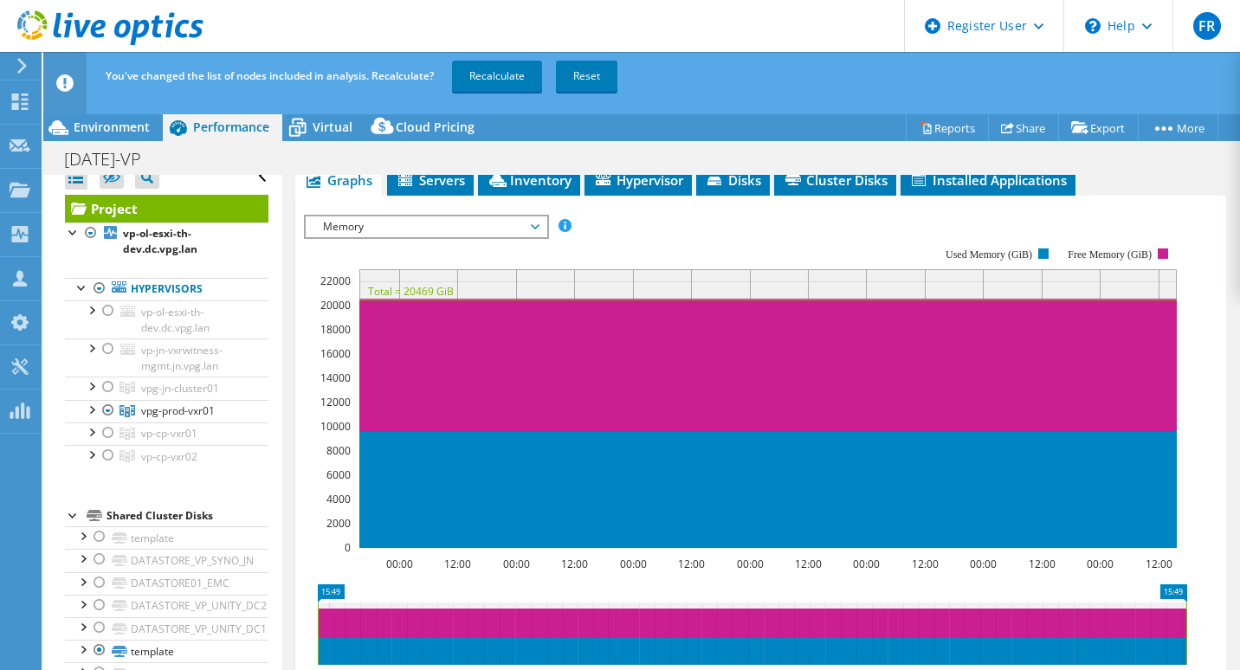
scroll to position [48, 0]
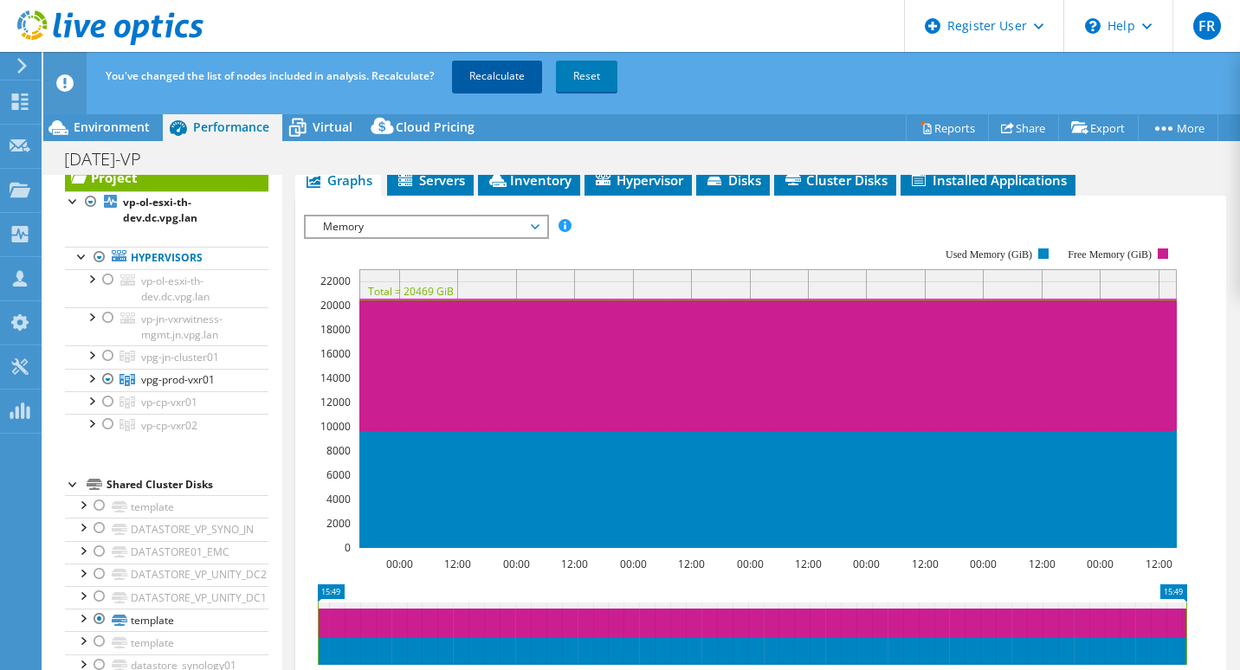
click at [495, 82] on link "Recalculate" at bounding box center [497, 76] width 90 height 31
drag, startPoint x: 1226, startPoint y: 485, endPoint x: 1226, endPoint y: 636, distance: 150.7
click at [1226, 636] on article "Project Details Prepared for: [PERSON_NAME], [EMAIL_ADDRESS][DOMAIN_NAME] Accou…" at bounding box center [761, 436] width 958 height 523
